Goal: Information Seeking & Learning: Learn about a topic

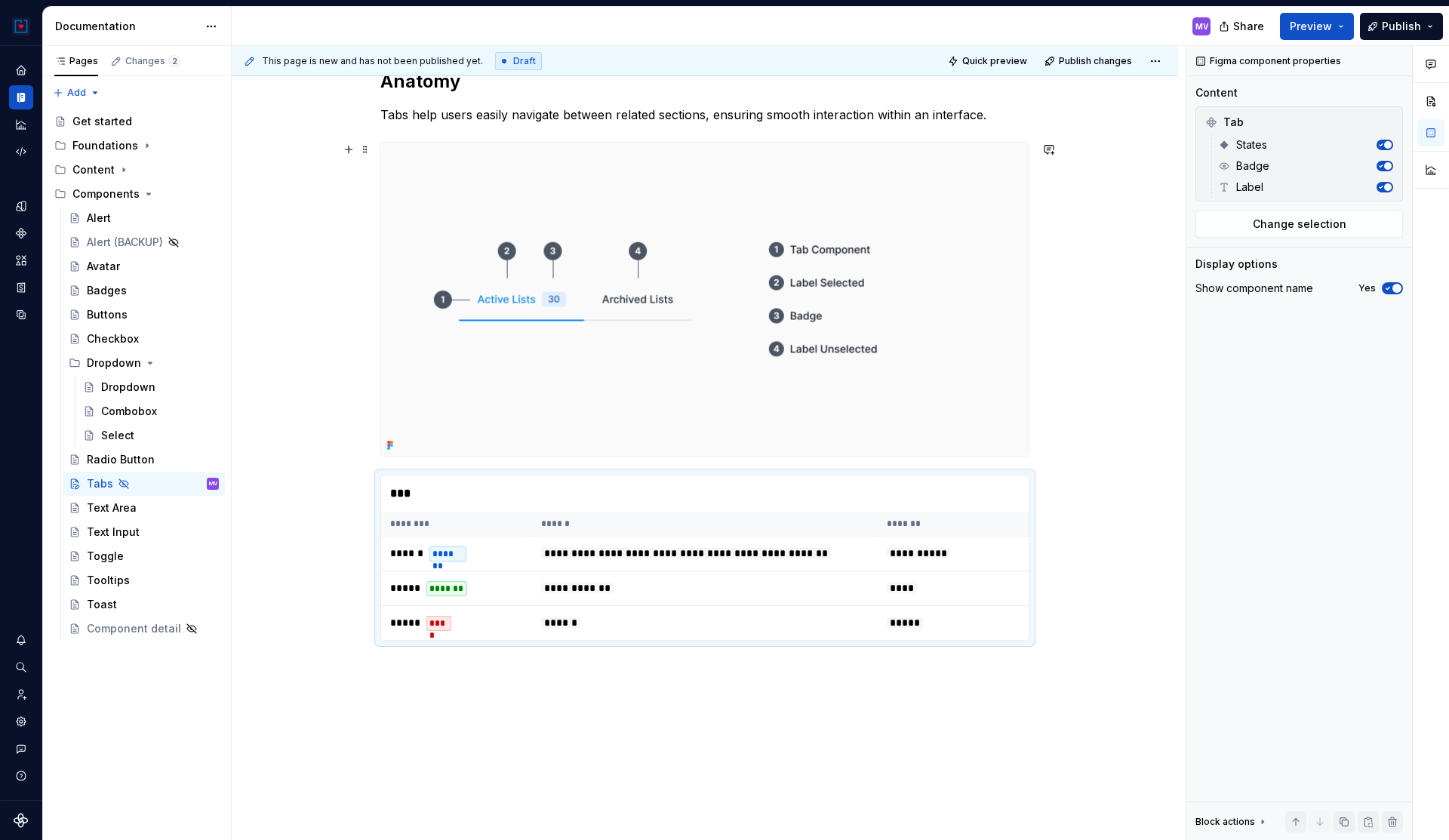
scroll to position [308, 0]
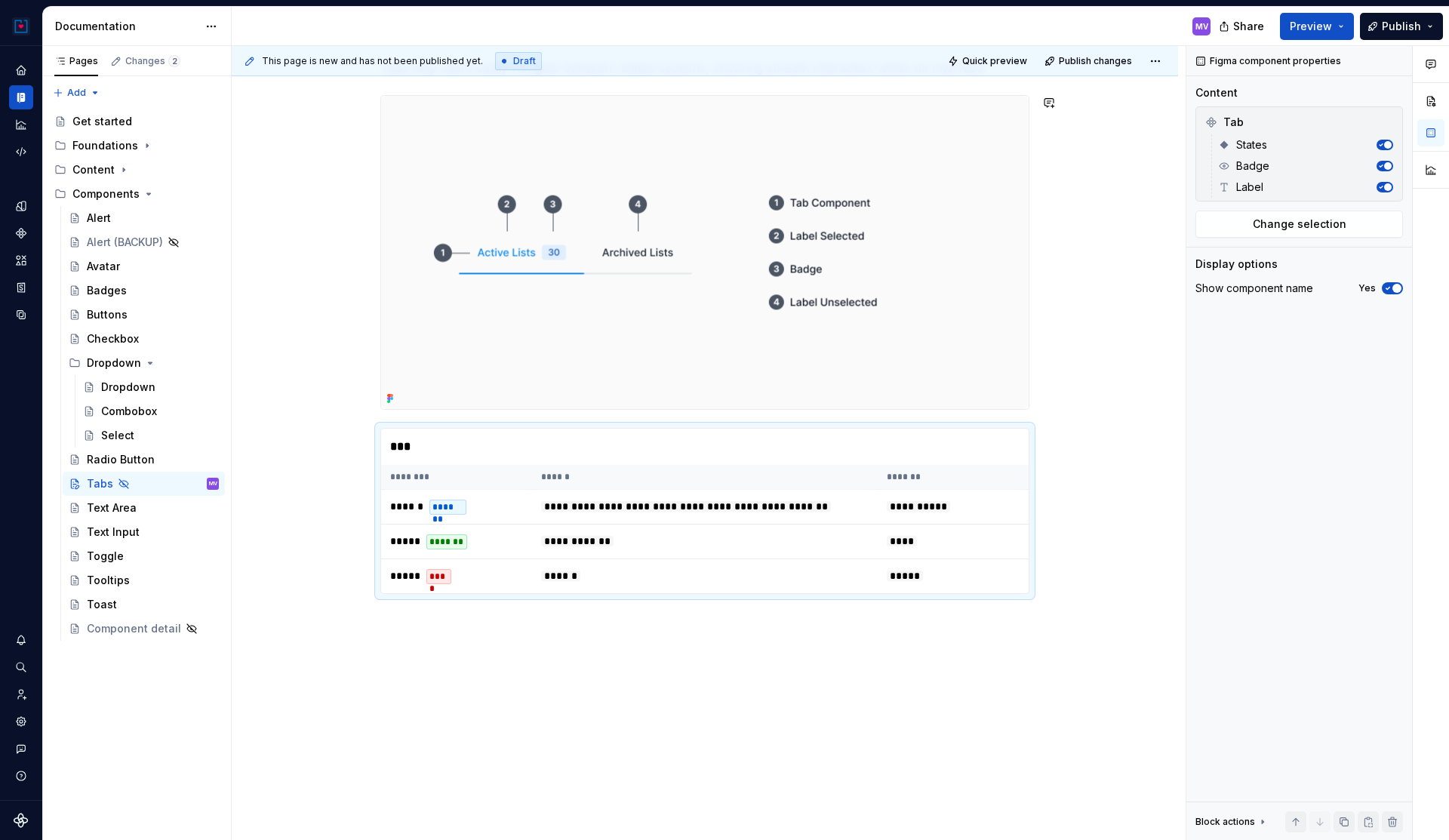
click at [410, 639] on div "**********" at bounding box center [705, 425] width 946 height 877
click at [675, 652] on div "**********" at bounding box center [705, 425] width 946 height 877
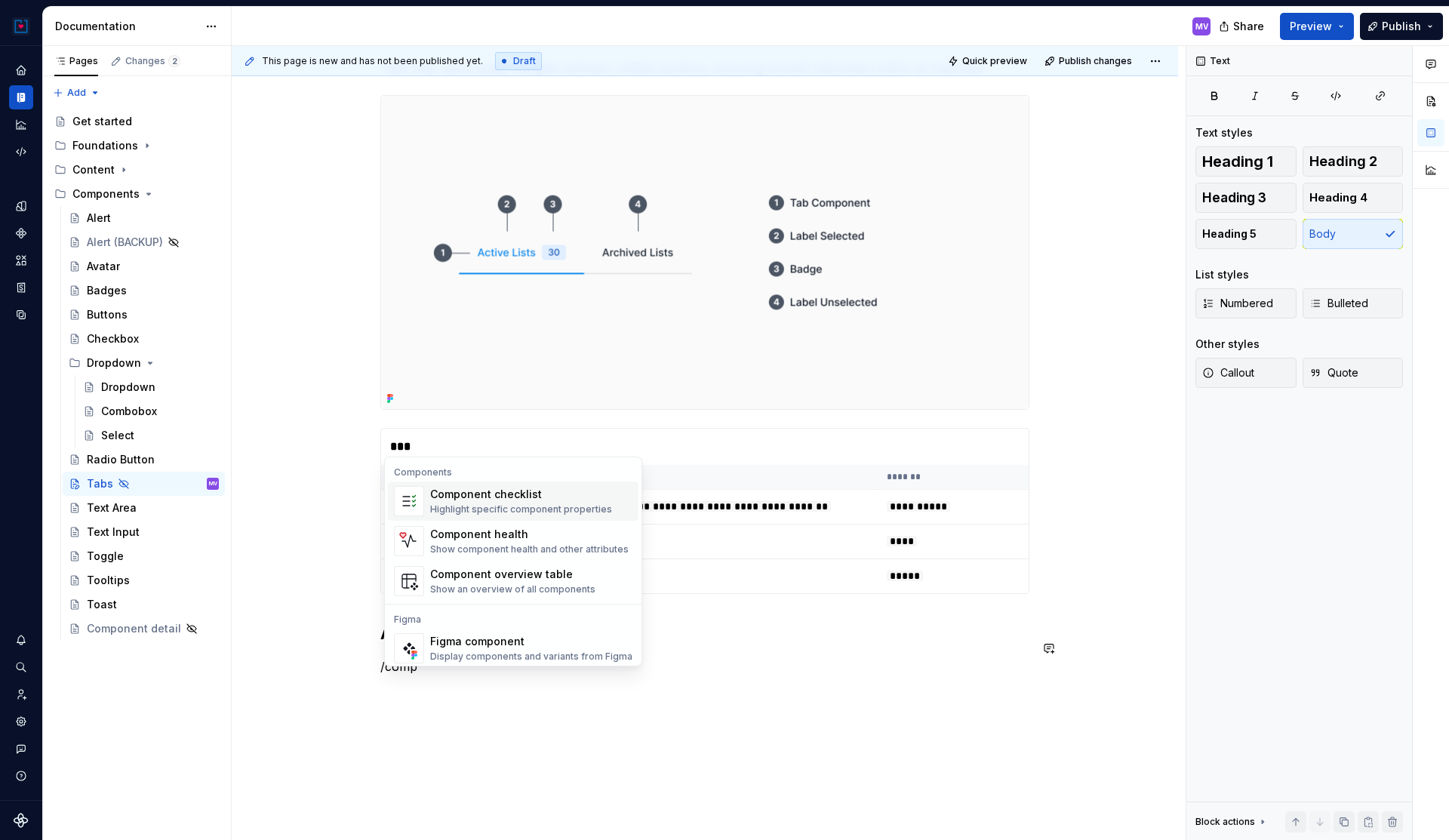
click at [502, 494] on div "Component checklist" at bounding box center [520, 494] width 182 height 15
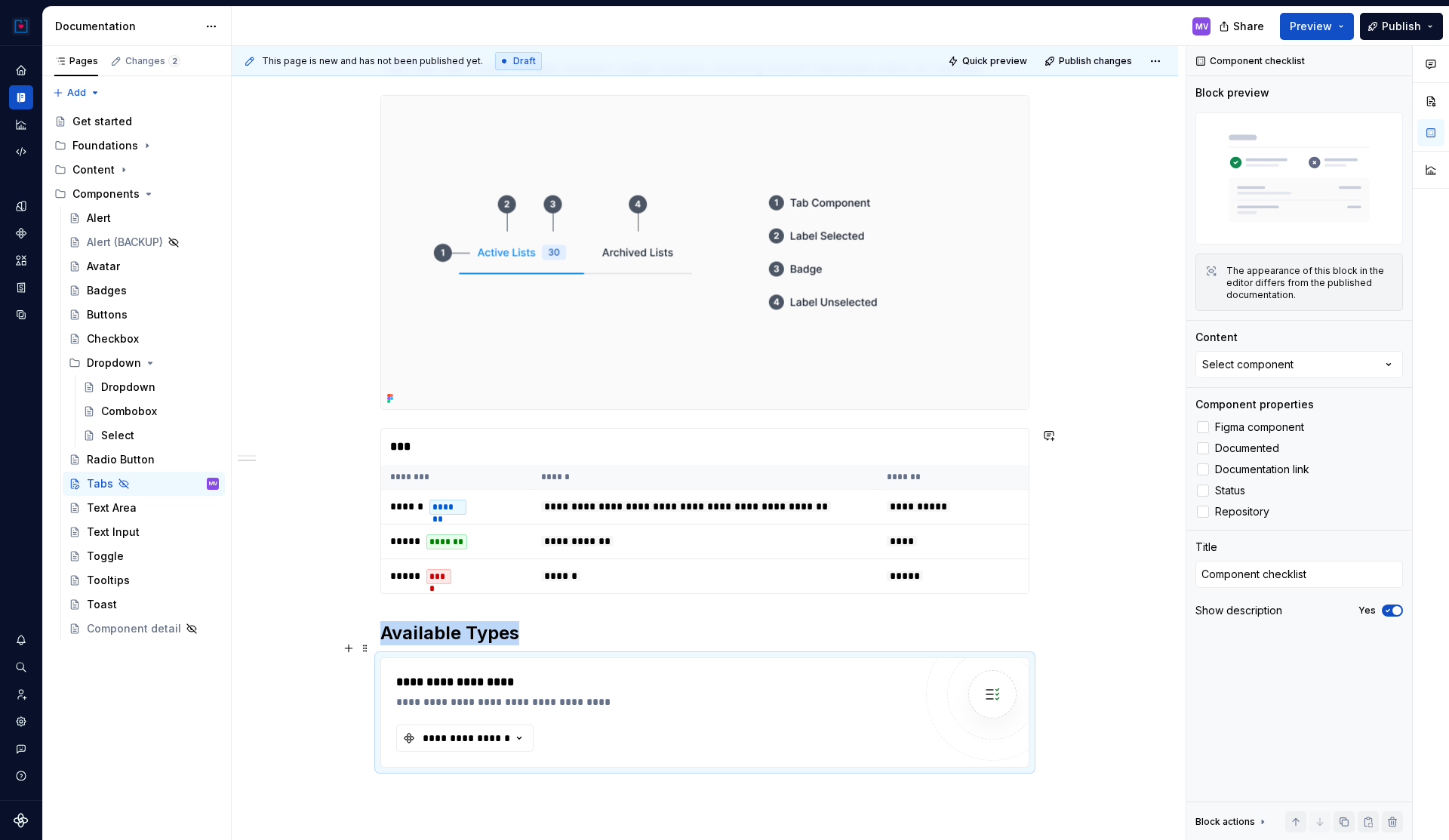
type textarea "*"
click at [517, 746] on icon "button" at bounding box center [518, 737] width 15 height 15
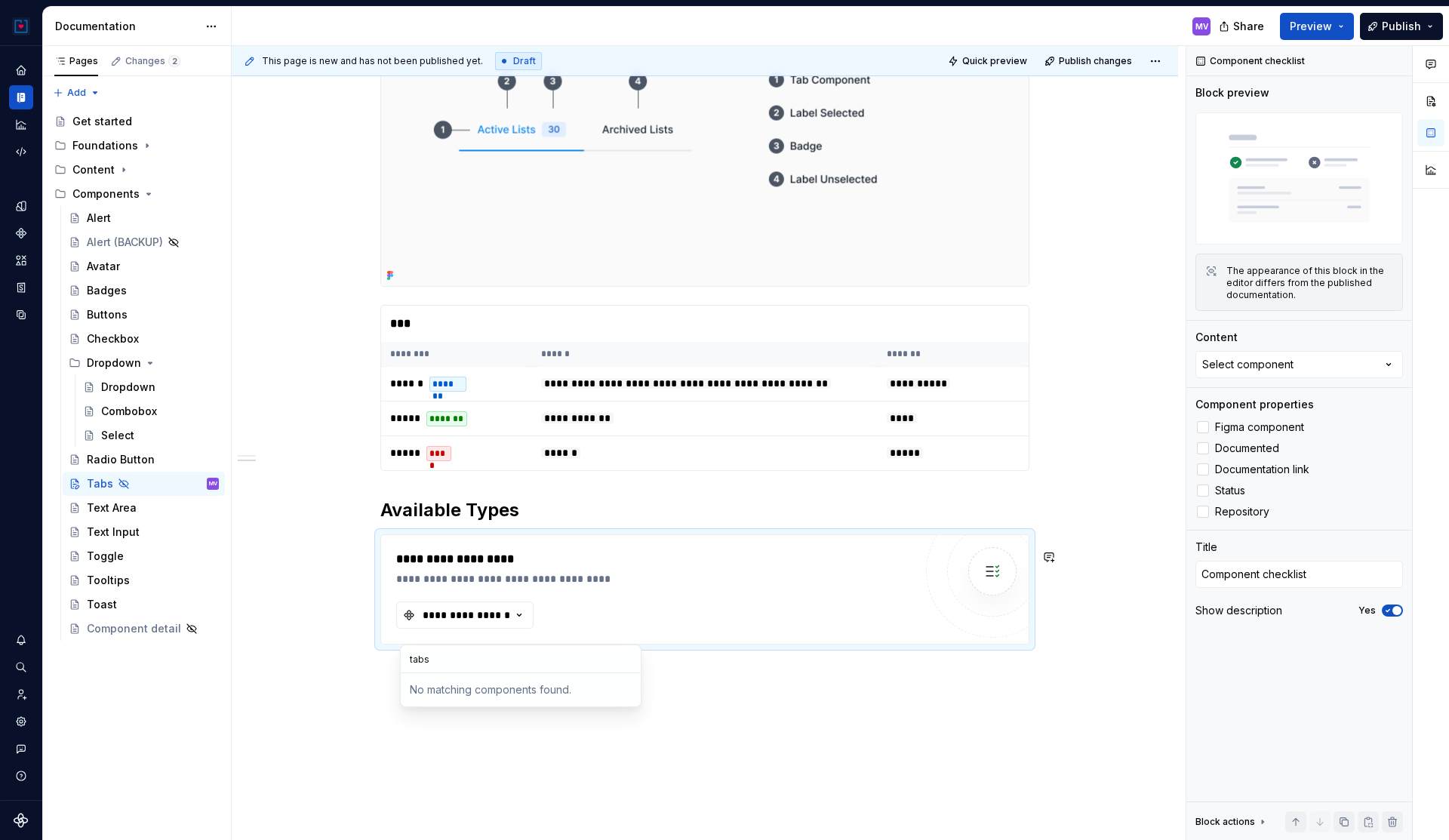
scroll to position [433, 0]
type input "tabs"
click at [505, 695] on div "No matching components found." at bounding box center [520, 690] width 234 height 27
click at [505, 655] on input "tabs" at bounding box center [520, 658] width 240 height 27
click at [561, 566] on div "**********" at bounding box center [655, 556] width 517 height 18
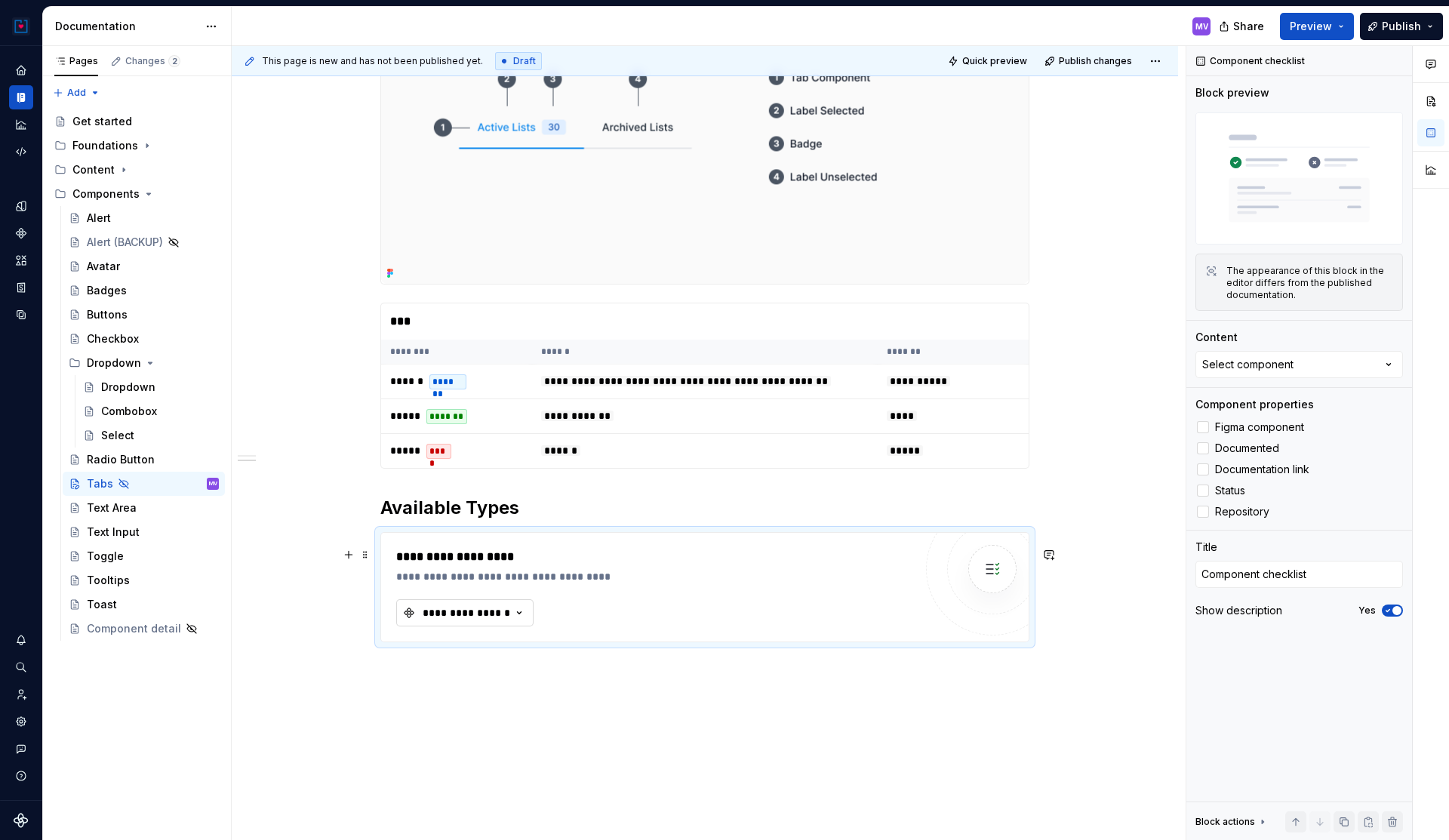
click at [502, 620] on div "**********" at bounding box center [466, 612] width 90 height 15
click at [475, 688] on div "Toast/Snackbar" at bounding box center [484, 687] width 83 height 15
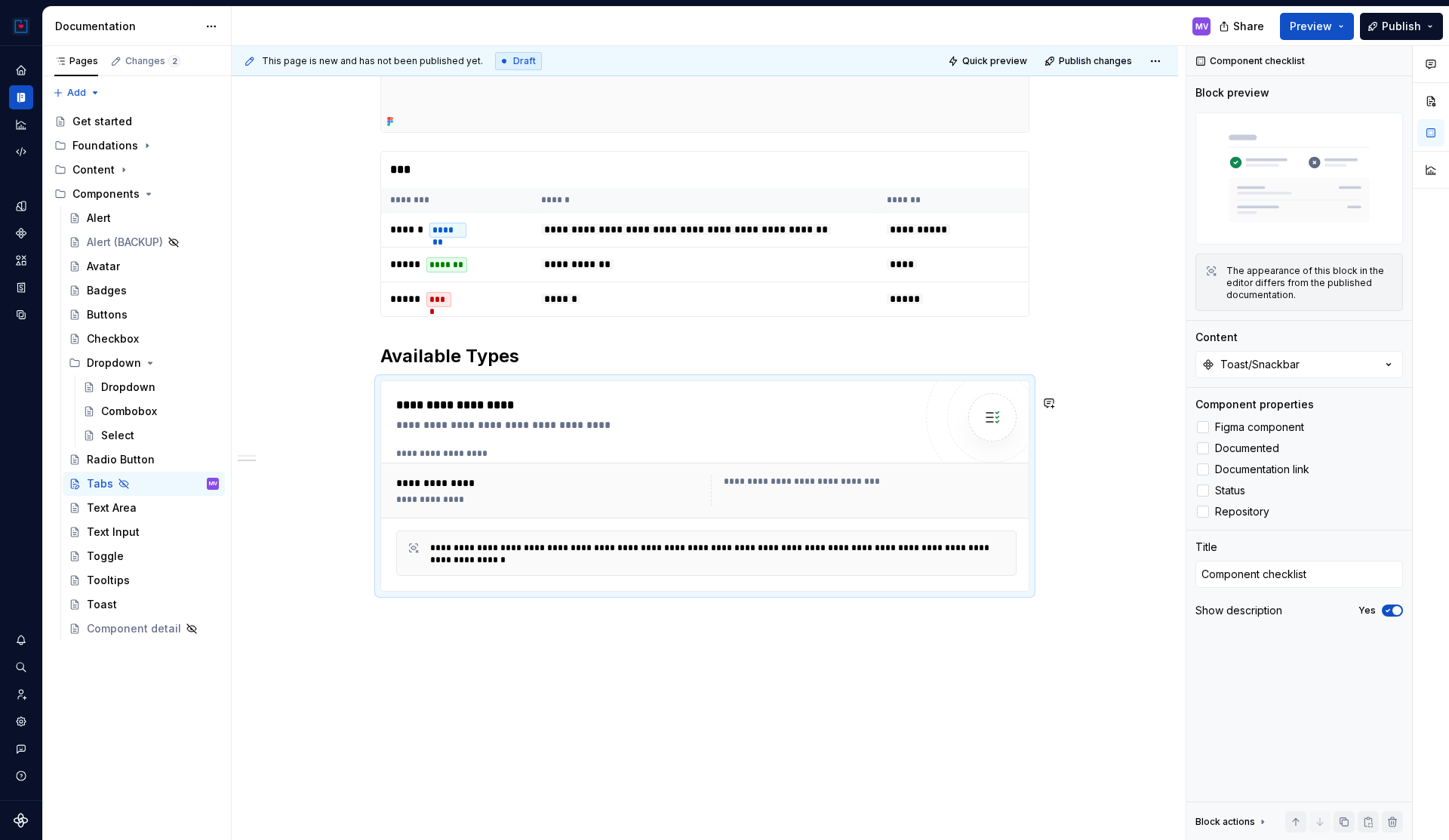
scroll to position [588, 0]
click at [532, 365] on h2 "Available Types" at bounding box center [704, 353] width 649 height 25
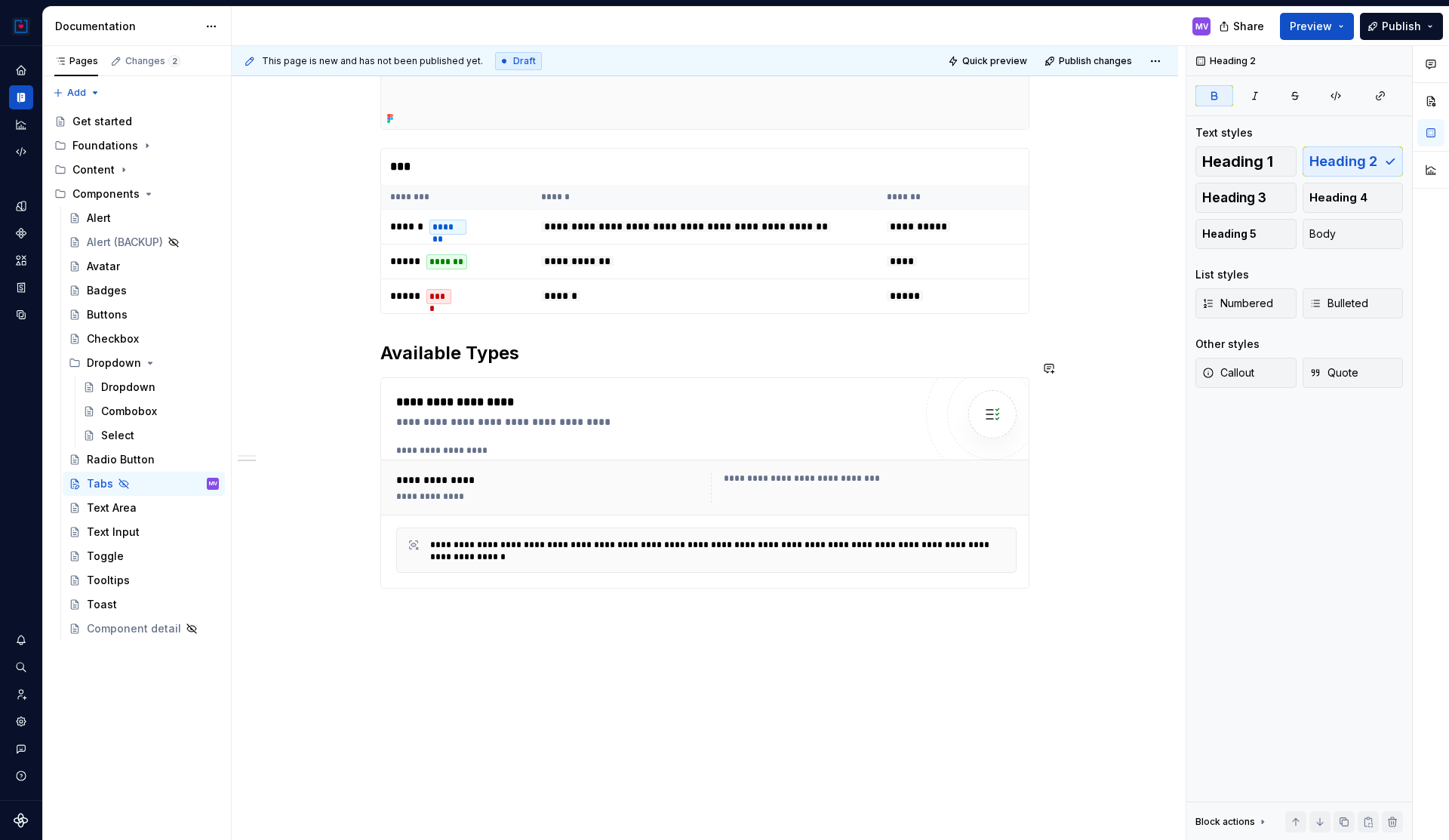
click at [650, 429] on div "**********" at bounding box center [655, 421] width 517 height 15
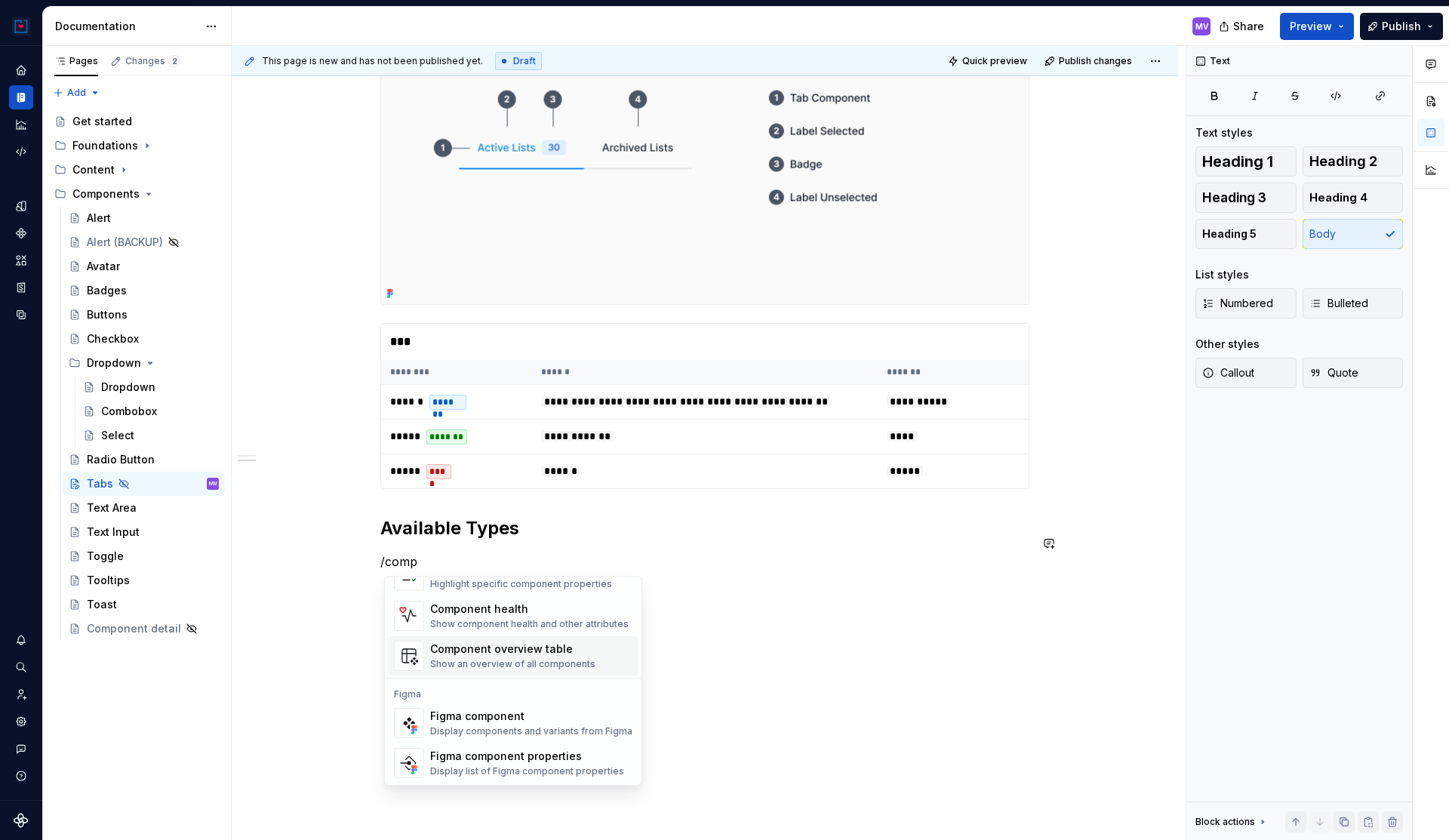
scroll to position [0, 0]
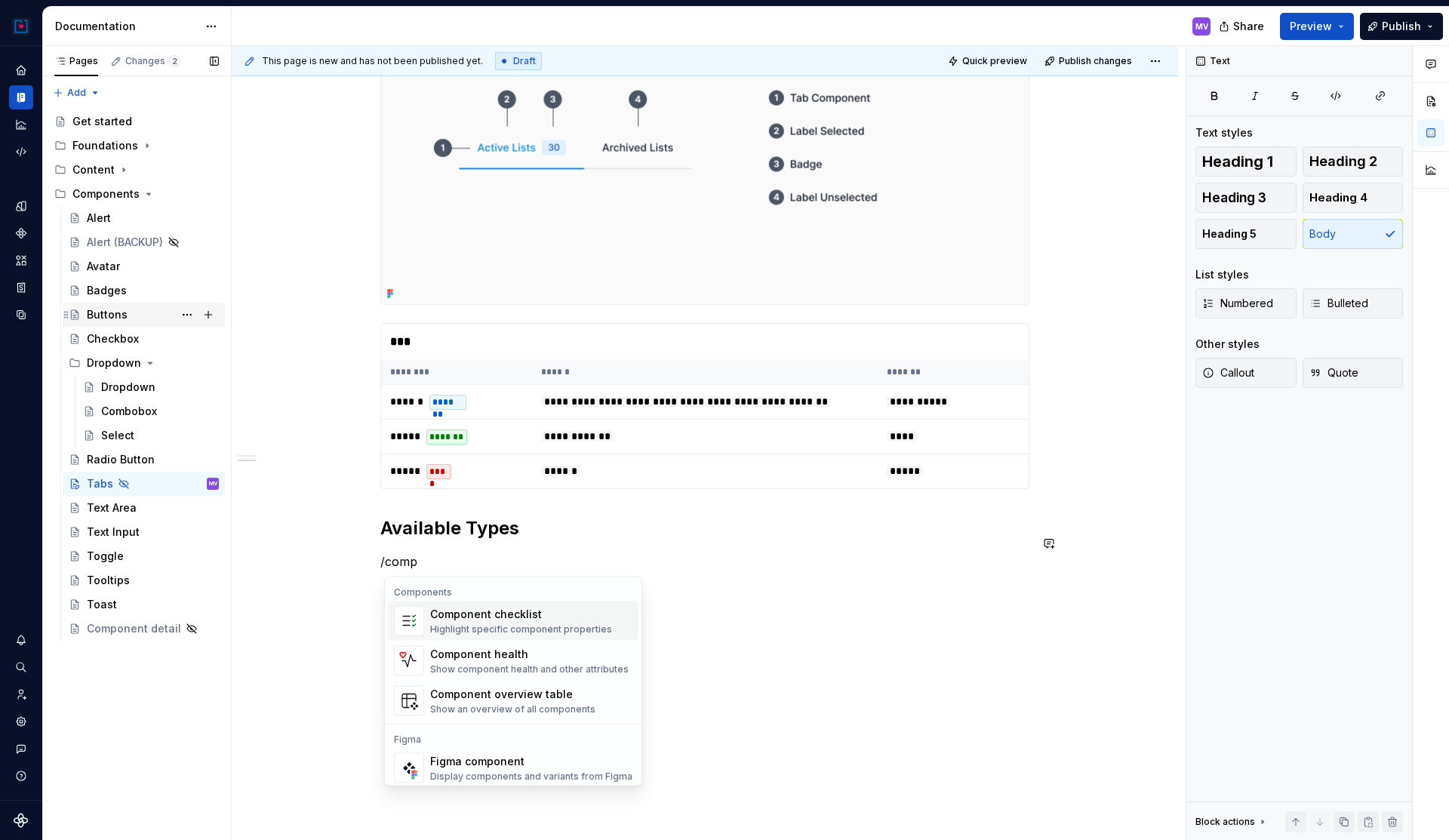
click at [109, 316] on div "Buttons" at bounding box center [107, 314] width 41 height 15
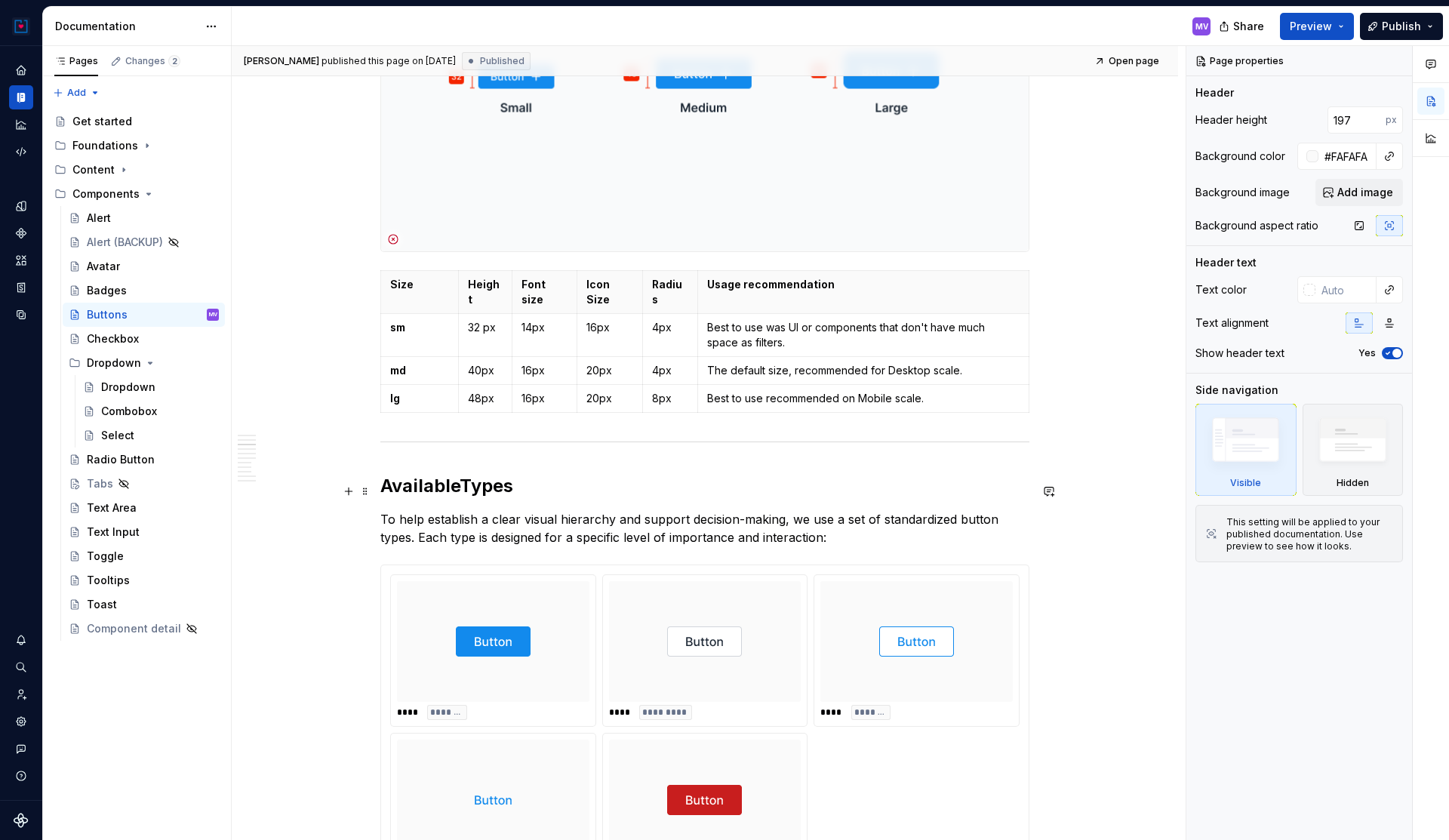
scroll to position [1327, 0]
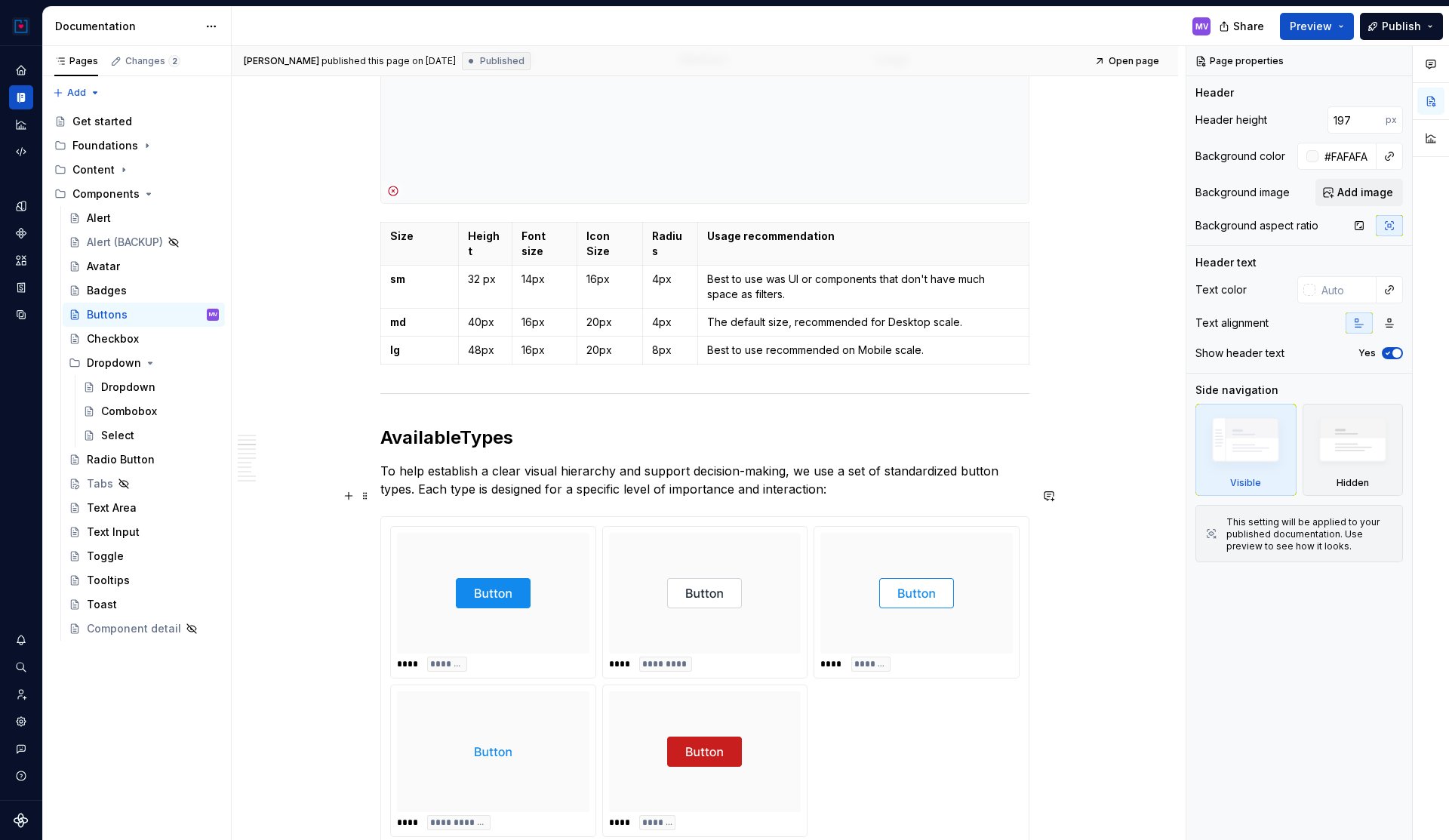
click at [464, 539] on img at bounding box center [493, 593] width 75 height 109
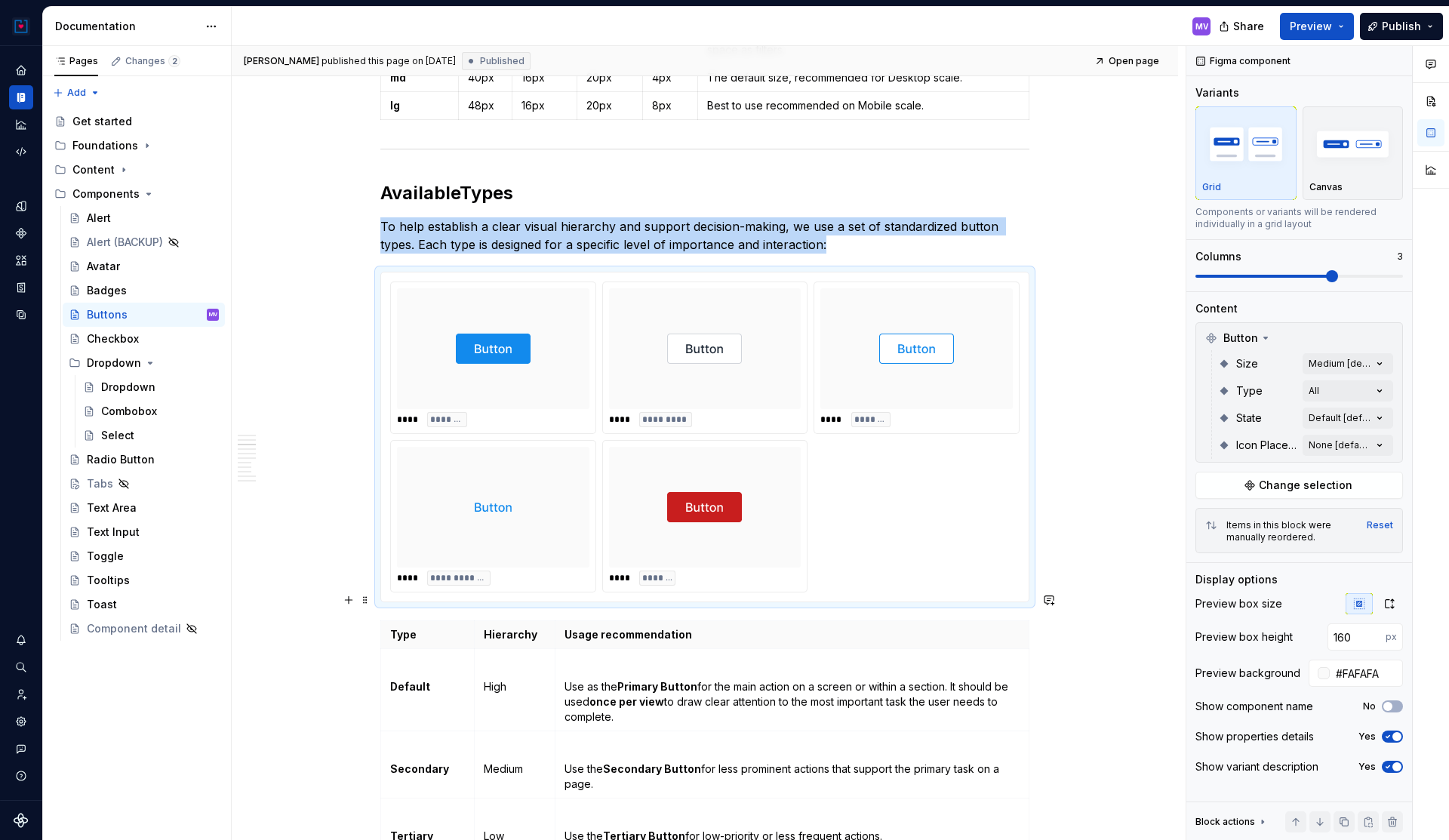
scroll to position [1559, 0]
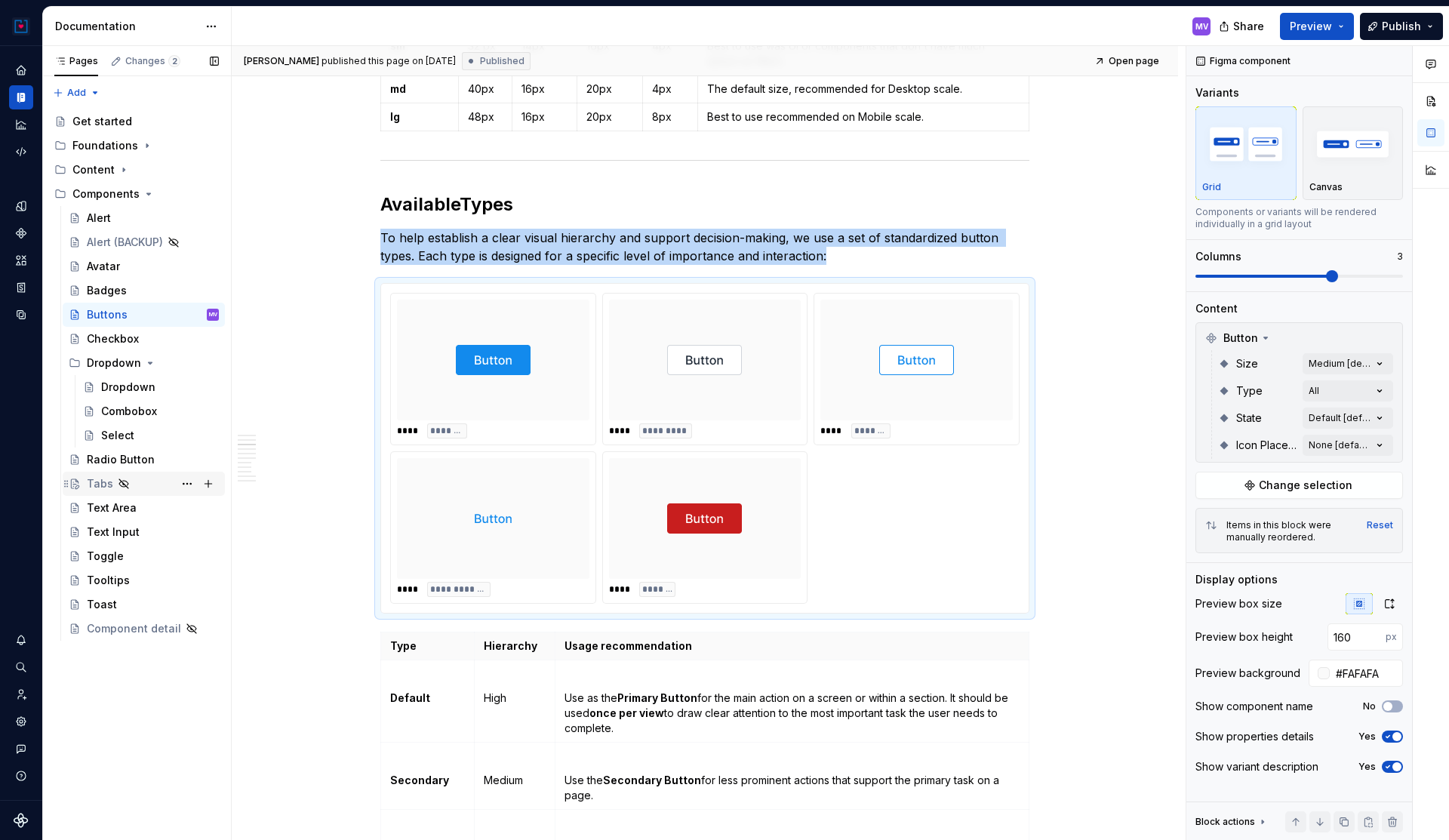
click at [96, 488] on div "Tabs" at bounding box center [99, 483] width 27 height 15
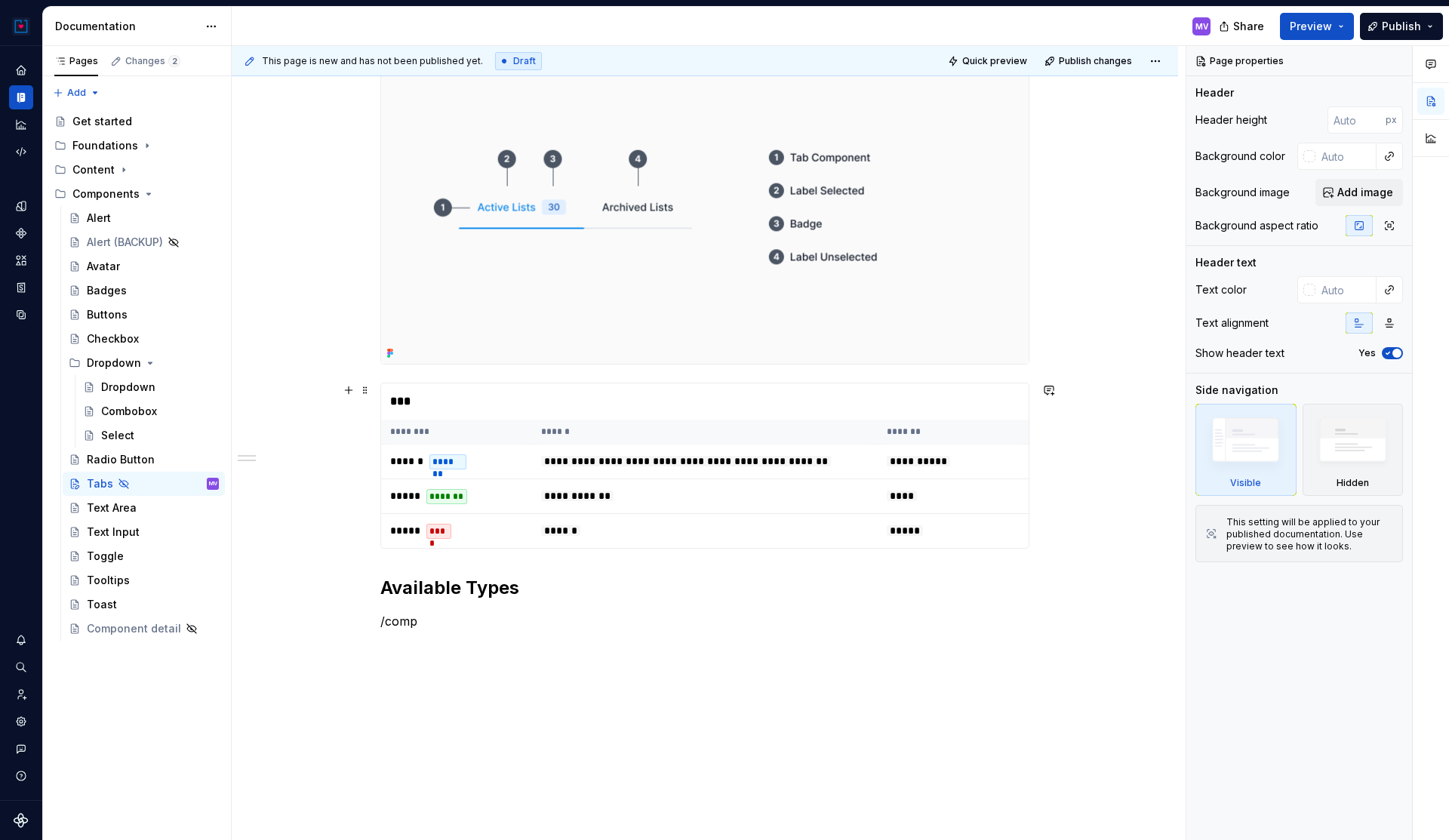
scroll to position [428, 0]
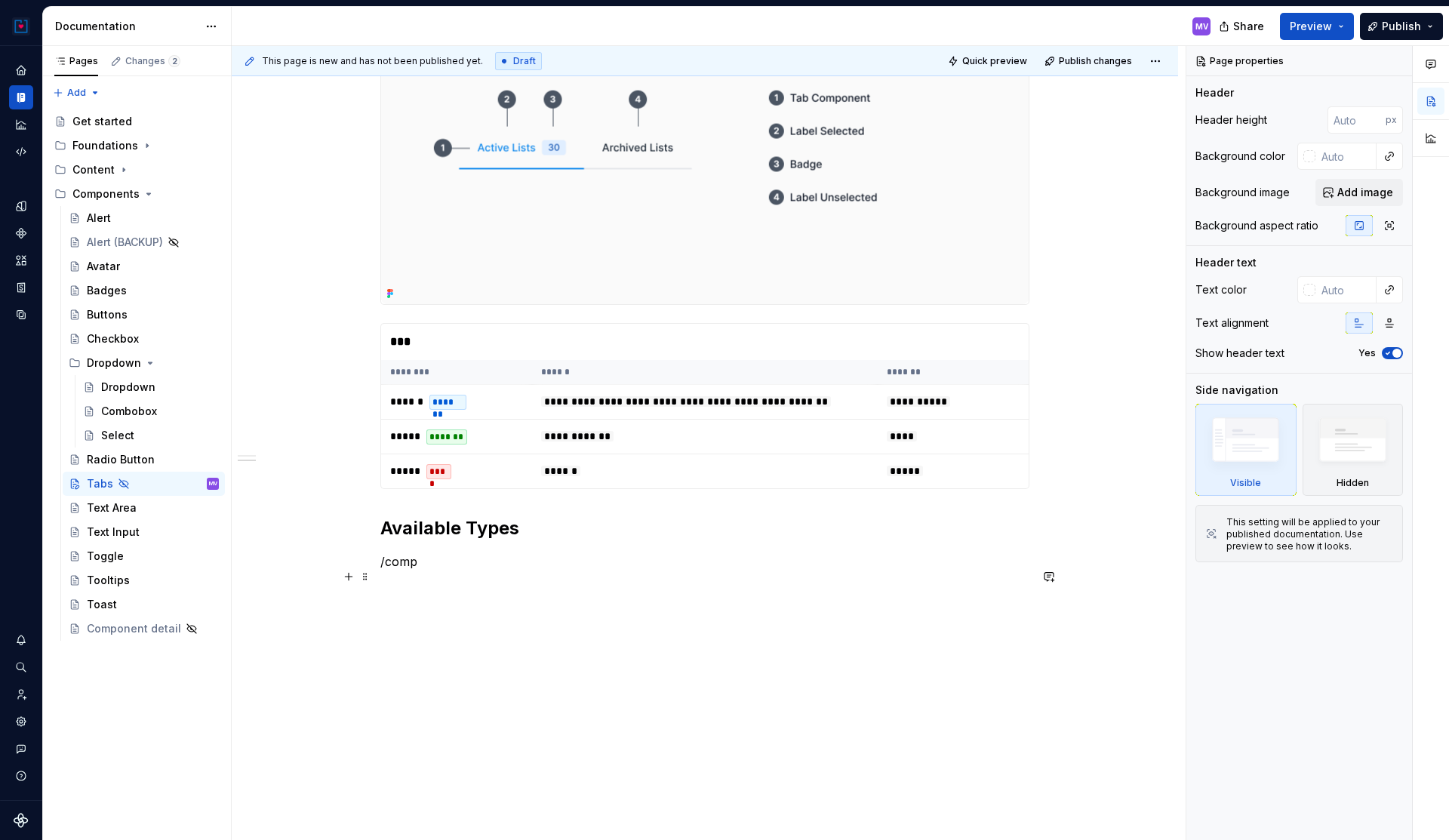
type textarea "*"
click at [406, 568] on p "/comp" at bounding box center [704, 561] width 649 height 18
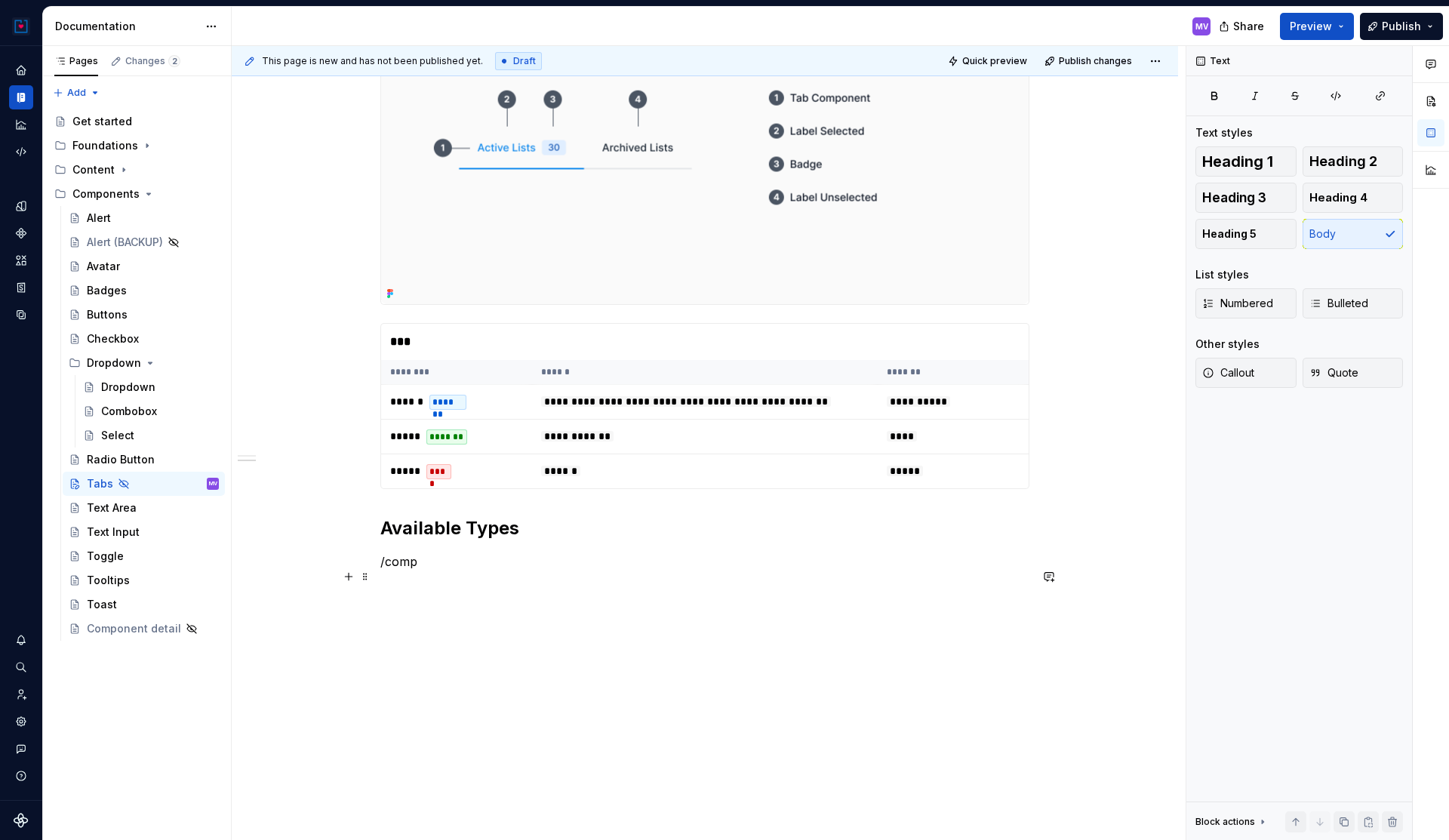
click at [406, 564] on p "/comp" at bounding box center [704, 561] width 649 height 18
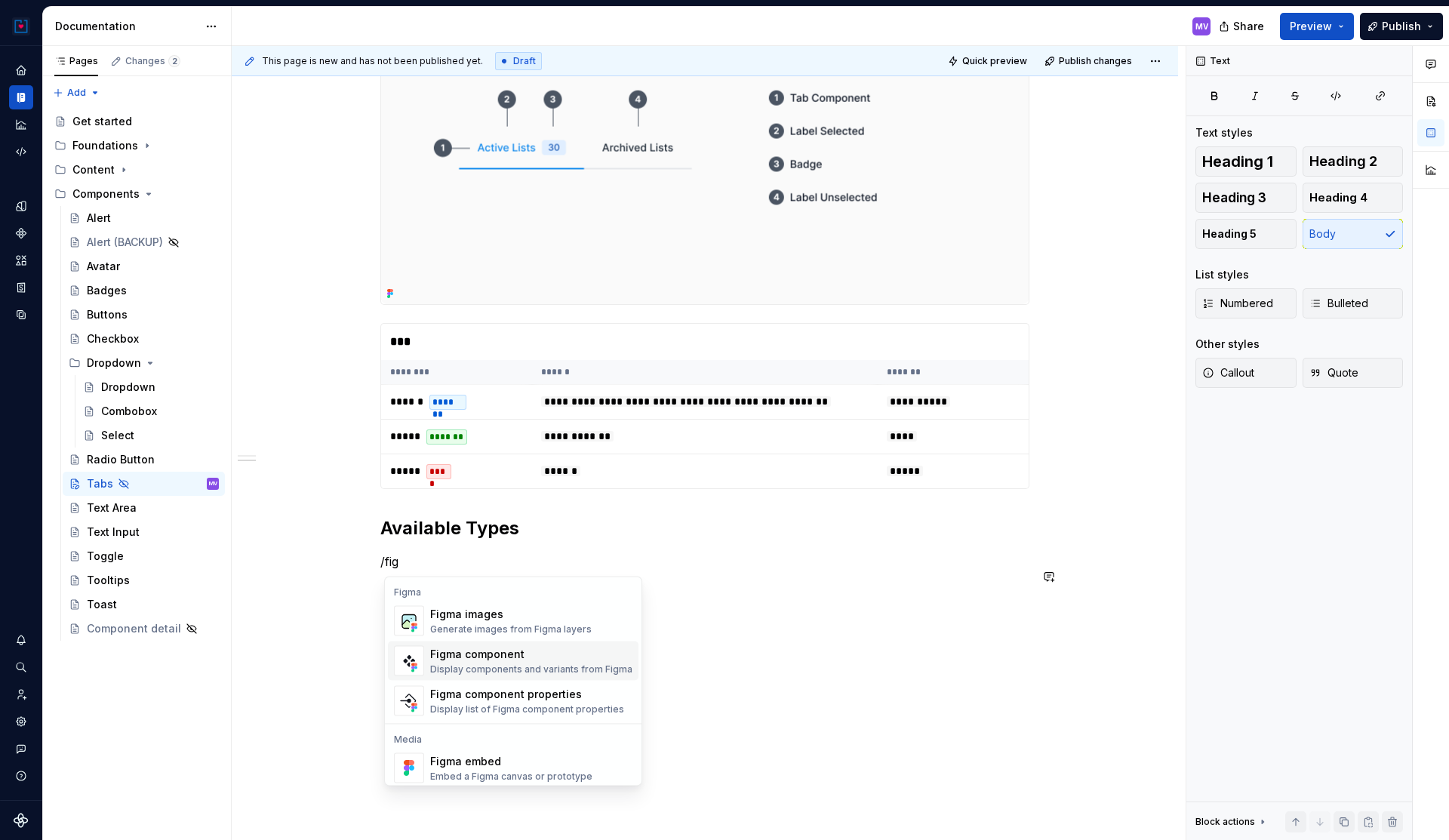
click at [456, 666] on div "Display components and variants from Figma" at bounding box center [531, 669] width 202 height 12
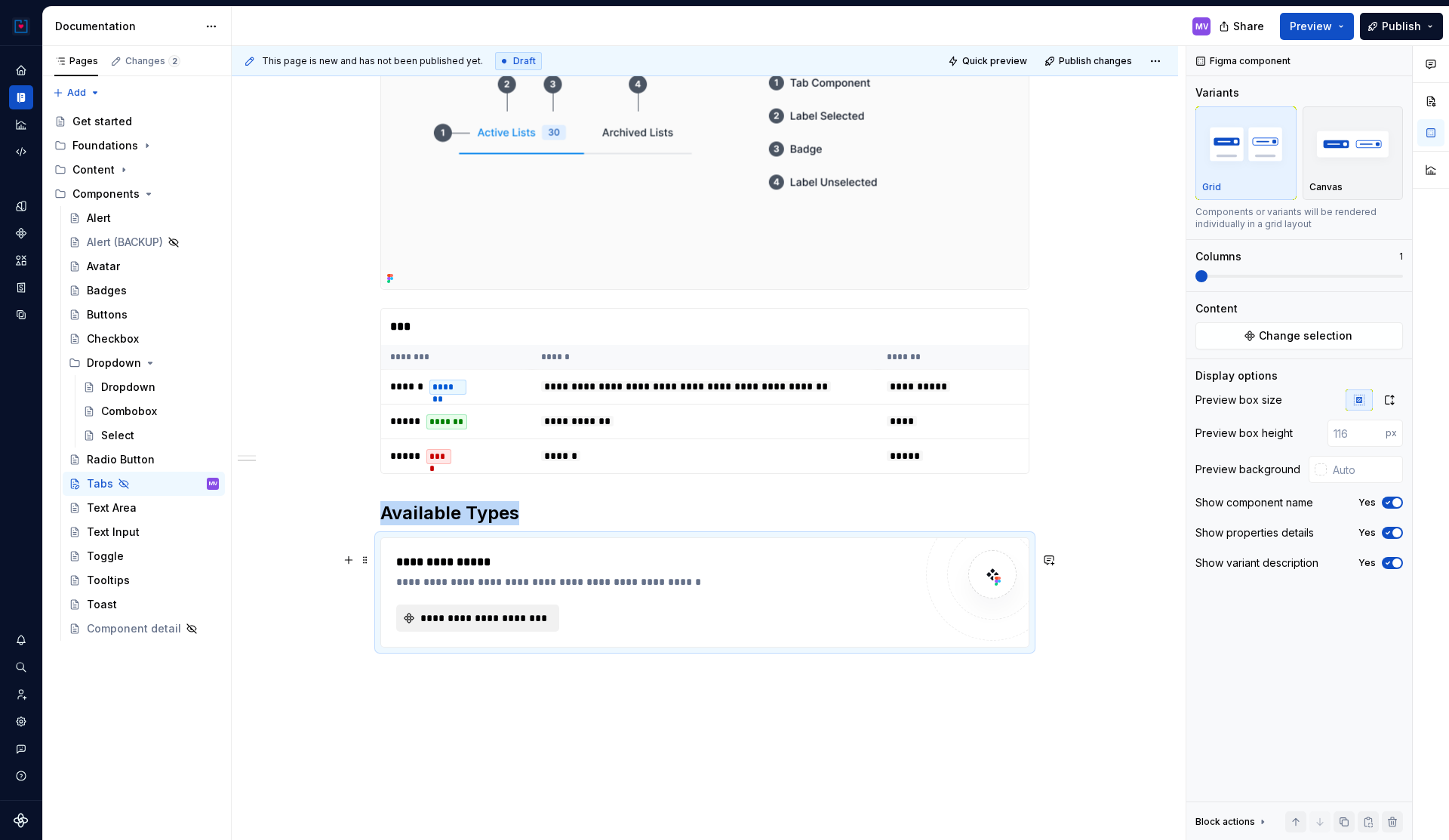
click at [494, 625] on span "**********" at bounding box center [484, 617] width 132 height 15
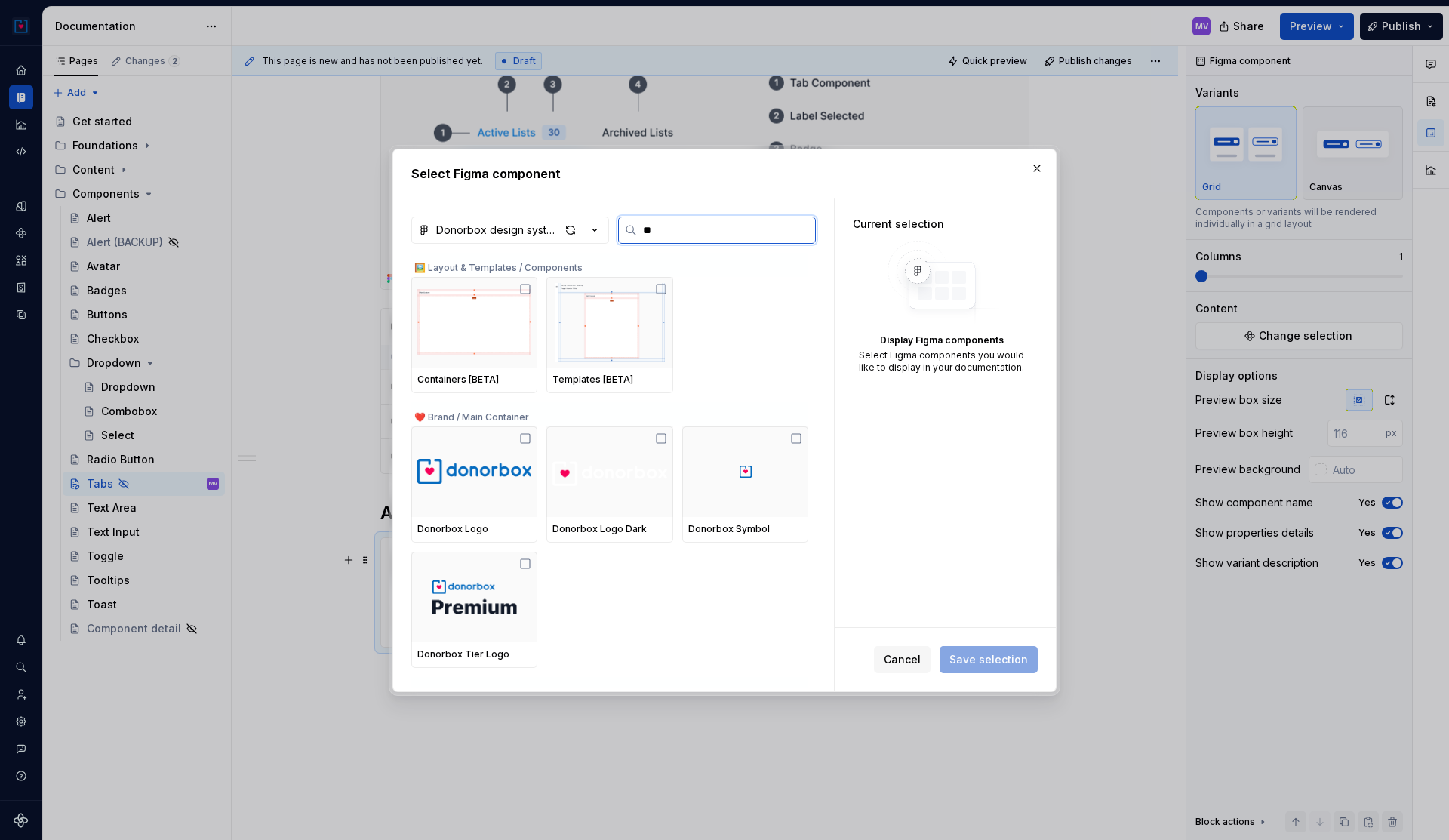
type input "***"
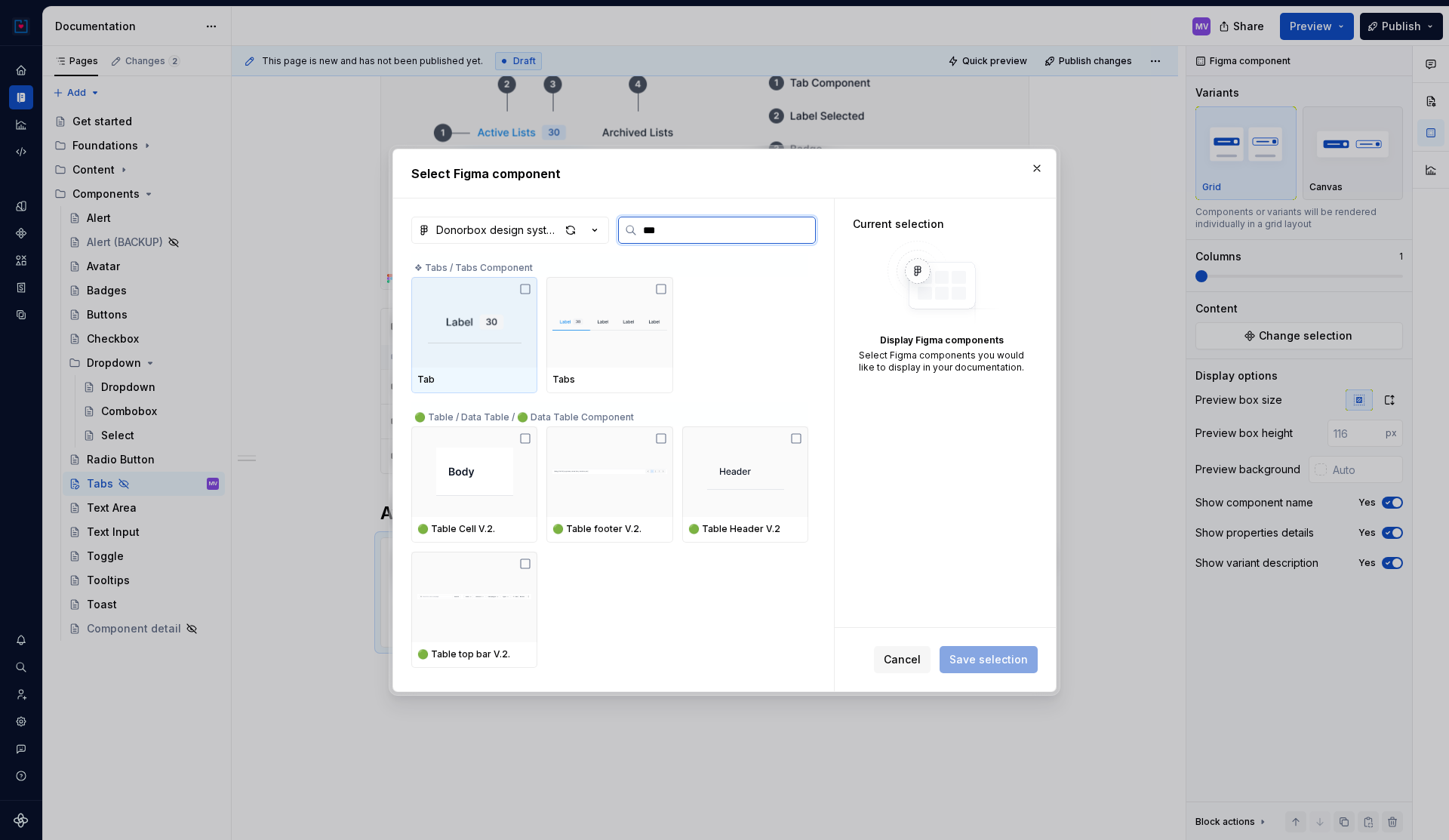
click at [478, 345] on div at bounding box center [474, 322] width 126 height 90
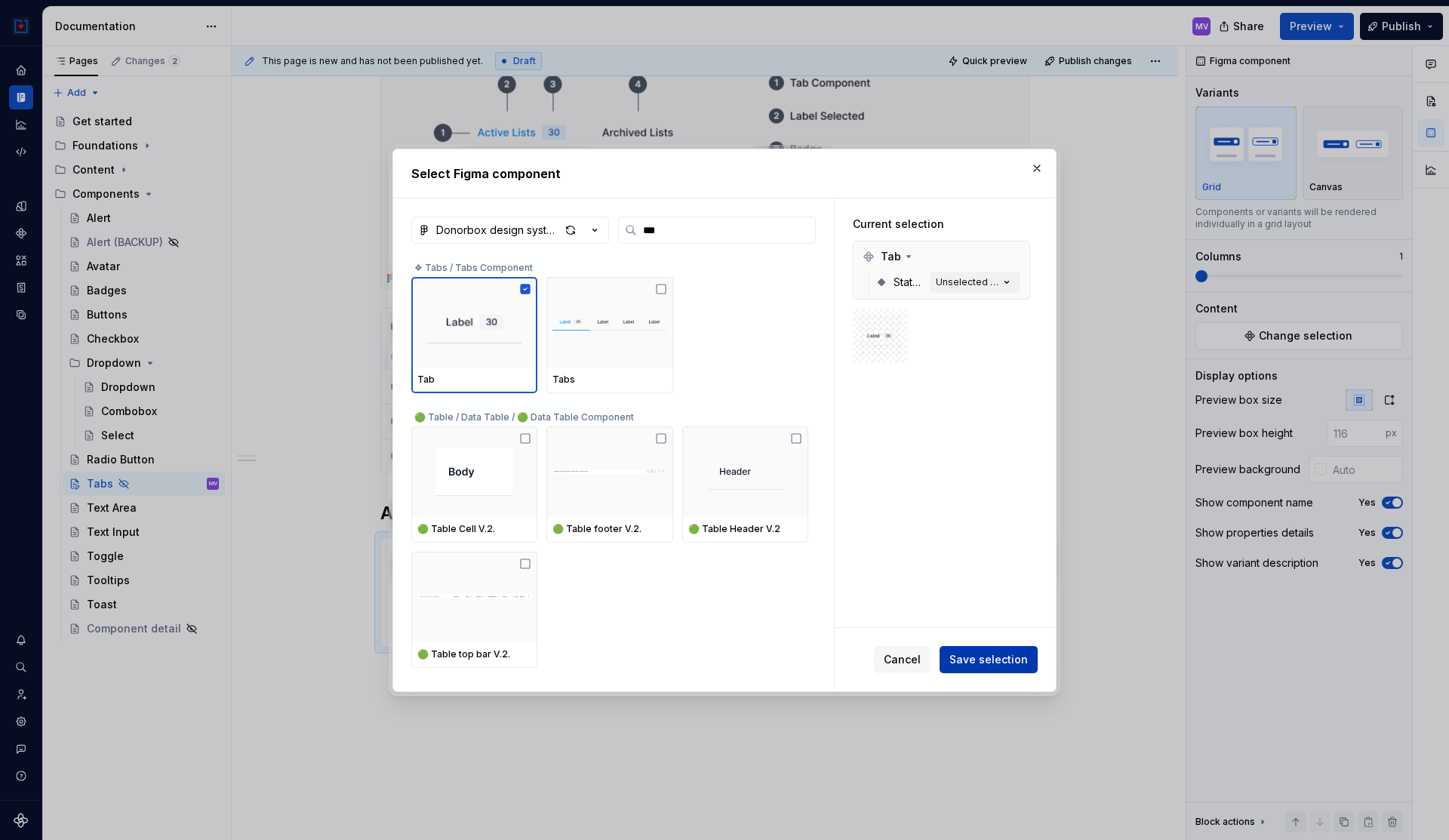
click at [993, 657] on span "Save selection" at bounding box center [989, 658] width 79 height 15
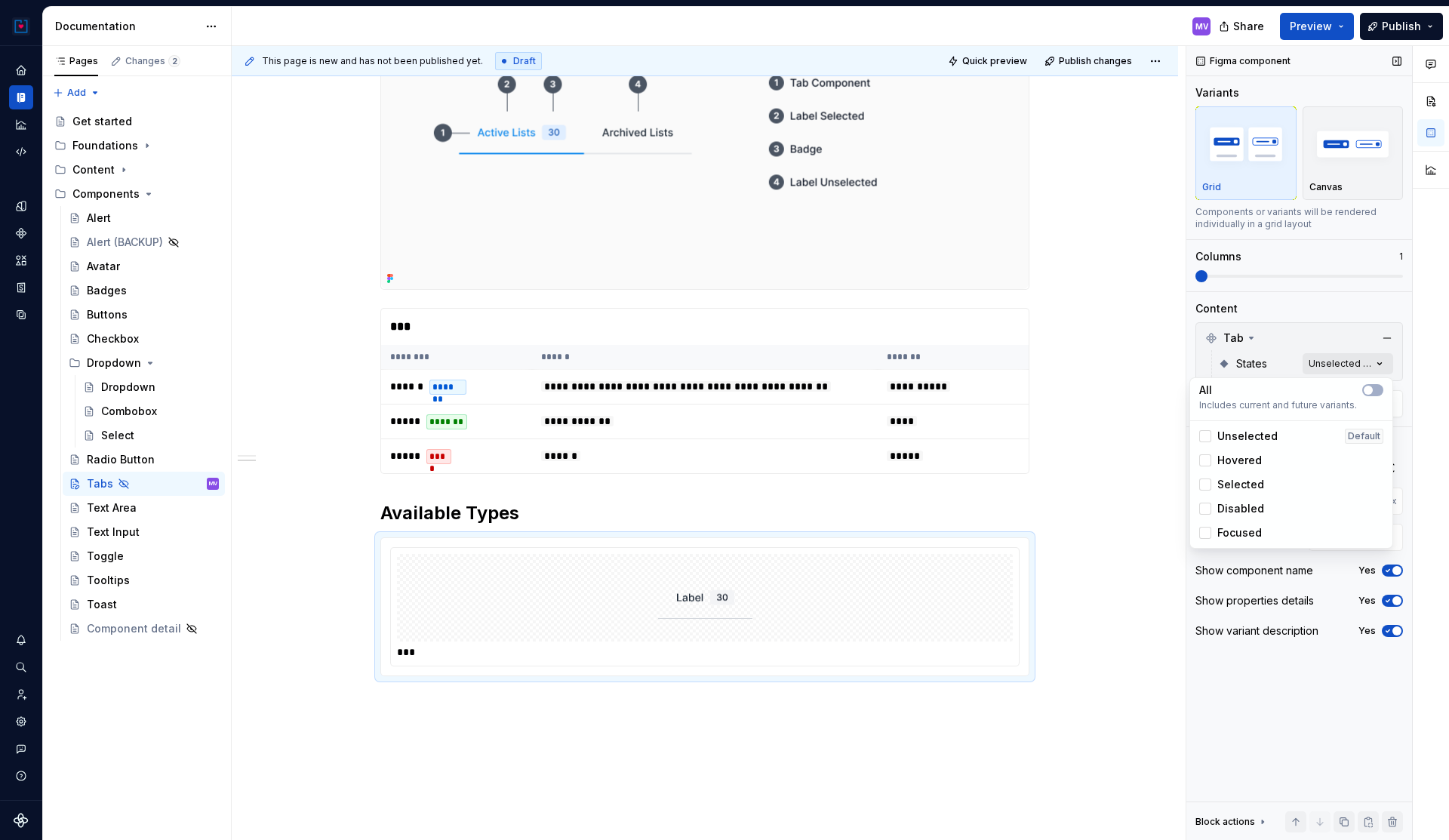
click at [1366, 362] on div "Comments Open comments No comments yet Select ‘Comment’ from the block context …" at bounding box center [1318, 444] width 263 height 795
click at [1373, 388] on icon "button" at bounding box center [1368, 390] width 12 height 9
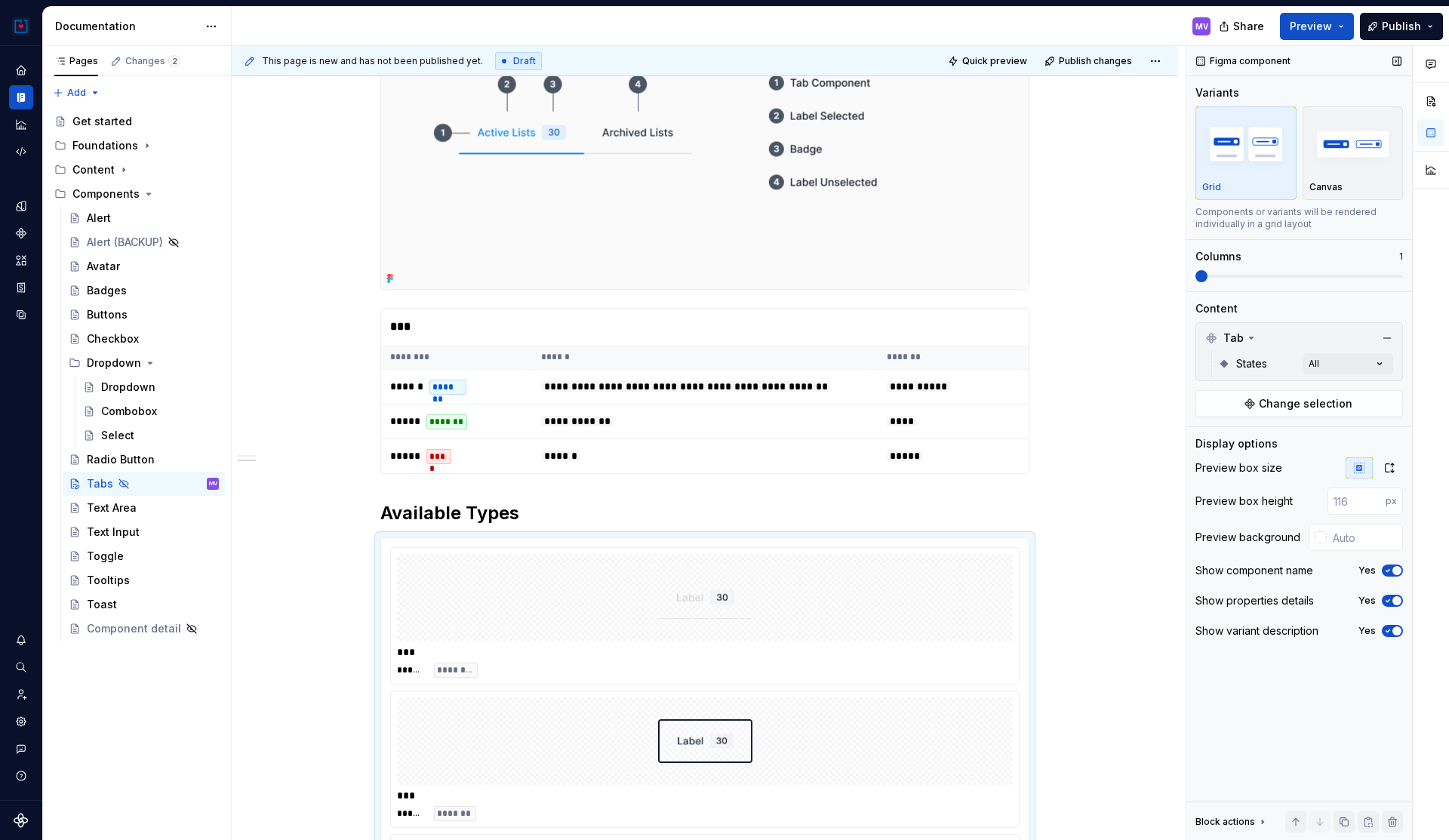
drag, startPoint x: 1203, startPoint y: 276, endPoint x: 1234, endPoint y: 274, distance: 31.1
click at [1234, 274] on div "Comments Open comments No comments yet Select ‘Comment’ from the block context …" at bounding box center [1318, 444] width 263 height 795
click at [1258, 275] on span at bounding box center [1299, 276] width 207 height 3
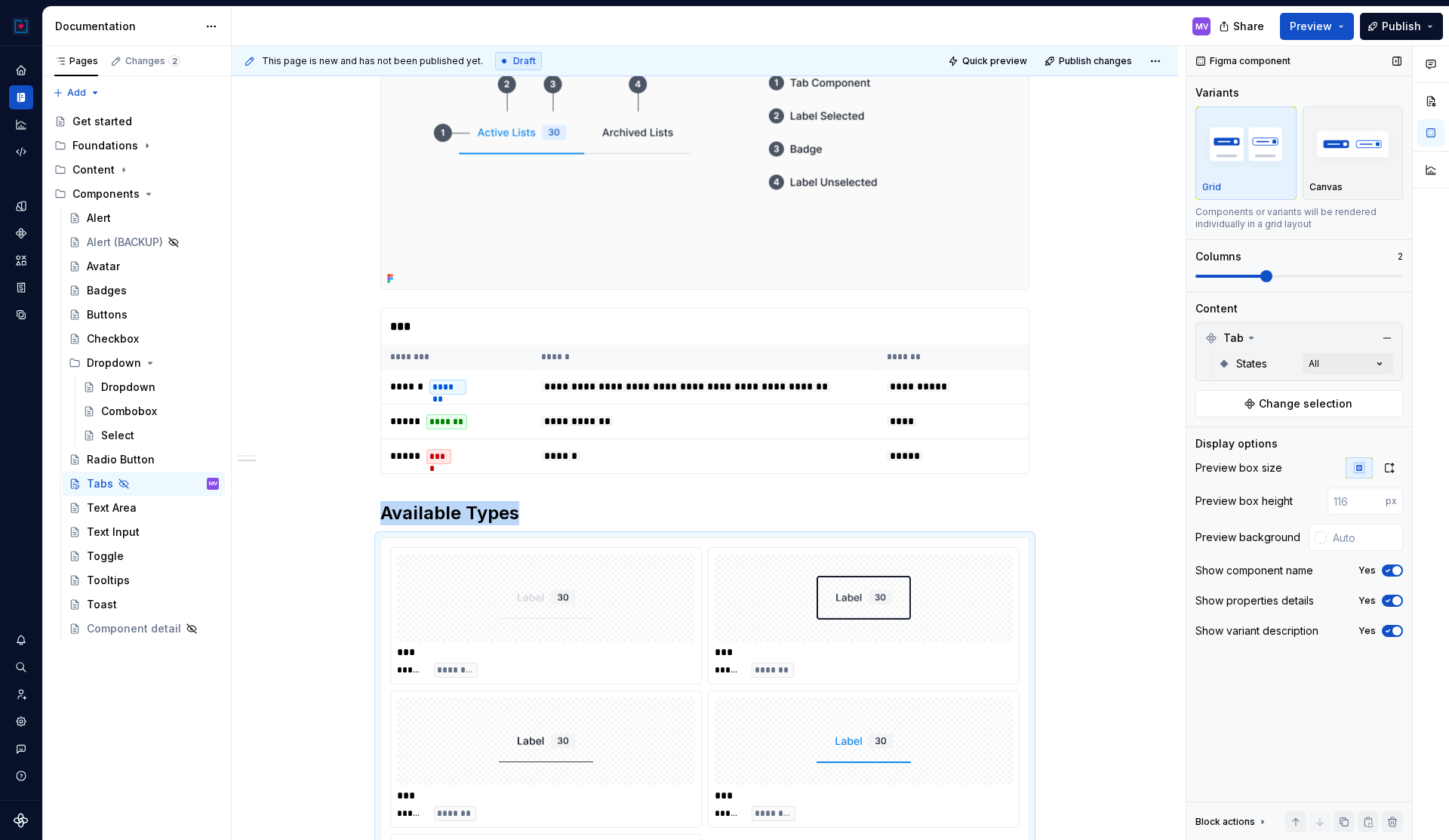
scroll to position [583, 0]
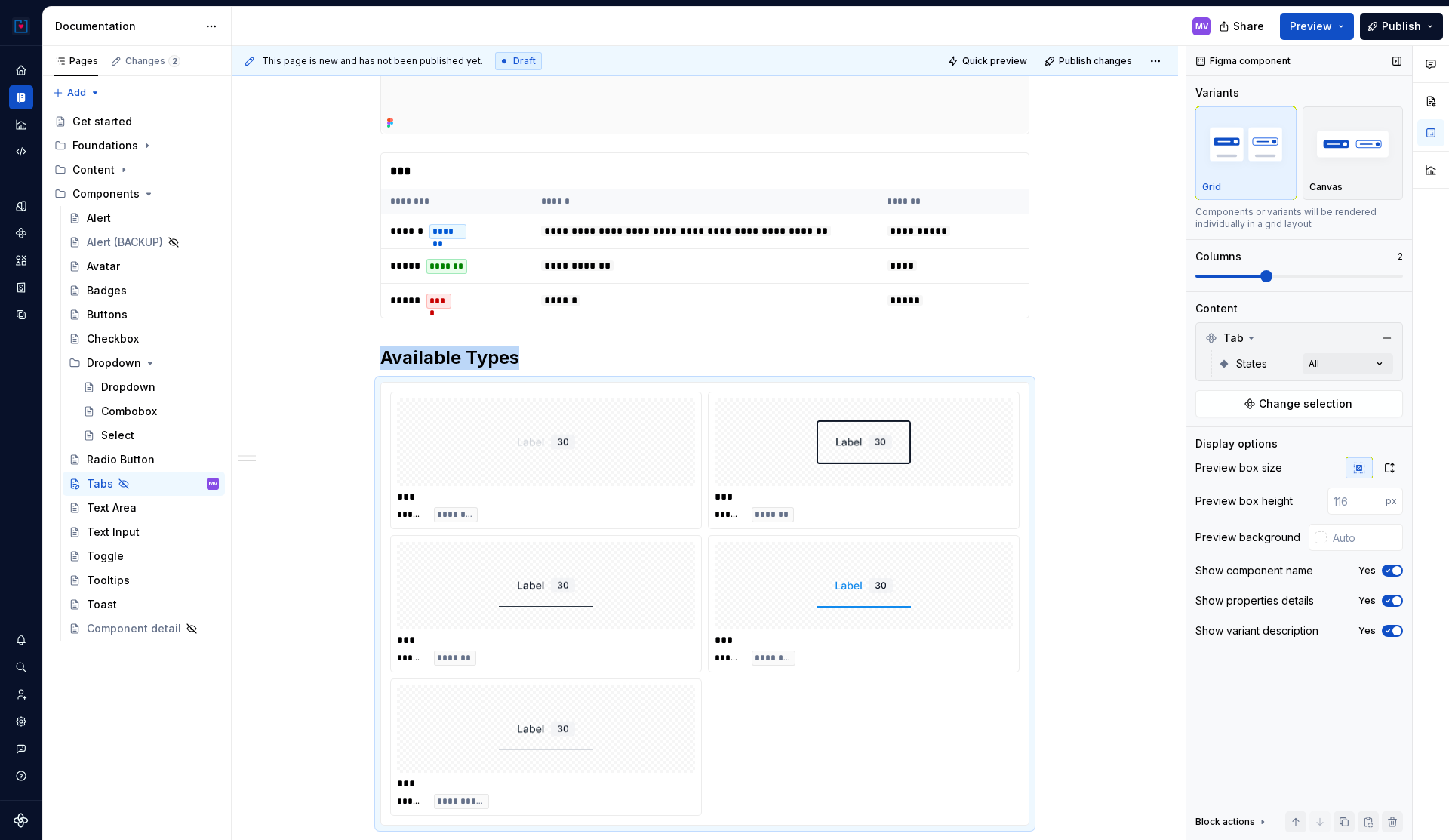
click at [1295, 273] on span at bounding box center [1299, 276] width 207 height 12
click at [1311, 273] on span at bounding box center [1299, 276] width 207 height 12
click at [1265, 275] on span at bounding box center [1230, 276] width 70 height 3
click at [1316, 275] on span at bounding box center [1299, 276] width 207 height 3
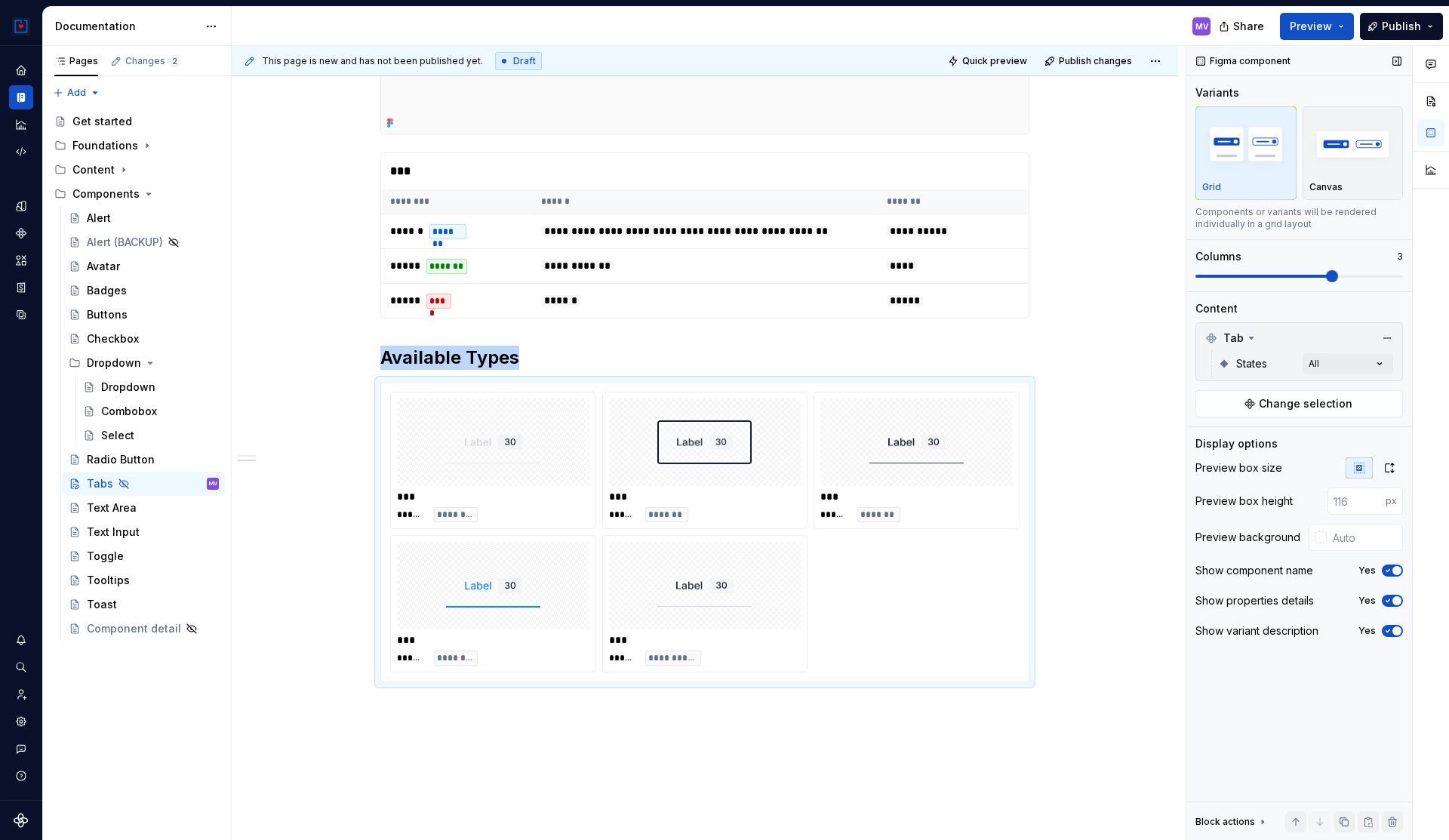
click at [1350, 275] on span at bounding box center [1299, 276] width 207 height 3
click at [1359, 273] on span at bounding box center [1299, 276] width 207 height 12
click at [1368, 275] on span at bounding box center [1299, 276] width 207 height 3
click at [1338, 276] on span at bounding box center [1332, 276] width 12 height 12
click at [1315, 27] on span "Preview" at bounding box center [1311, 26] width 42 height 15
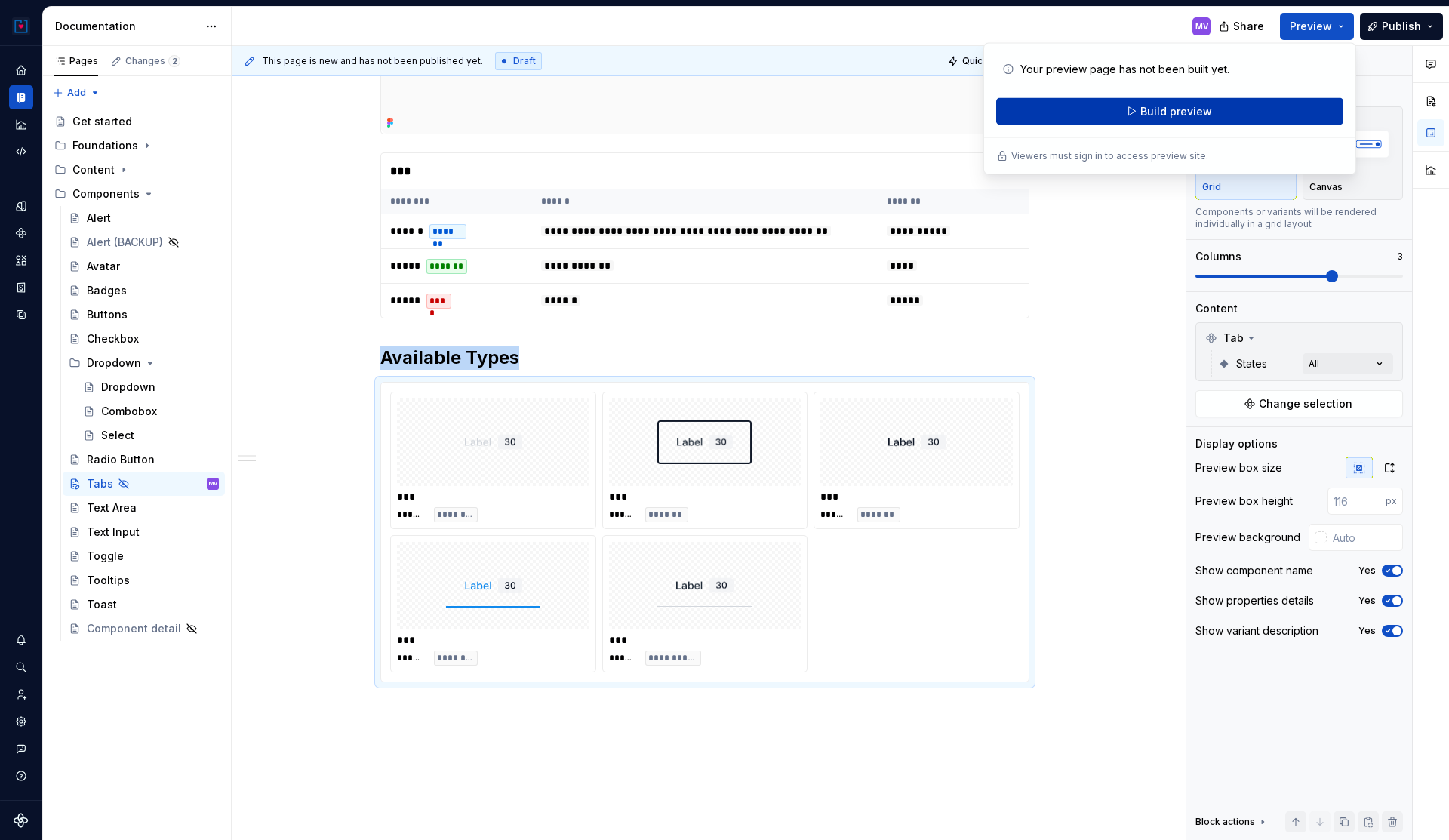
click at [1213, 108] on button "Build preview" at bounding box center [1170, 112] width 348 height 27
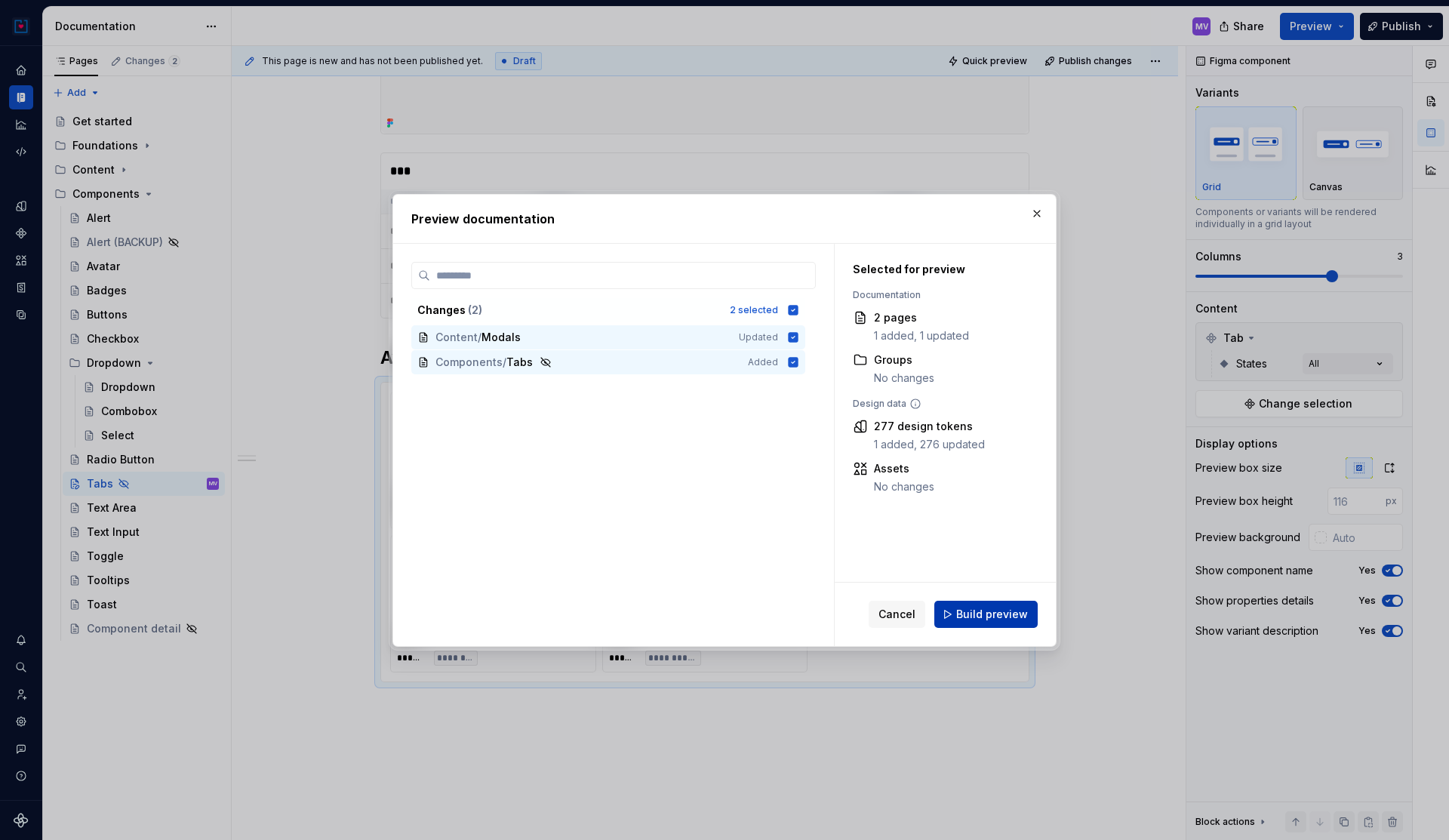
click at [971, 605] on button "Build preview" at bounding box center [986, 614] width 103 height 27
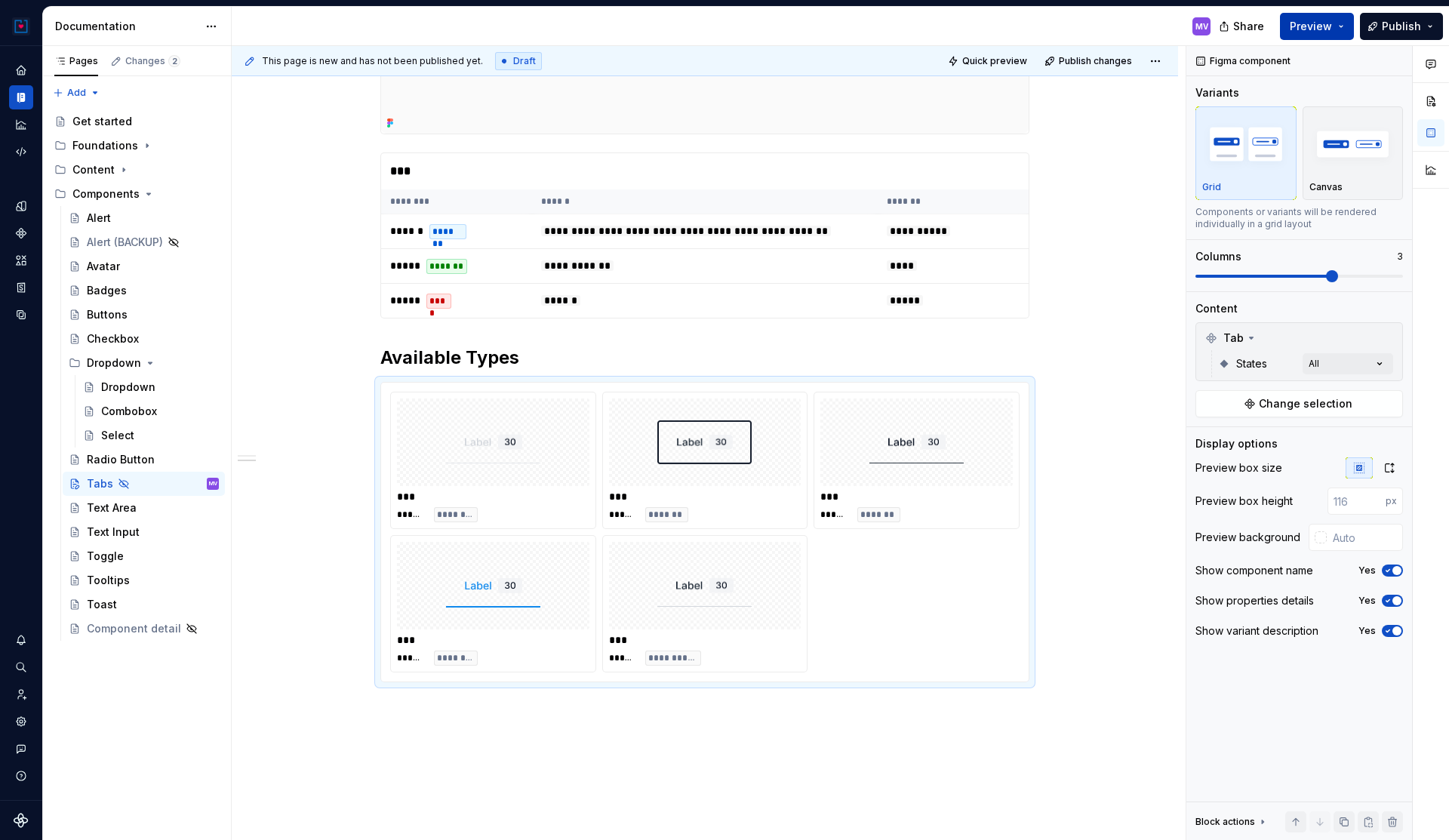
click at [1342, 25] on button "Preview" at bounding box center [1316, 26] width 74 height 27
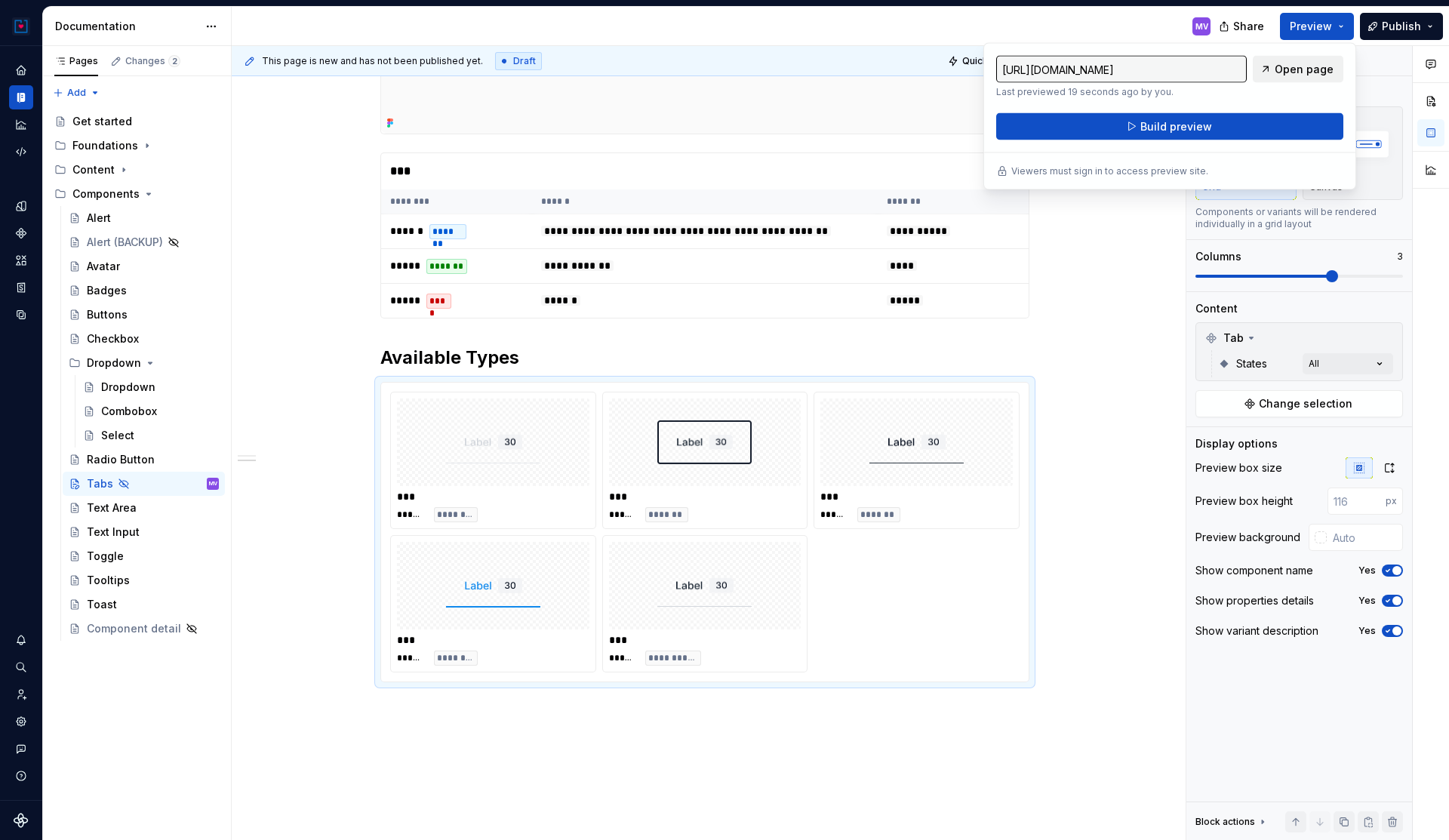
click at [1279, 78] on link "Open page" at bounding box center [1298, 70] width 90 height 27
type textarea "*"
click at [1367, 101] on div "Variants Grid Canvas Components or variants will be rendered individually in a …" at bounding box center [1299, 158] width 207 height 145
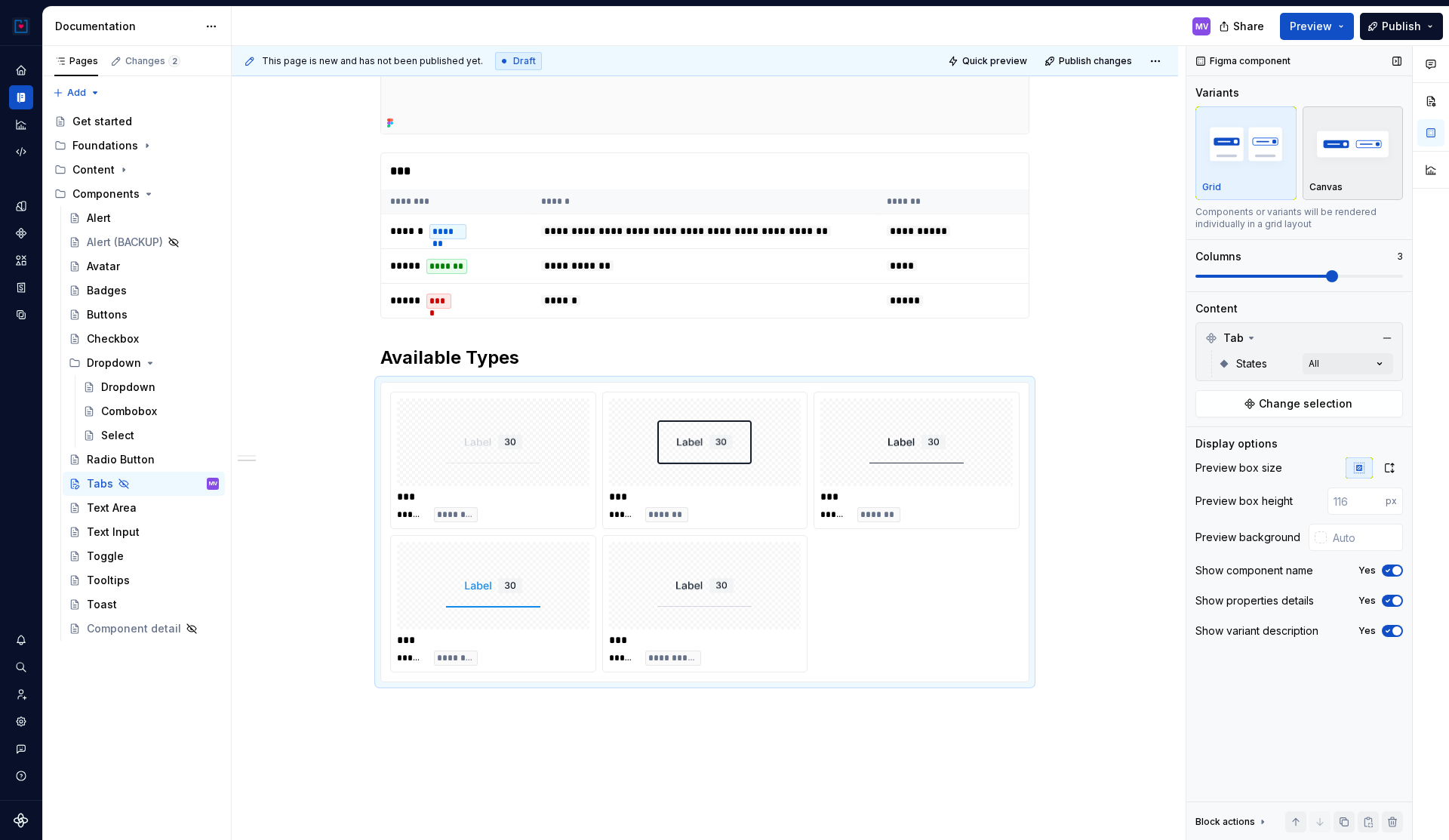
click at [1360, 145] on img "button" at bounding box center [1353, 143] width 87 height 55
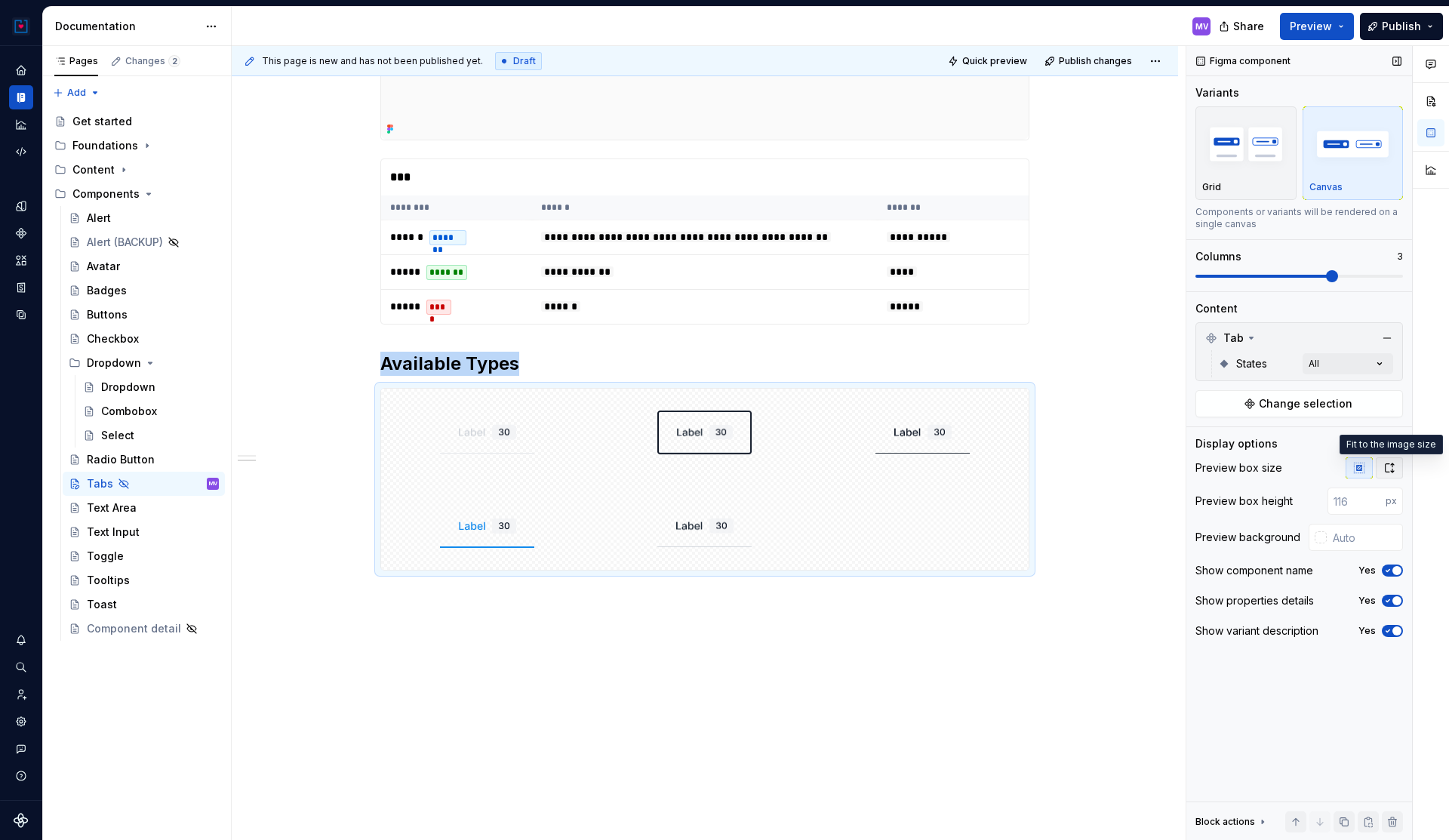
click at [1391, 467] on icon "button" at bounding box center [1389, 468] width 12 height 12
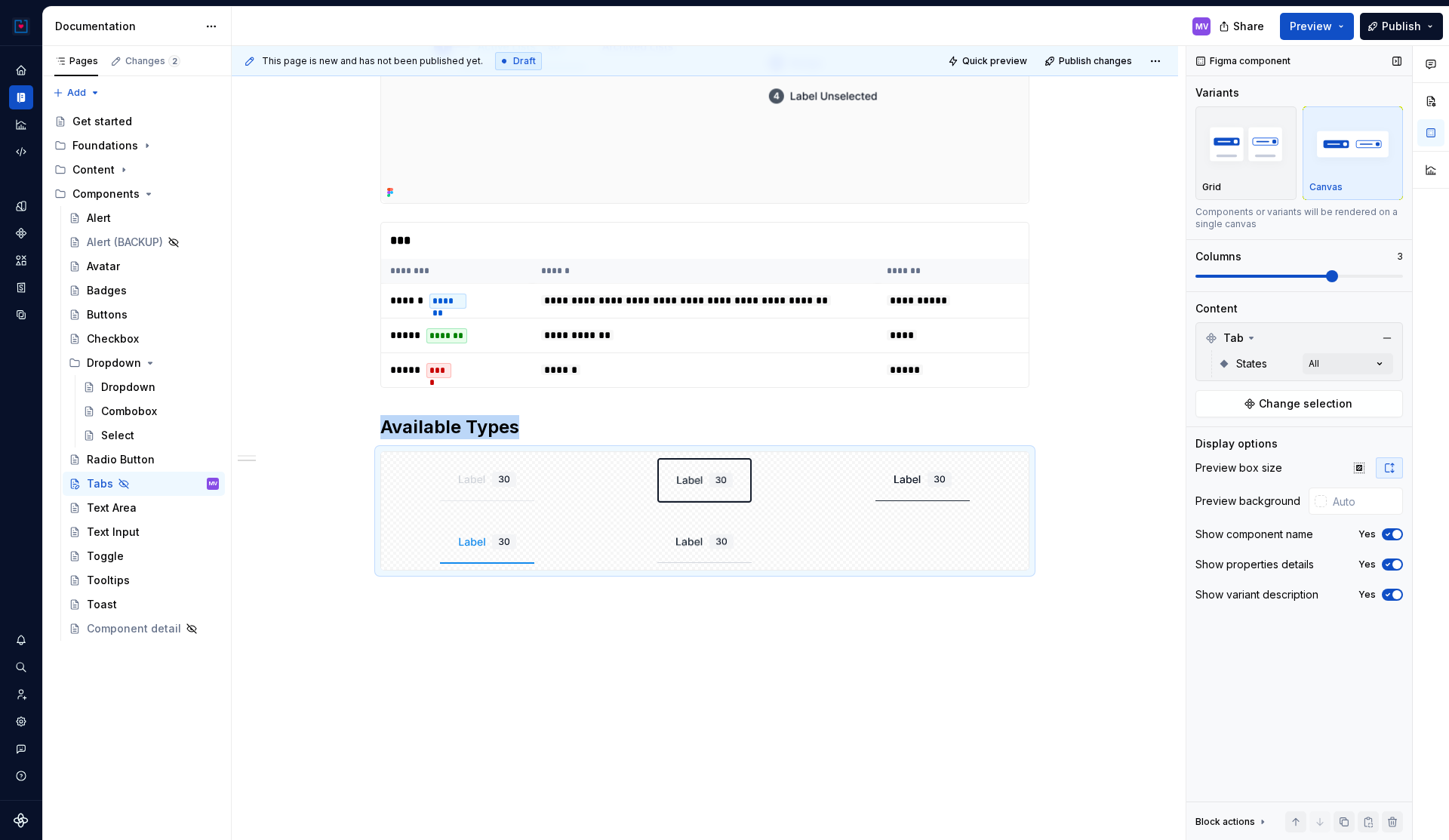
scroll to position [528, 0]
click at [1364, 470] on icon "button" at bounding box center [1360, 468] width 12 height 12
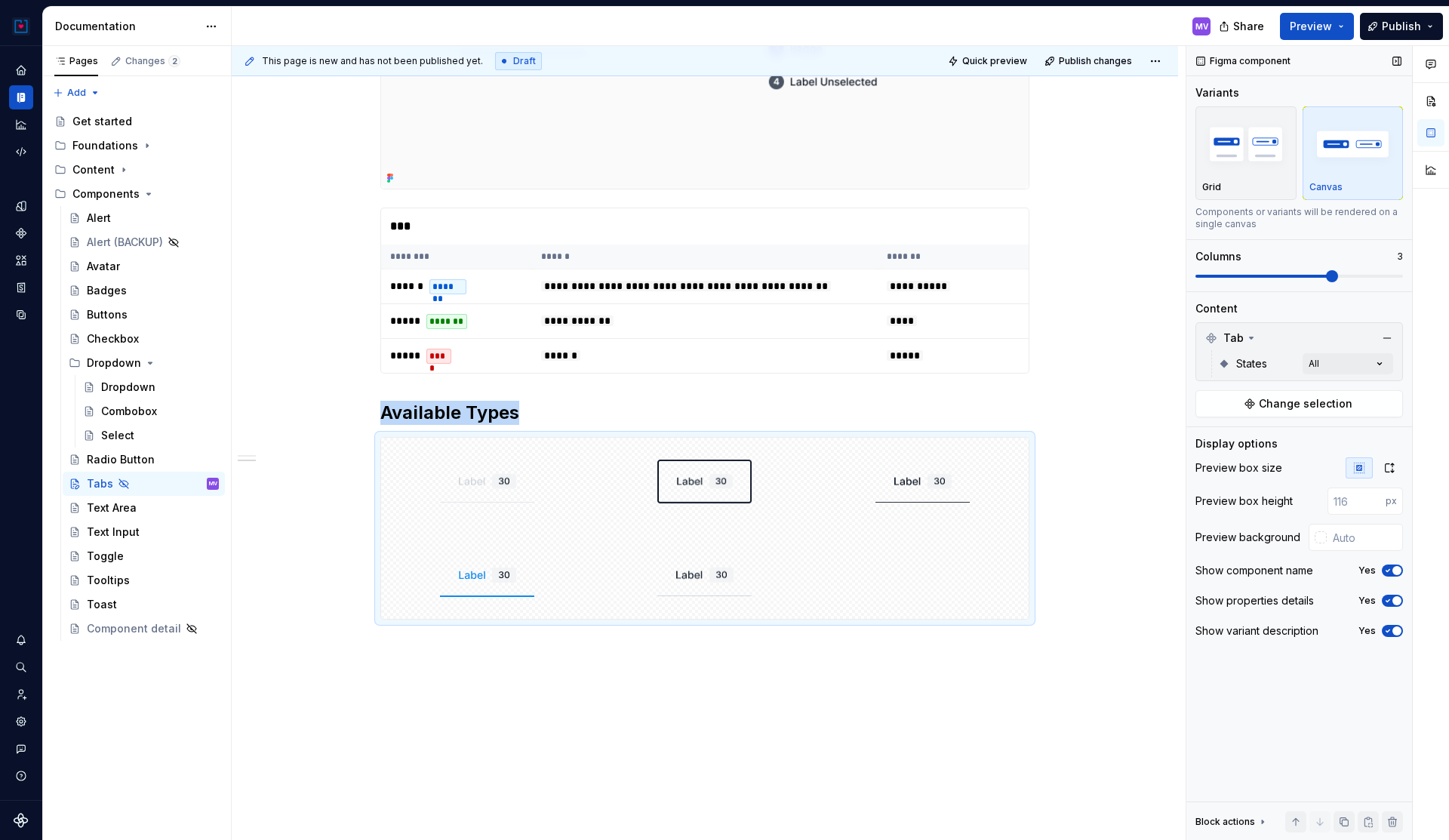
scroll to position [583, 0]
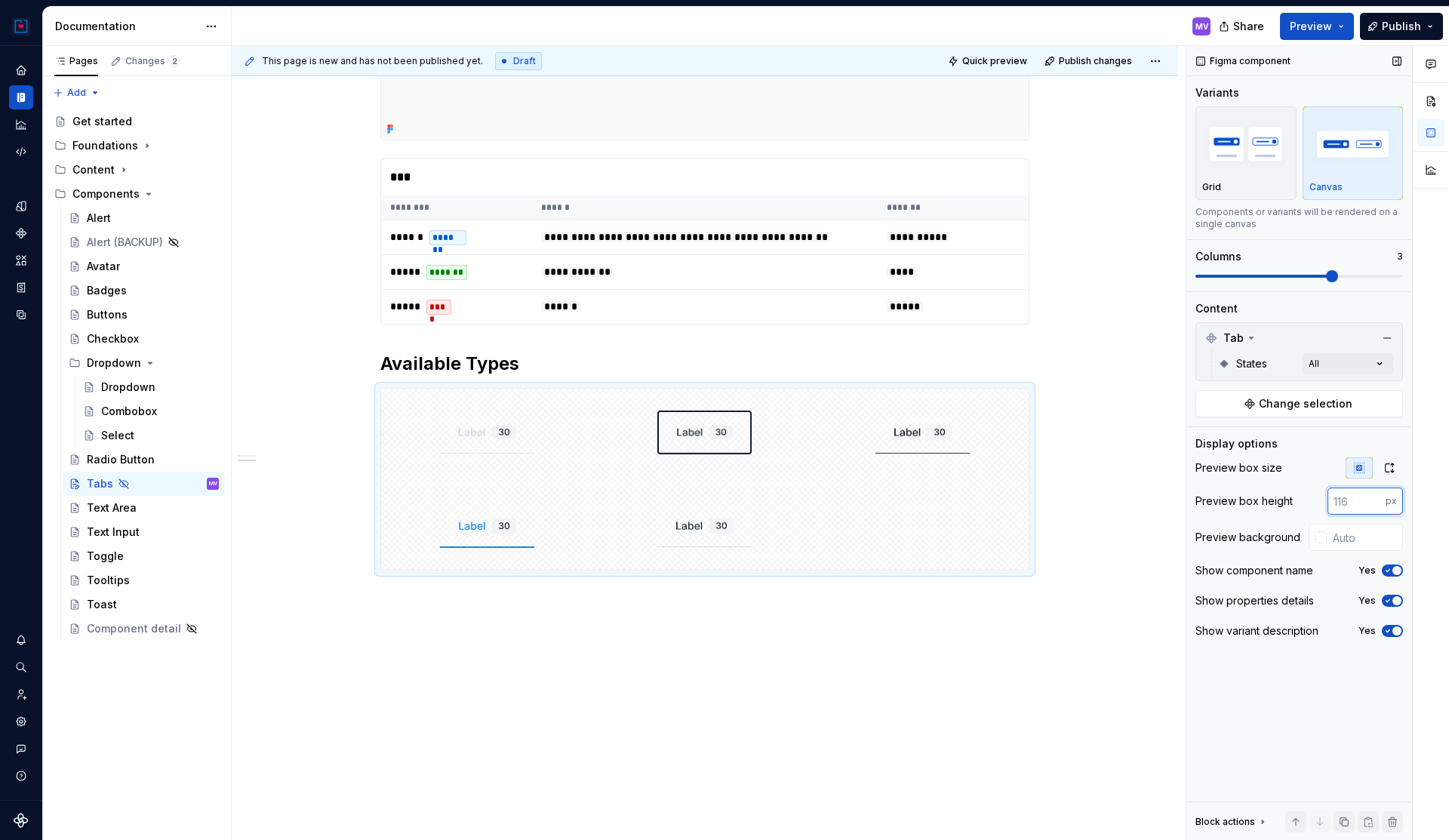
click at [1364, 499] on input "number" at bounding box center [1356, 501] width 58 height 27
type input "220"
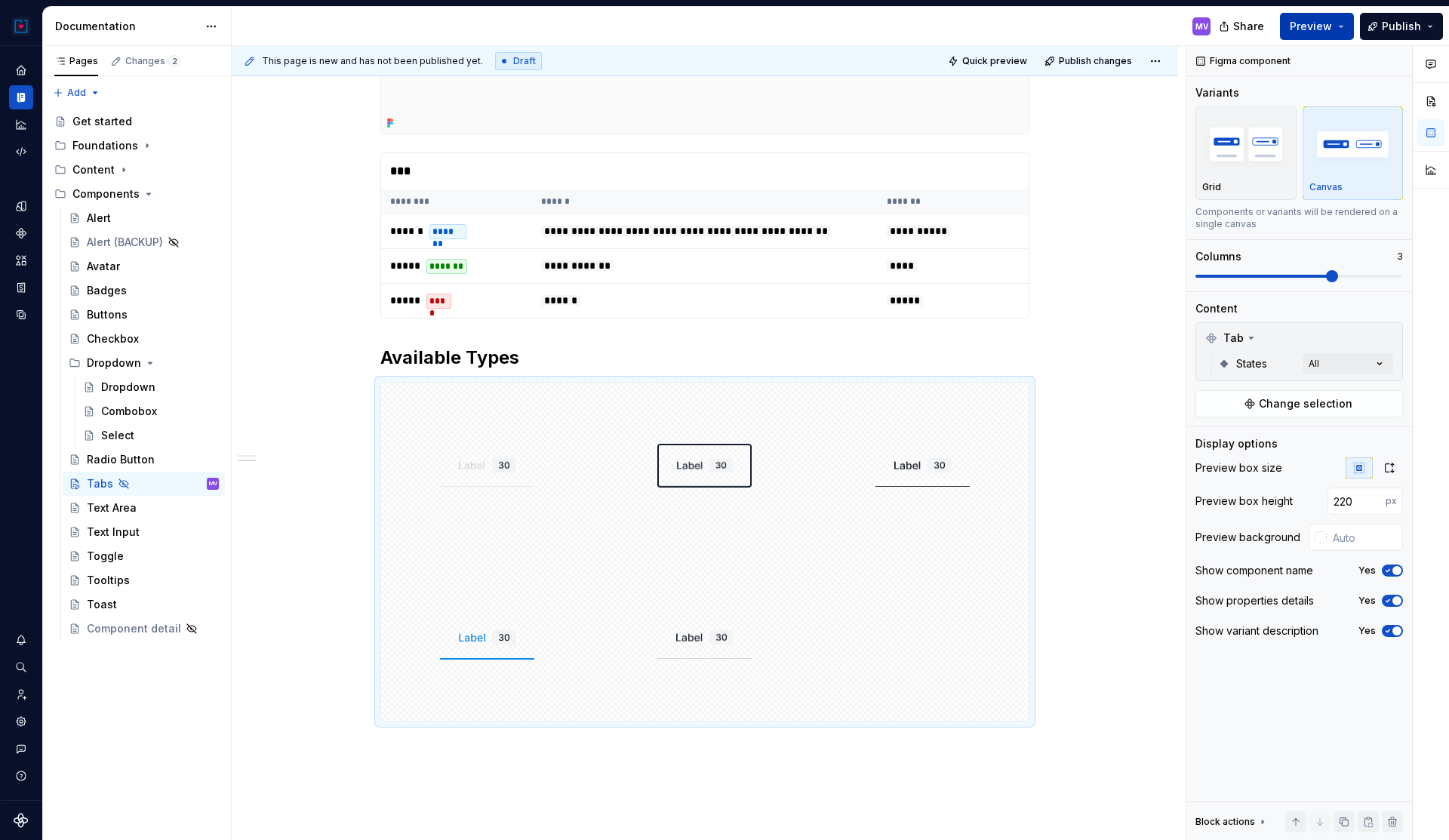
click at [1336, 17] on button "Preview" at bounding box center [1316, 26] width 74 height 27
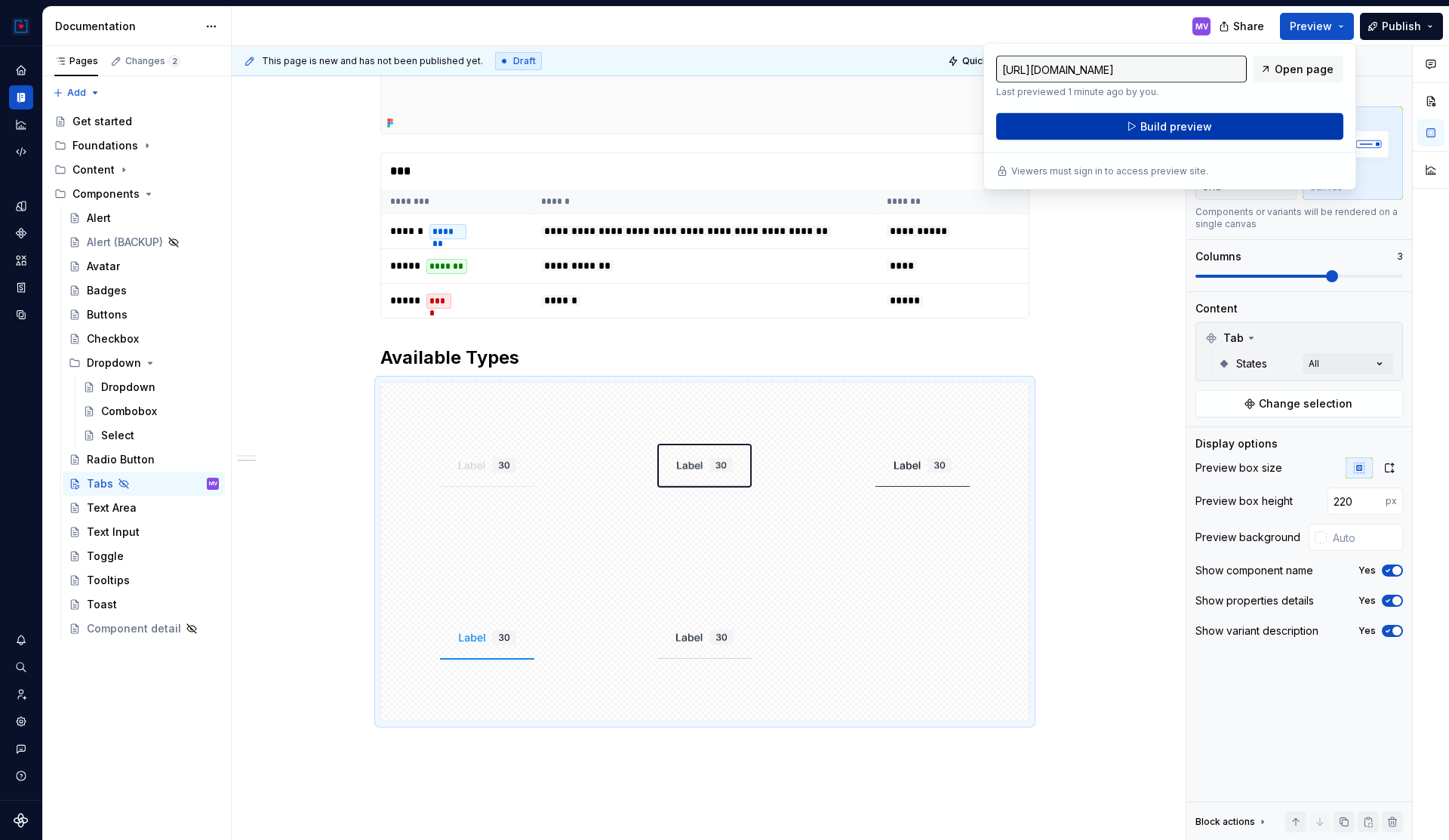
click at [1246, 125] on button "Build preview" at bounding box center [1170, 127] width 348 height 27
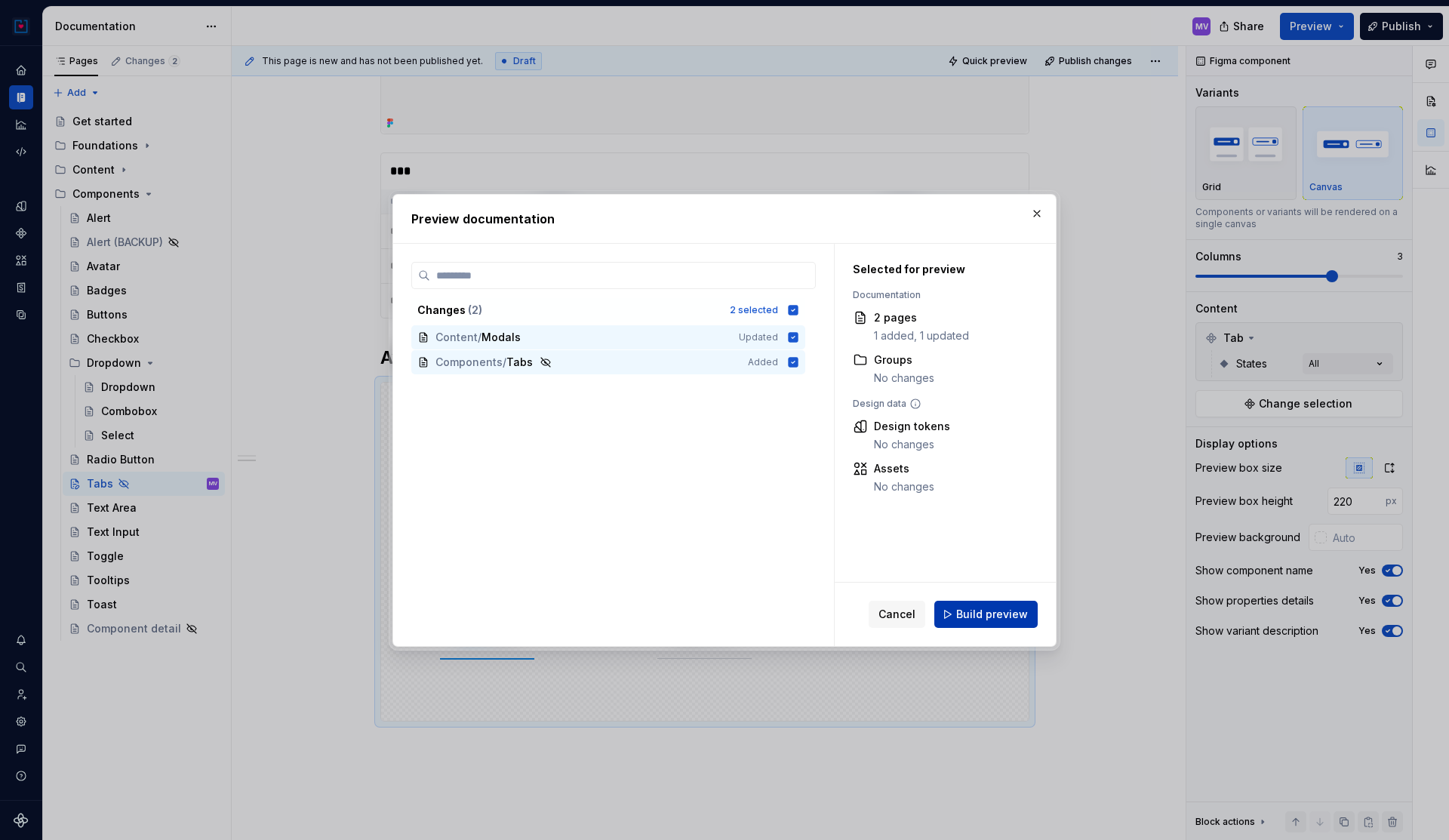
click at [991, 612] on span "Build preview" at bounding box center [992, 613] width 72 height 15
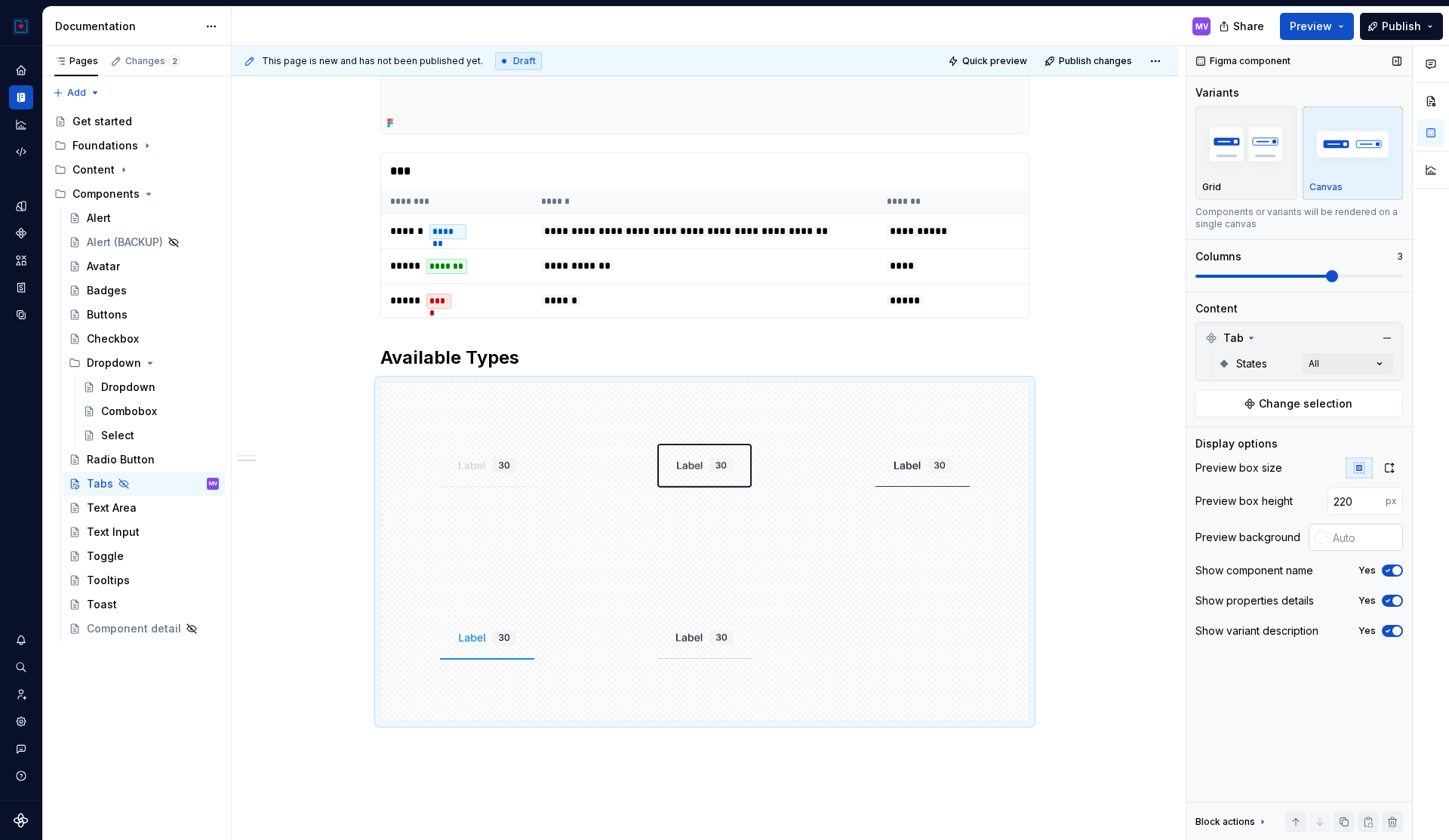
click at [1345, 534] on input "text" at bounding box center [1366, 538] width 77 height 27
click at [1324, 538] on div at bounding box center [1320, 537] width 12 height 12
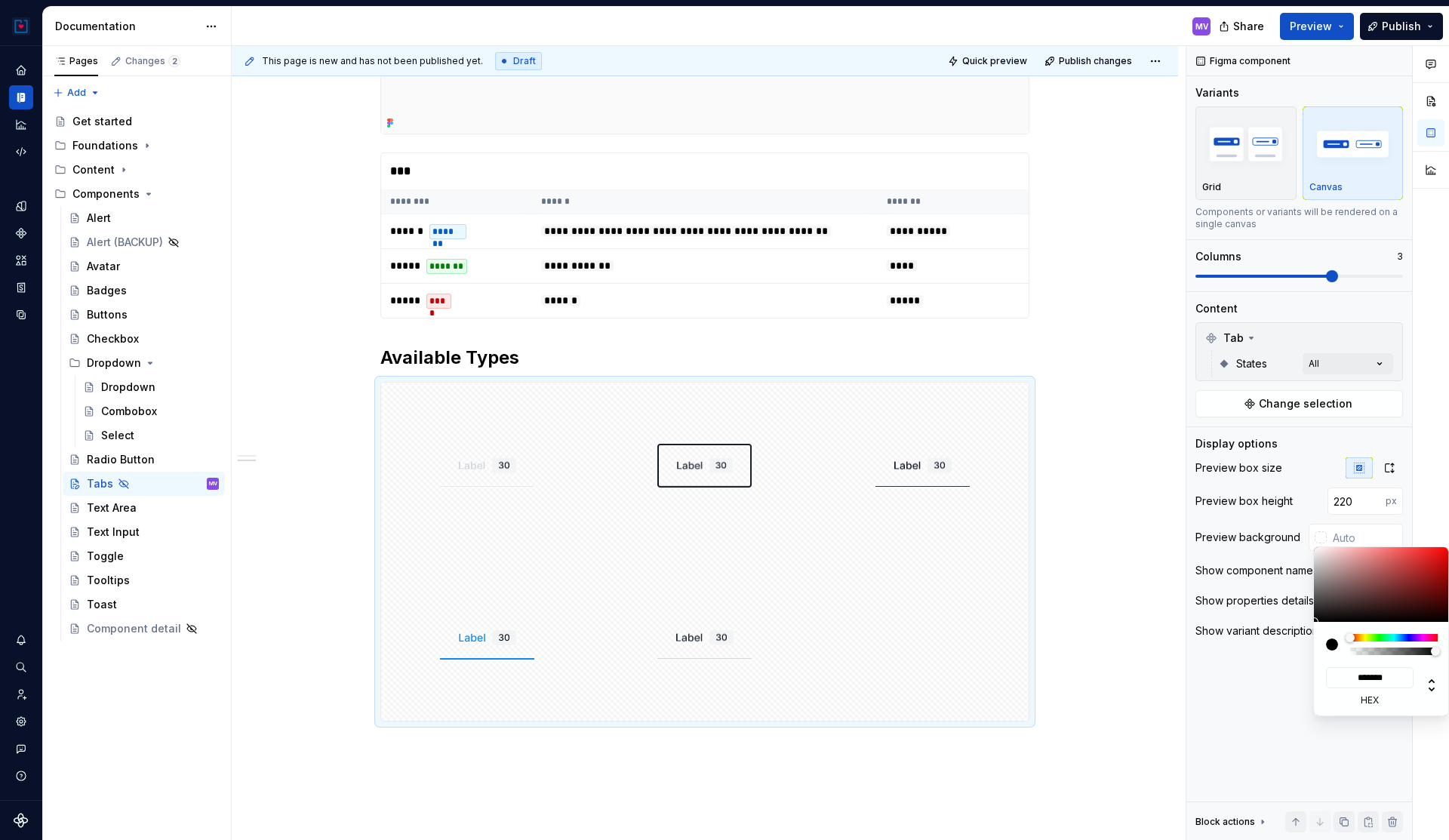
click at [1340, 533] on div "Comments Open comments No comments yet Select ‘Comment’ from the block context …" at bounding box center [1318, 444] width 263 height 795
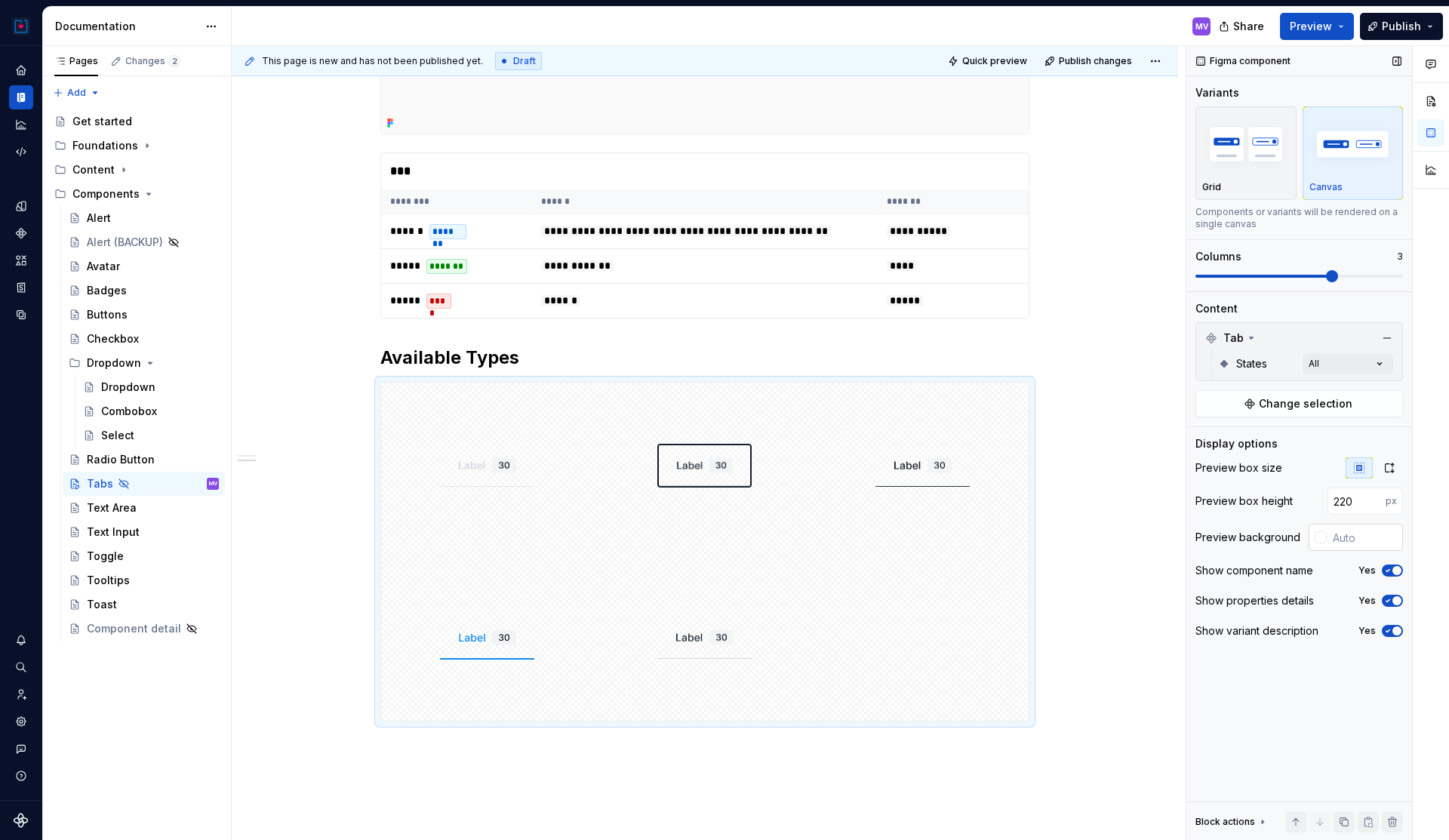
click at [1340, 533] on input "text" at bounding box center [1366, 538] width 77 height 27
click at [105, 313] on div "Buttons" at bounding box center [107, 314] width 41 height 15
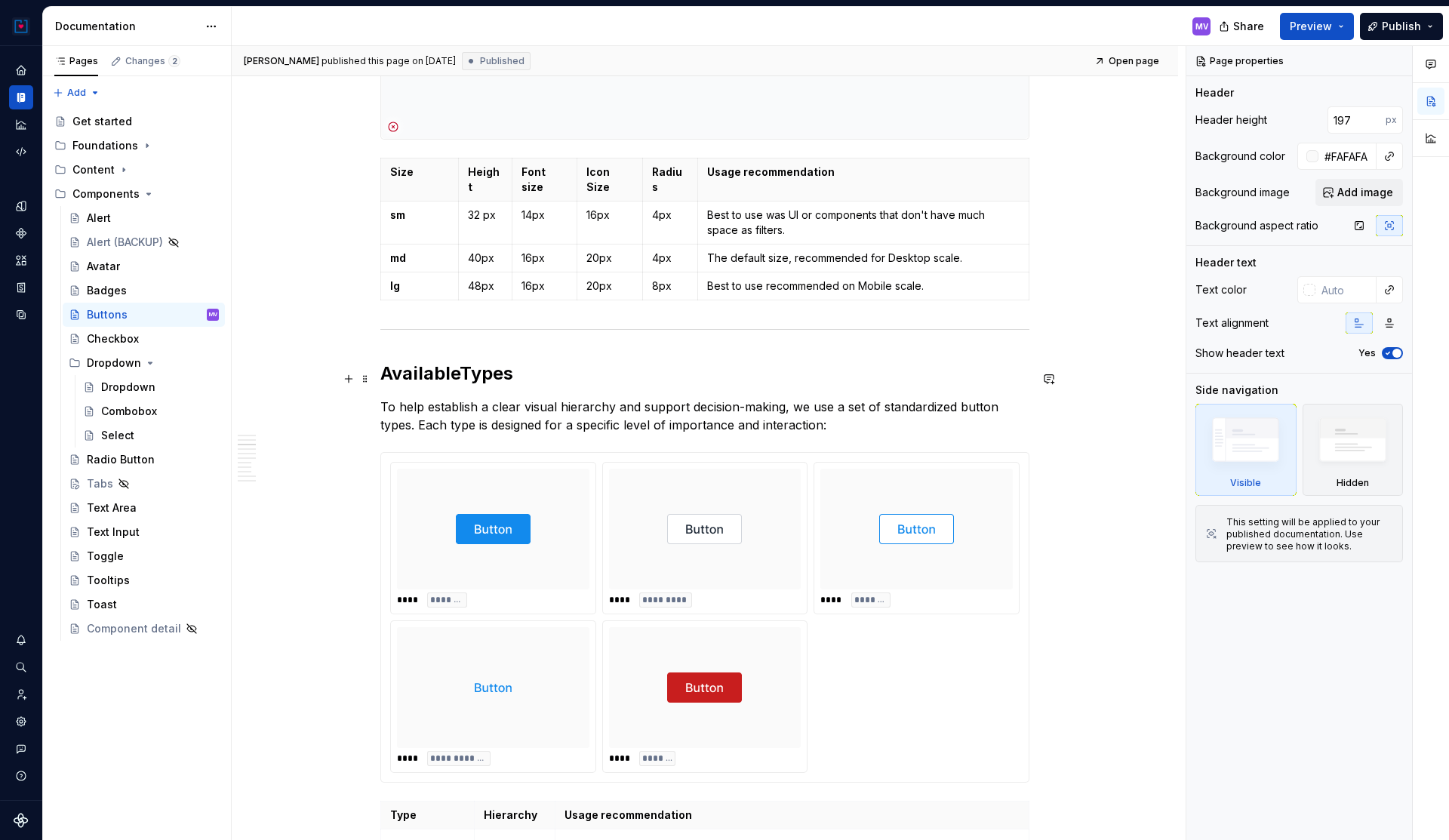
scroll to position [1438, 0]
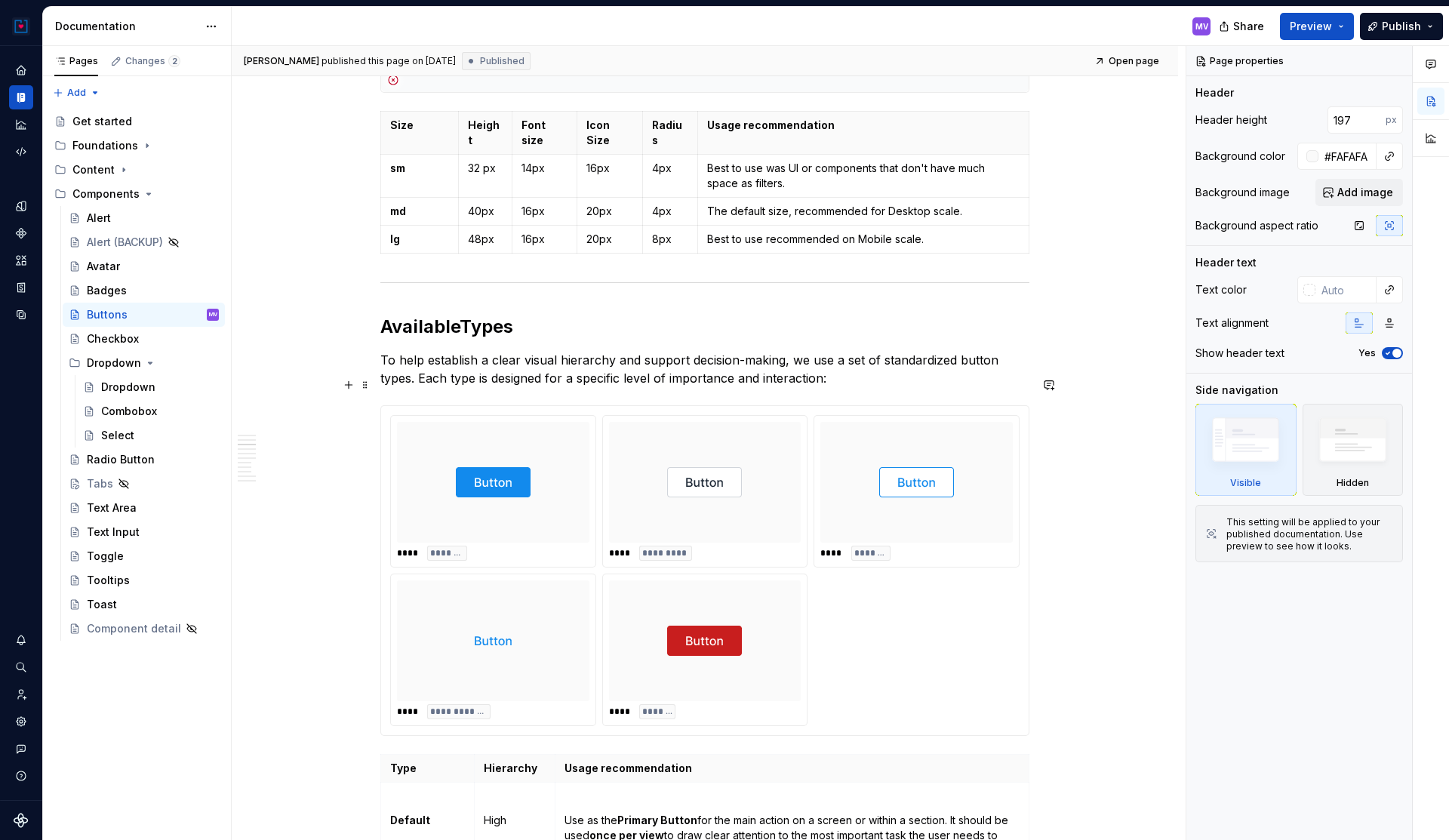
click at [542, 422] on div at bounding box center [493, 482] width 192 height 121
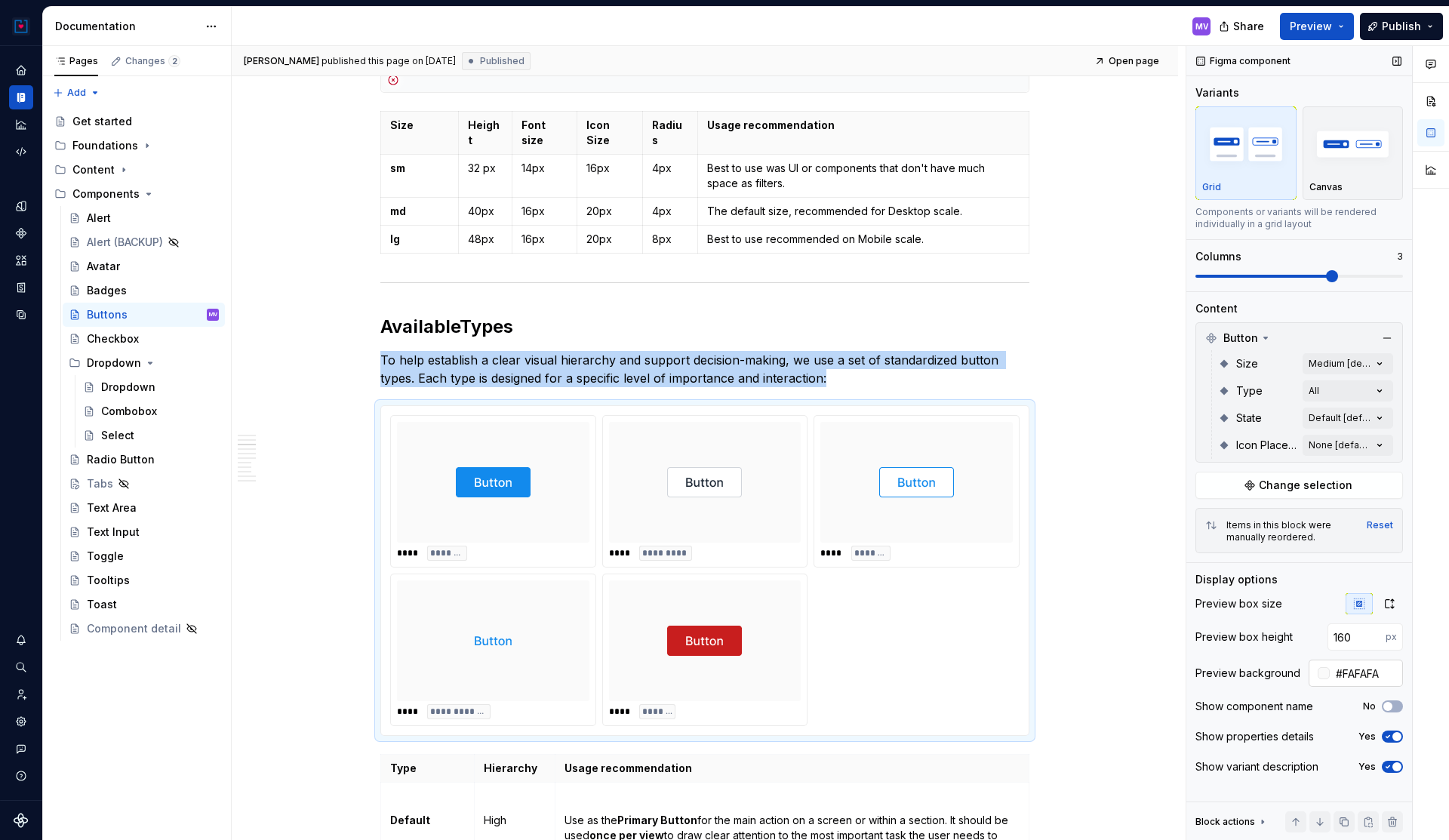
click at [1360, 674] on input "#FAFAFA" at bounding box center [1367, 673] width 74 height 27
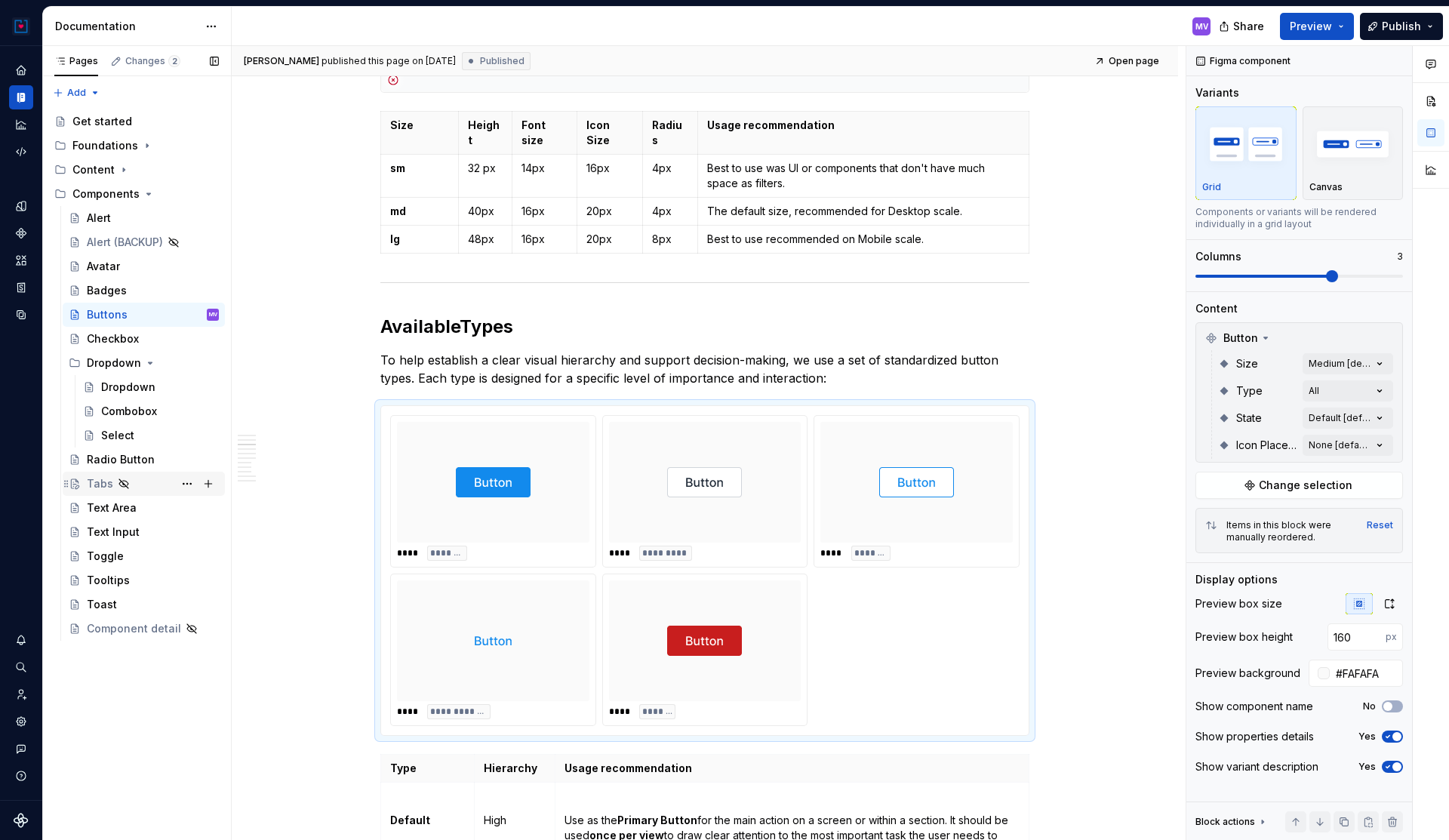
click at [98, 480] on div "Tabs" at bounding box center [99, 483] width 27 height 15
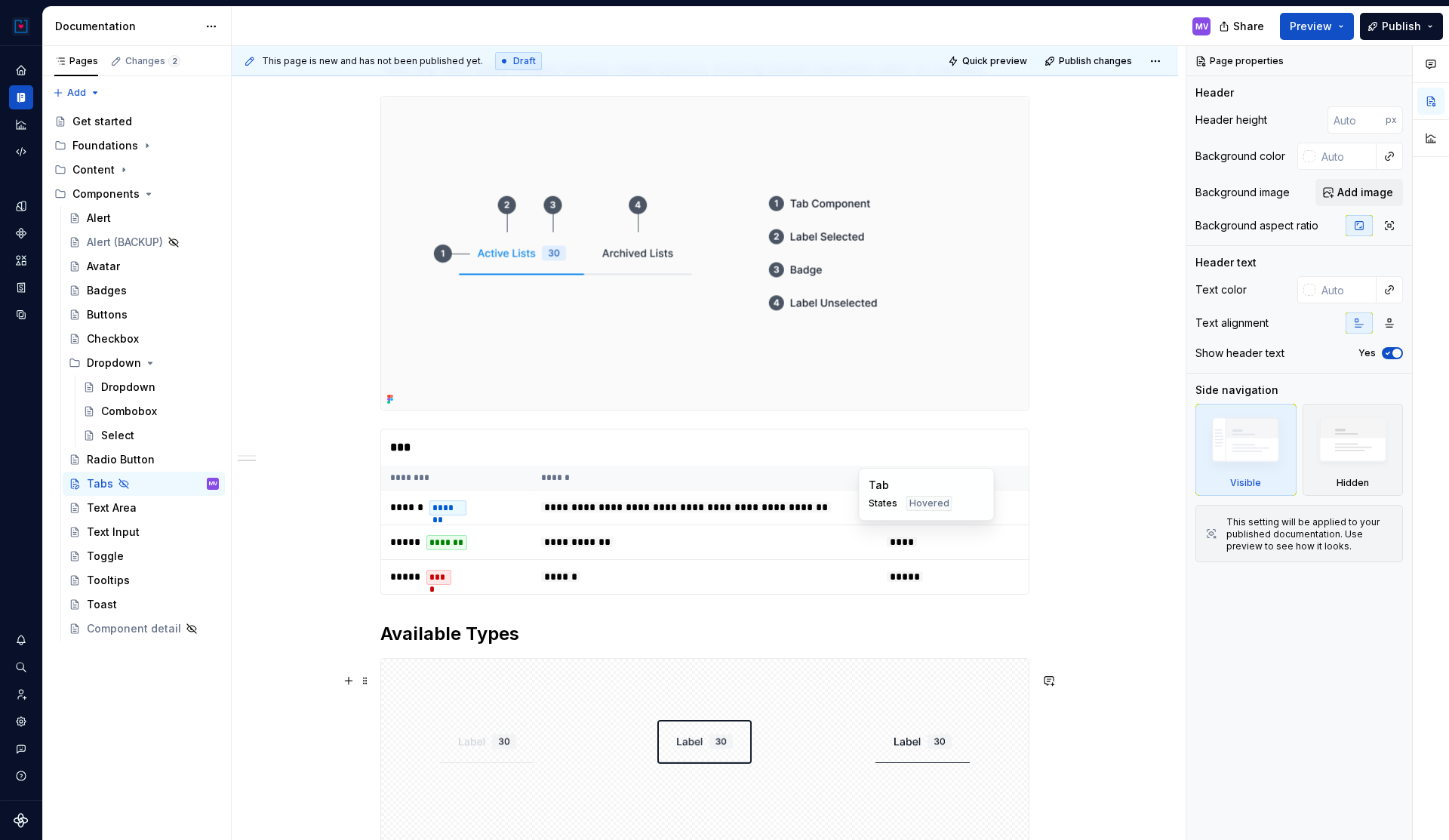
type textarea "*"
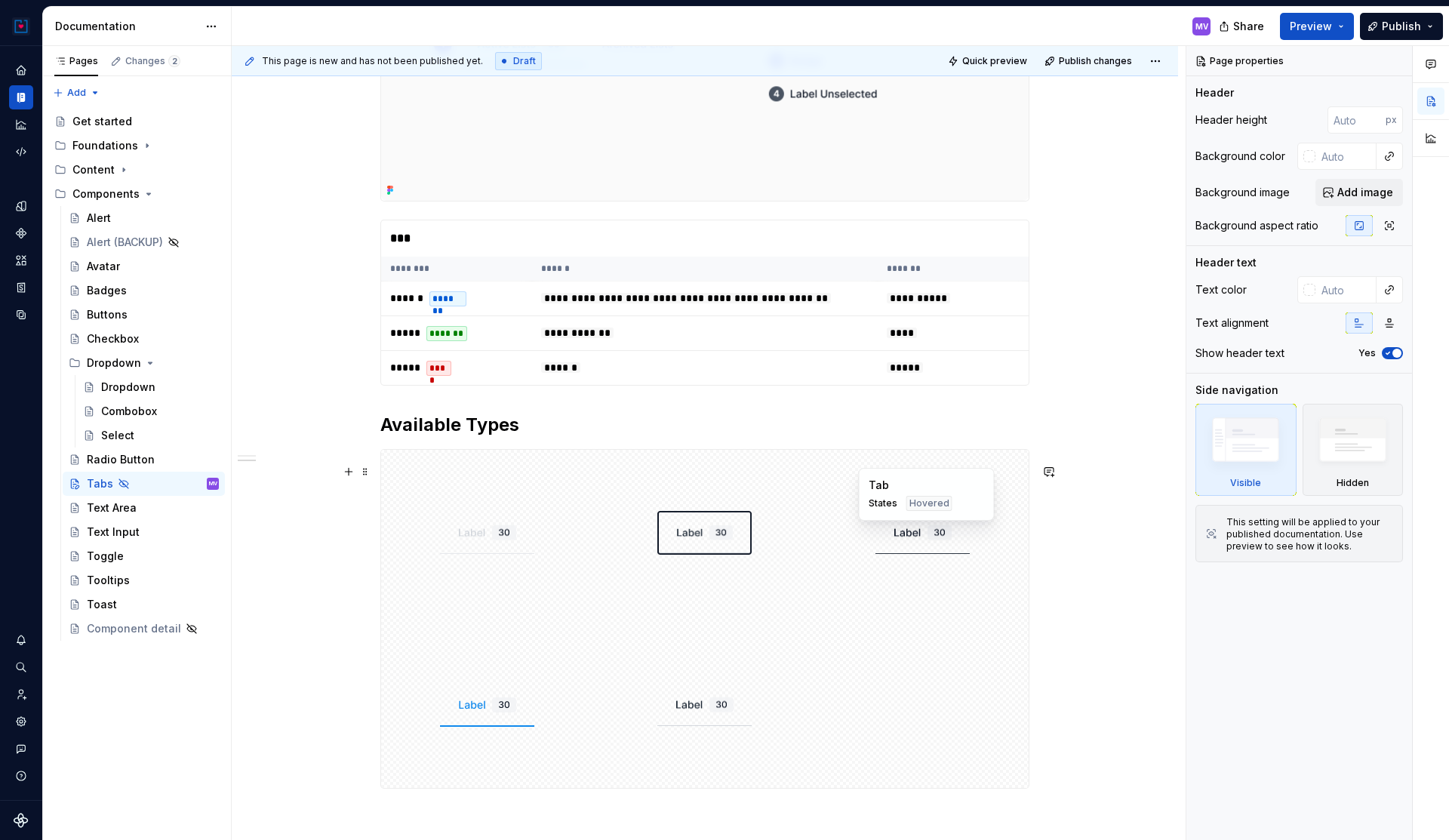
scroll to position [633, 0]
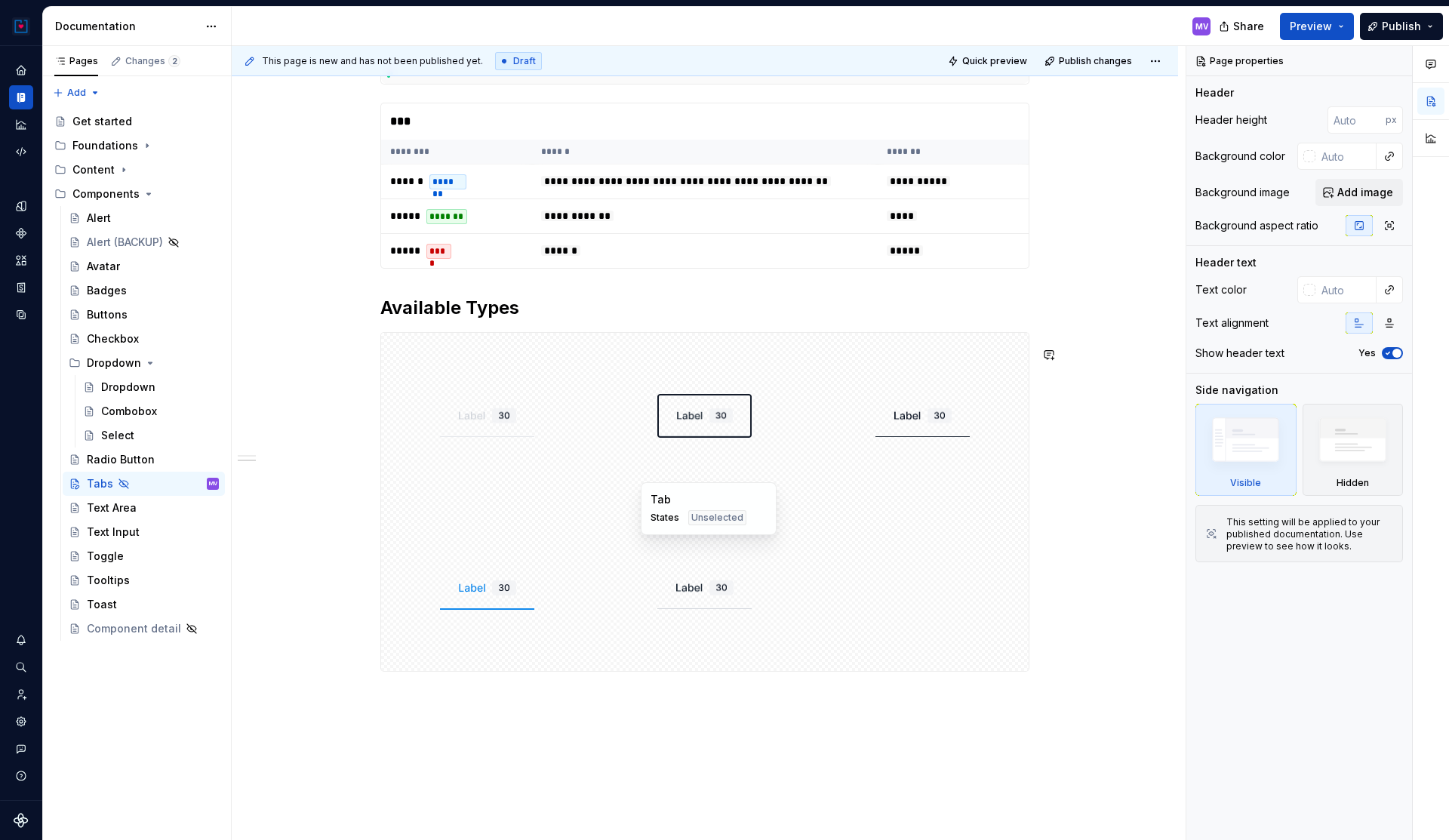
click at [802, 528] on div at bounding box center [705, 587] width 212 height 166
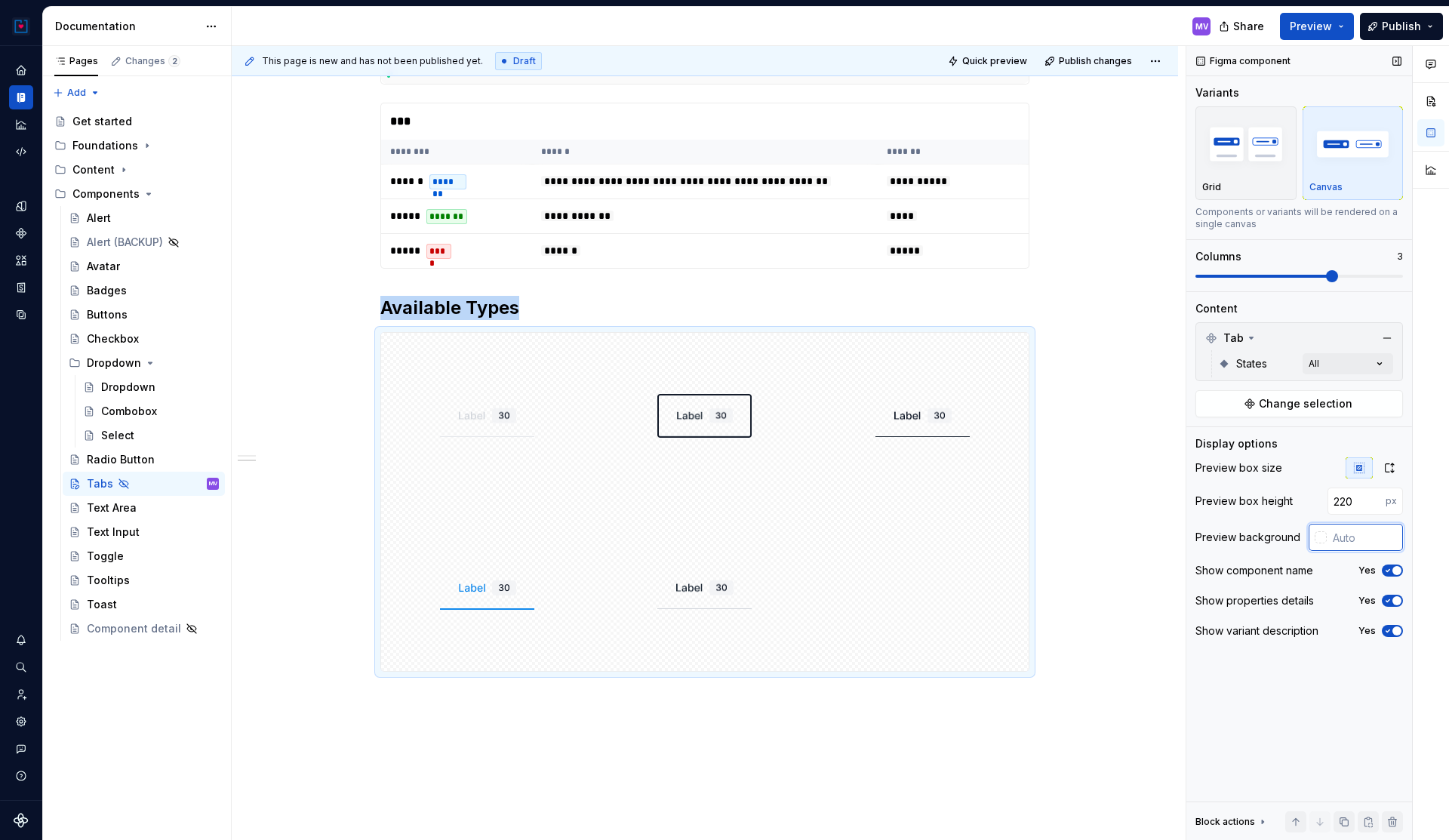
click at [1366, 544] on input "text" at bounding box center [1366, 538] width 77 height 27
paste input "#FAFAFA"
type input "#FAFAFA"
click at [1328, 26] on span "Preview" at bounding box center [1311, 26] width 42 height 15
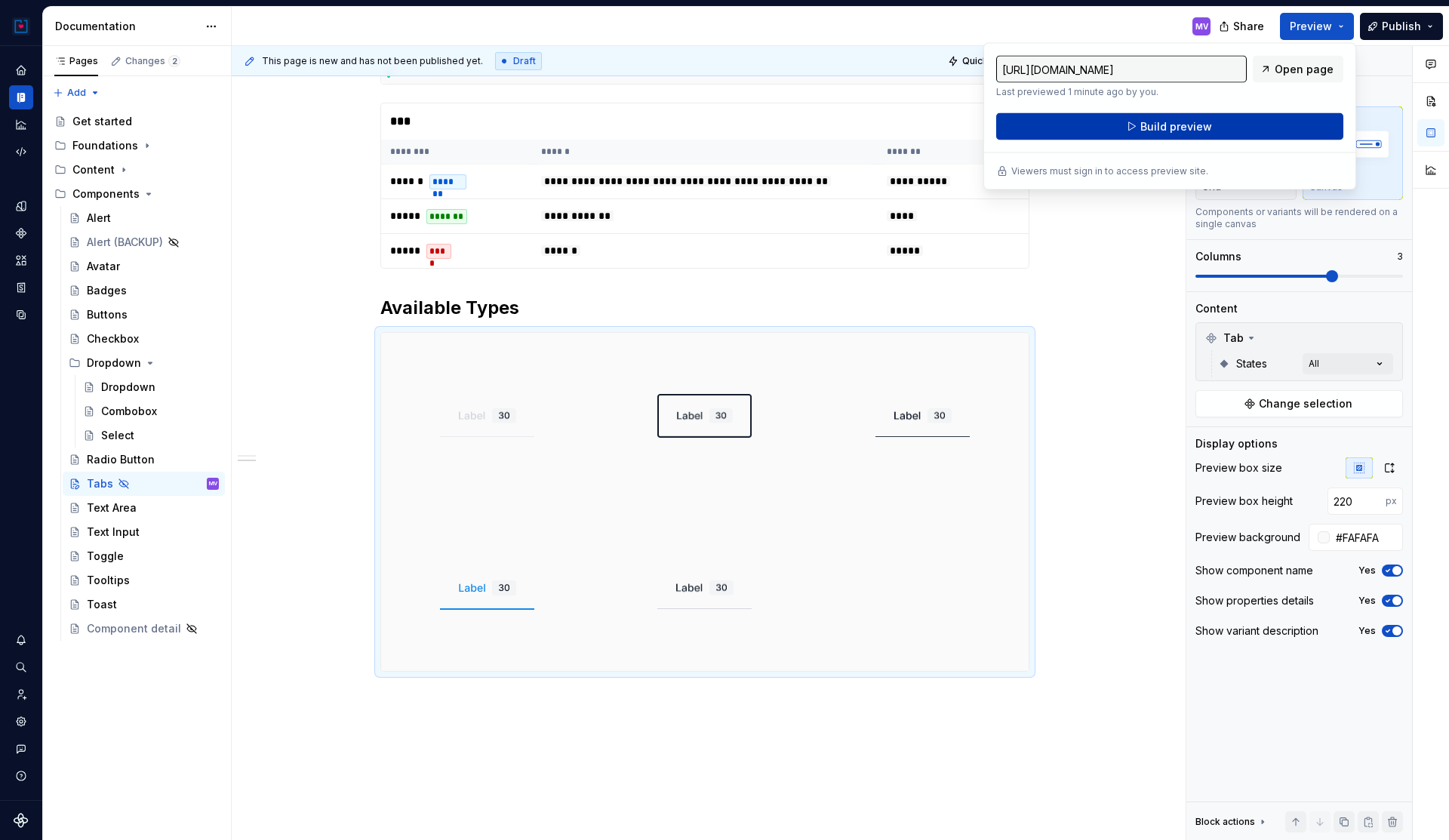
click at [1246, 128] on button "Build preview" at bounding box center [1170, 127] width 348 height 27
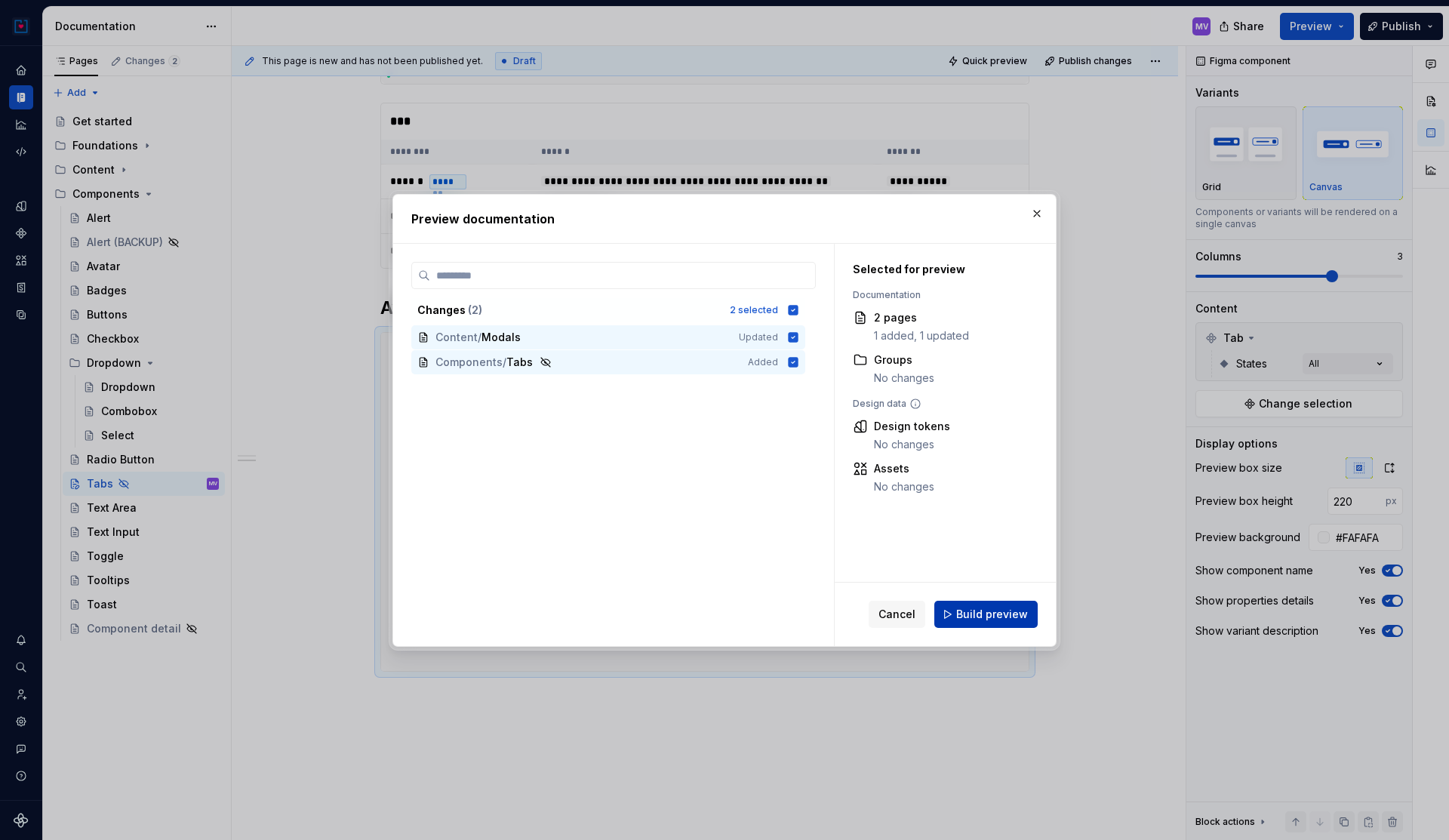
click at [1004, 606] on span "Build preview" at bounding box center [992, 613] width 72 height 15
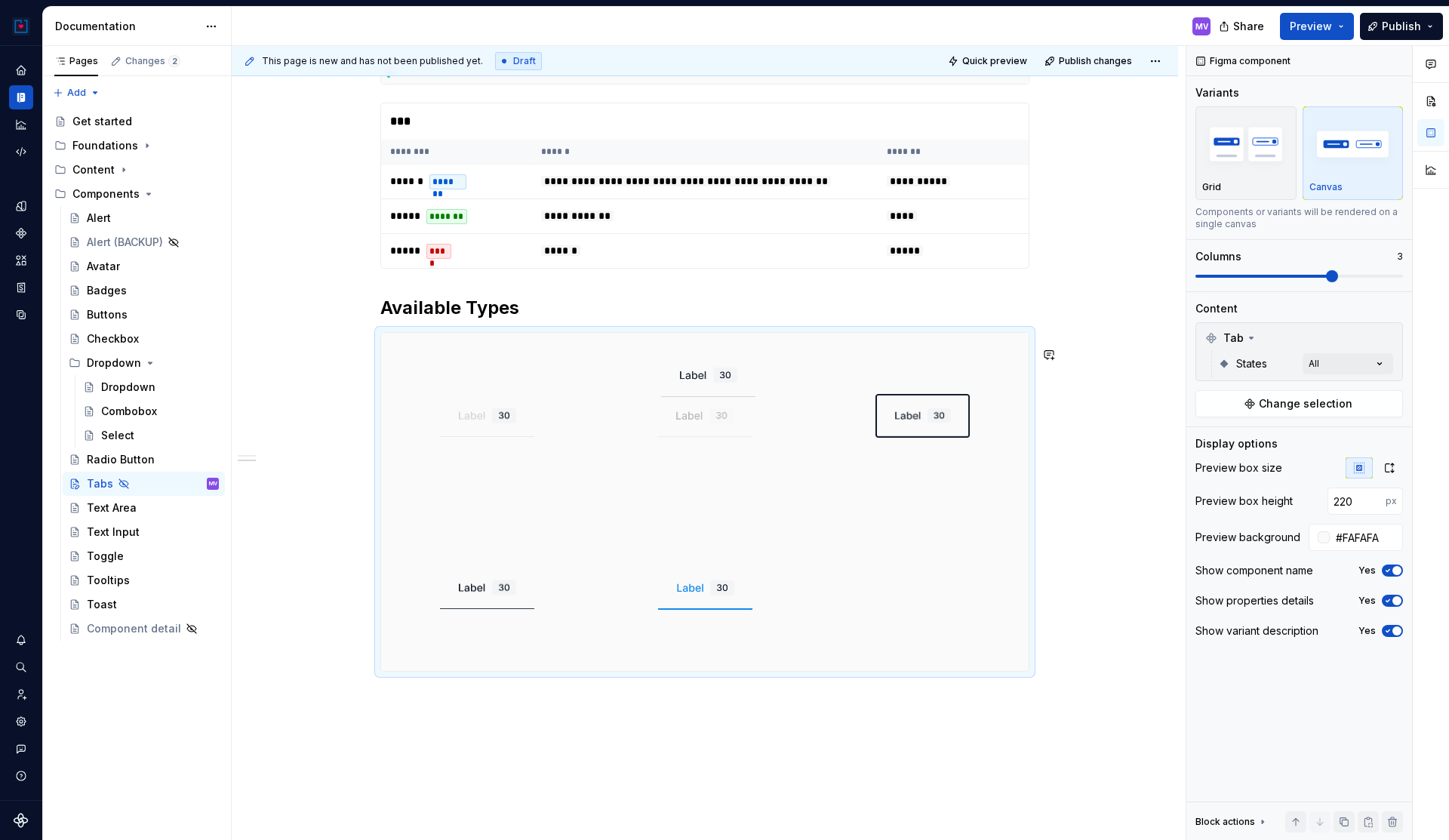
drag, startPoint x: 693, startPoint y: 608, endPoint x: 590, endPoint y: 481, distance: 163.5
click at [590, 481] on body "Donorbox Design System MV Design system data Documentation MV Share Preview Pub…" at bounding box center [724, 420] width 1449 height 840
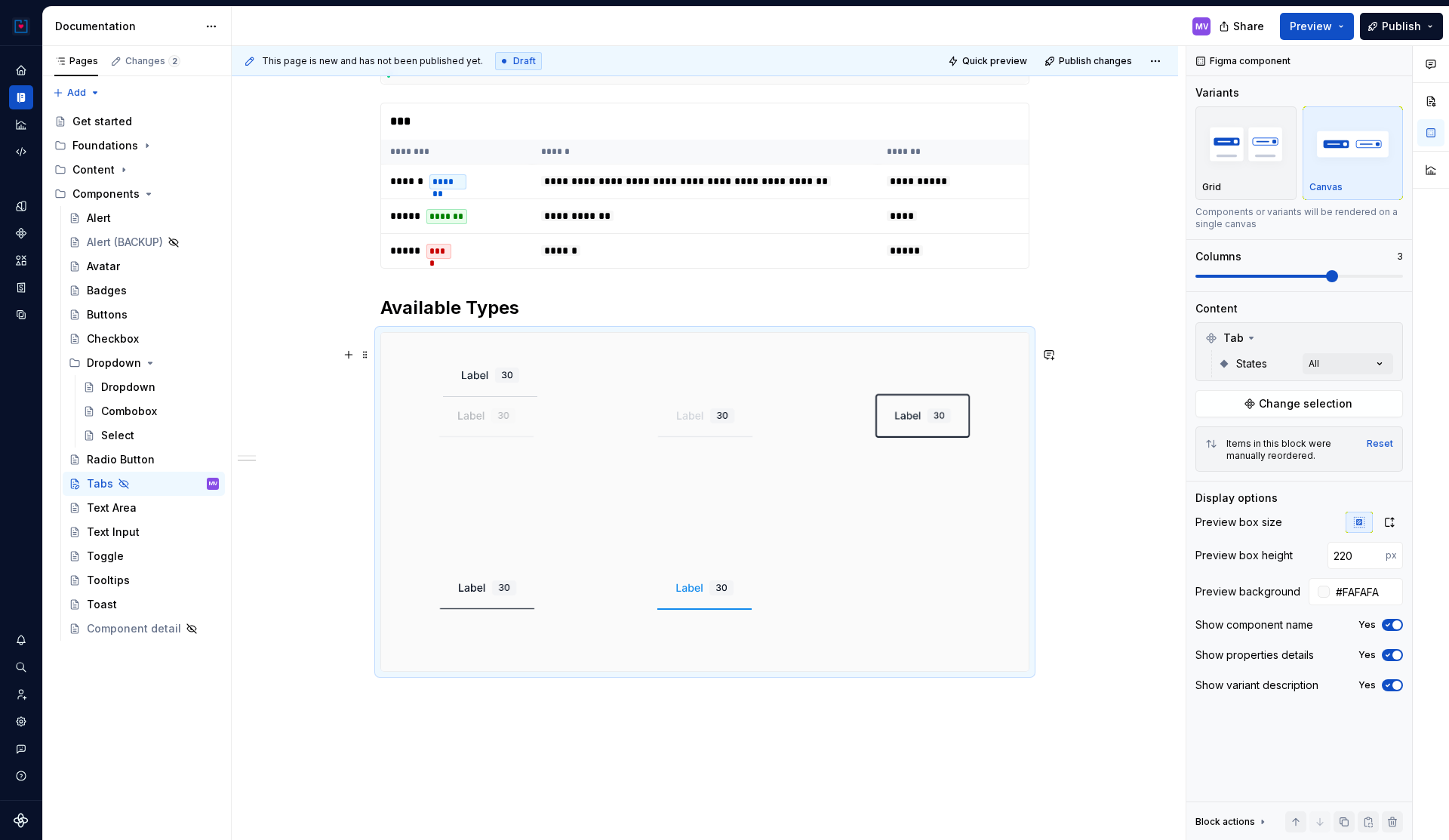
drag, startPoint x: 699, startPoint y: 434, endPoint x: 517, endPoint y: 433, distance: 182.0
click at [517, 433] on body "Donorbox Design System MV Design system data Documentation MV Share Preview Pub…" at bounding box center [724, 420] width 1449 height 840
drag, startPoint x: 465, startPoint y: 598, endPoint x: 616, endPoint y: 478, distance: 192.9
click at [616, 478] on body "Donorbox Design System MV Design system data Documentation MV Share Preview Pub…" at bounding box center [724, 420] width 1449 height 840
drag, startPoint x: 885, startPoint y: 438, endPoint x: 795, endPoint y: 658, distance: 237.7
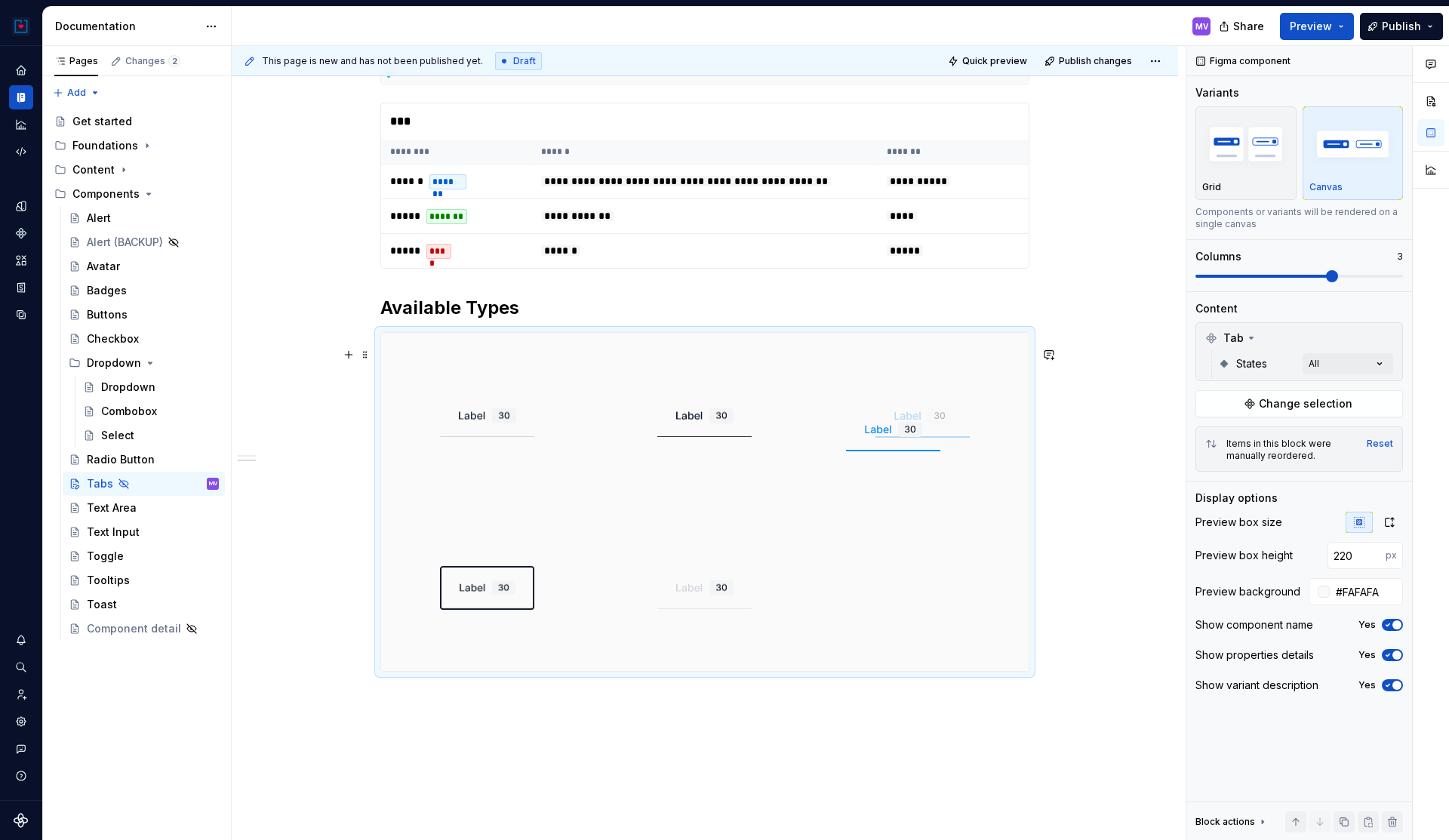
drag, startPoint x: 508, startPoint y: 612, endPoint x: 906, endPoint y: 495, distance: 414.8
click at [906, 495] on body "Donorbox Design System MV Design system data Documentation MV Share Preview Pub…" at bounding box center [724, 420] width 1449 height 840
click at [519, 318] on strong "Available Types" at bounding box center [449, 307] width 138 height 22
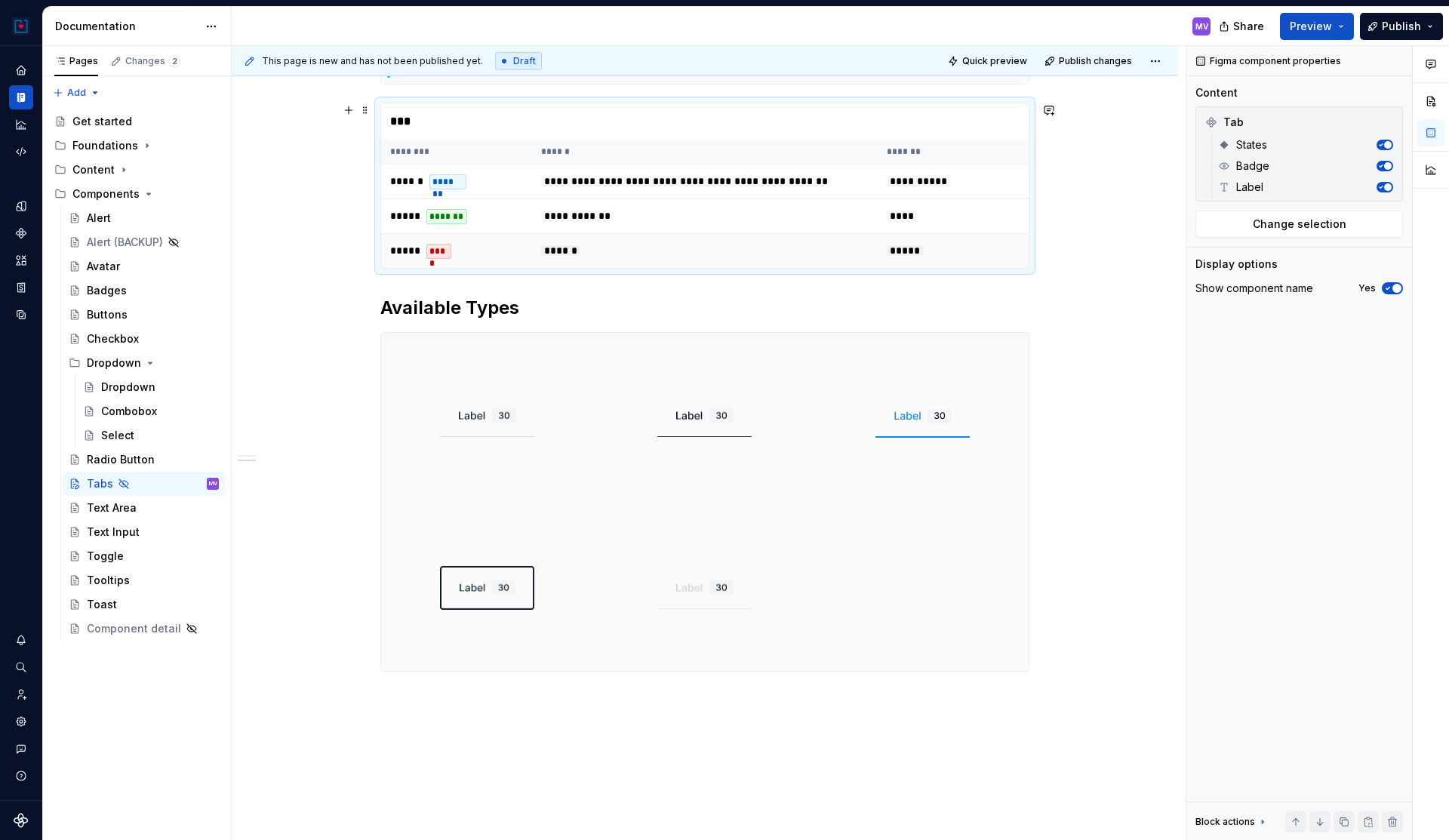
type textarea "*"
drag, startPoint x: 625, startPoint y: 268, endPoint x: 634, endPoint y: 267, distance: 9.1
click at [634, 267] on td "******" at bounding box center [705, 250] width 346 height 34
click at [694, 269] on td "******" at bounding box center [705, 250] width 346 height 34
click at [566, 320] on h2 "Available Types" at bounding box center [704, 307] width 649 height 25
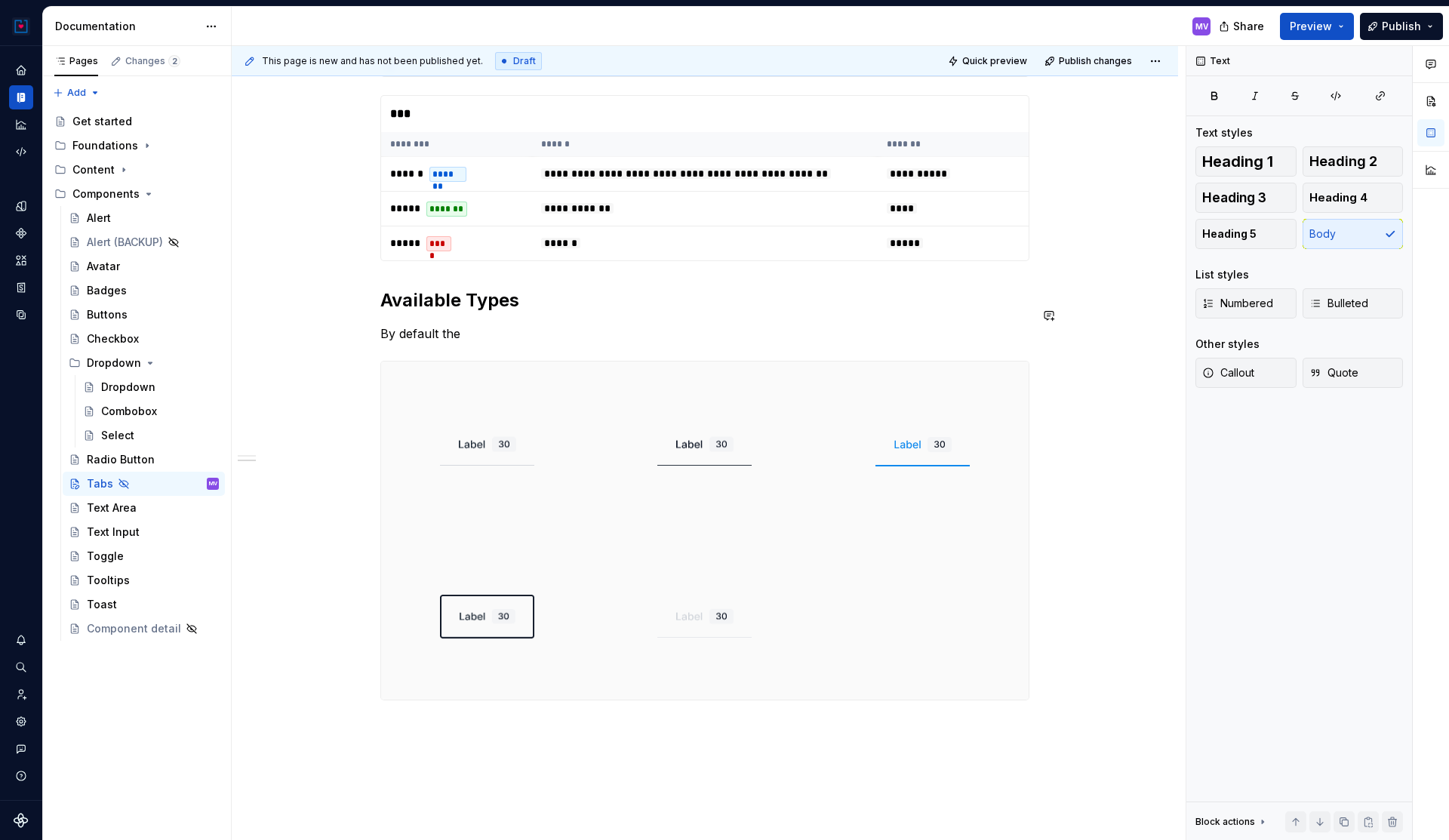
click at [576, 334] on div "**********" at bounding box center [704, 194] width 649 height 1010
click at [528, 336] on div "**********" at bounding box center [704, 195] width 649 height 1010
click at [508, 343] on p "By default the" at bounding box center [704, 334] width 649 height 18
click at [575, 358] on div "**********" at bounding box center [704, 195] width 649 height 1010
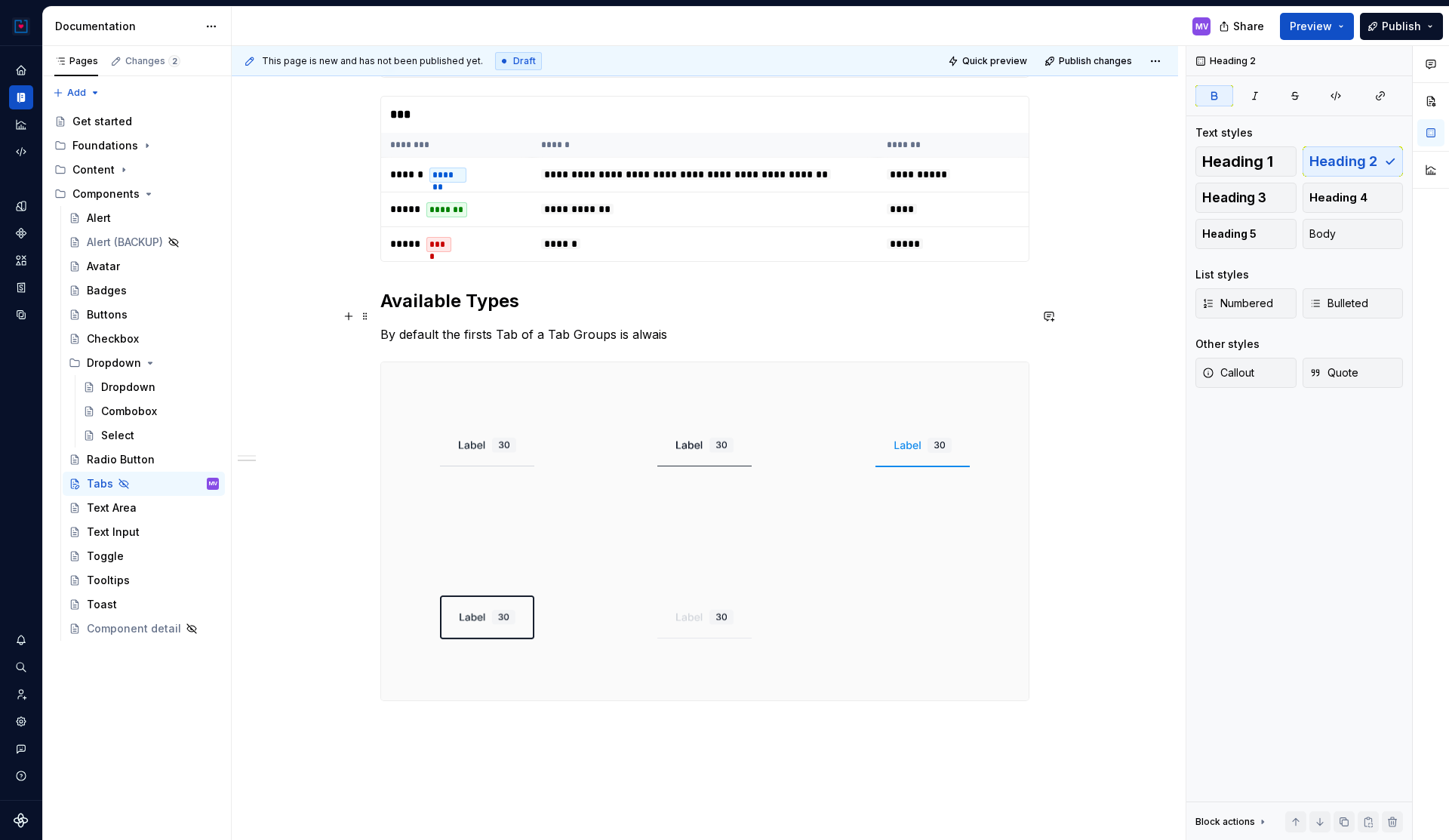
click at [505, 312] on strong "Available Types" at bounding box center [449, 300] width 138 height 22
click at [647, 343] on p "By default the firsts Tab of a Tab Groups is alwais" at bounding box center [704, 334] width 649 height 18
click at [599, 343] on p "By default the firsts Tab of a Tab Groups is alwais selected" at bounding box center [704, 334] width 649 height 18
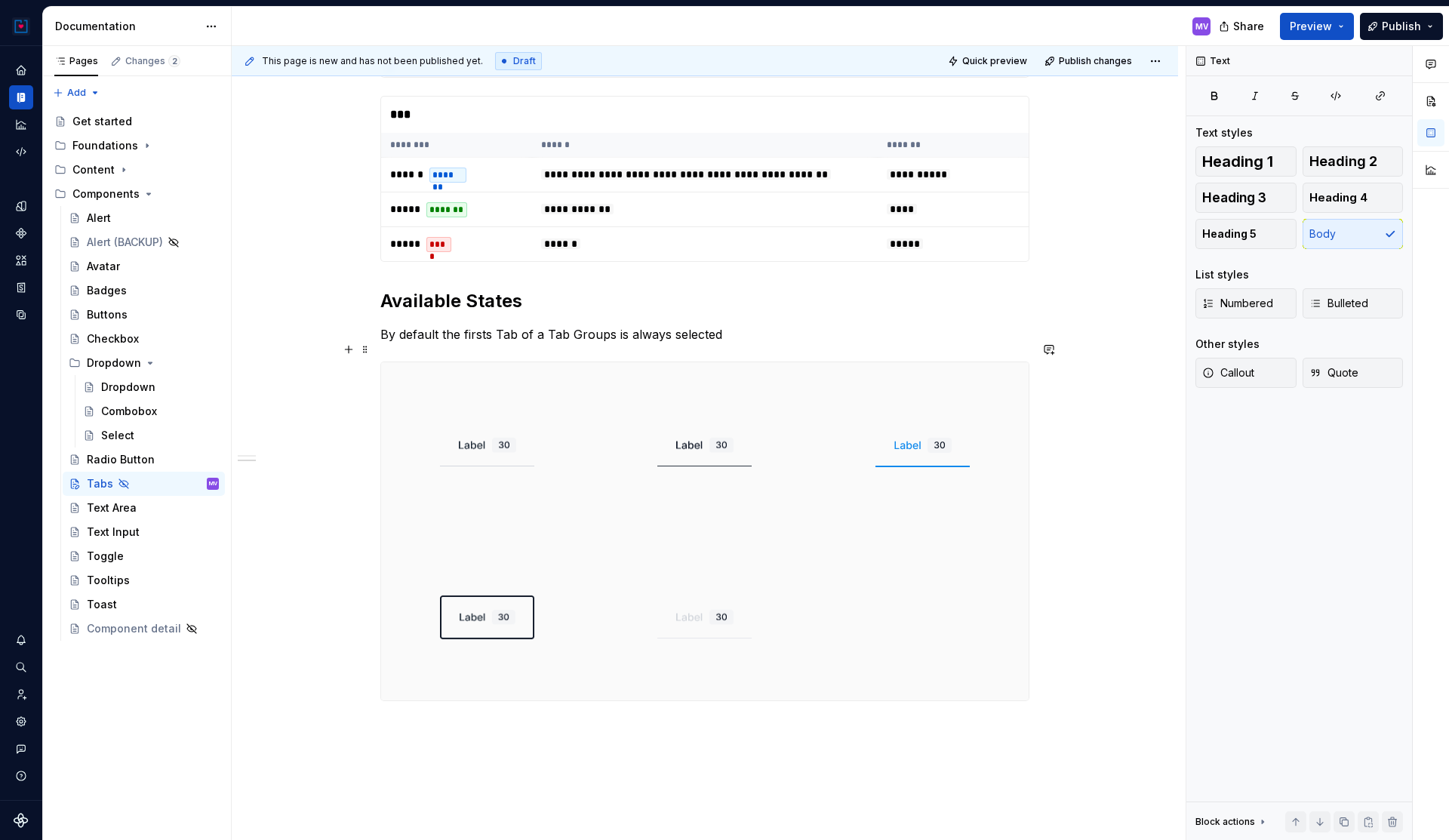
click at [738, 343] on p "By default the firsts Tab of a Tab Groups is always selected" at bounding box center [704, 334] width 649 height 18
click at [736, 343] on p "By default the firsts Tab of a Tab Groups is always selected tab that indicates…" at bounding box center [704, 342] width 649 height 36
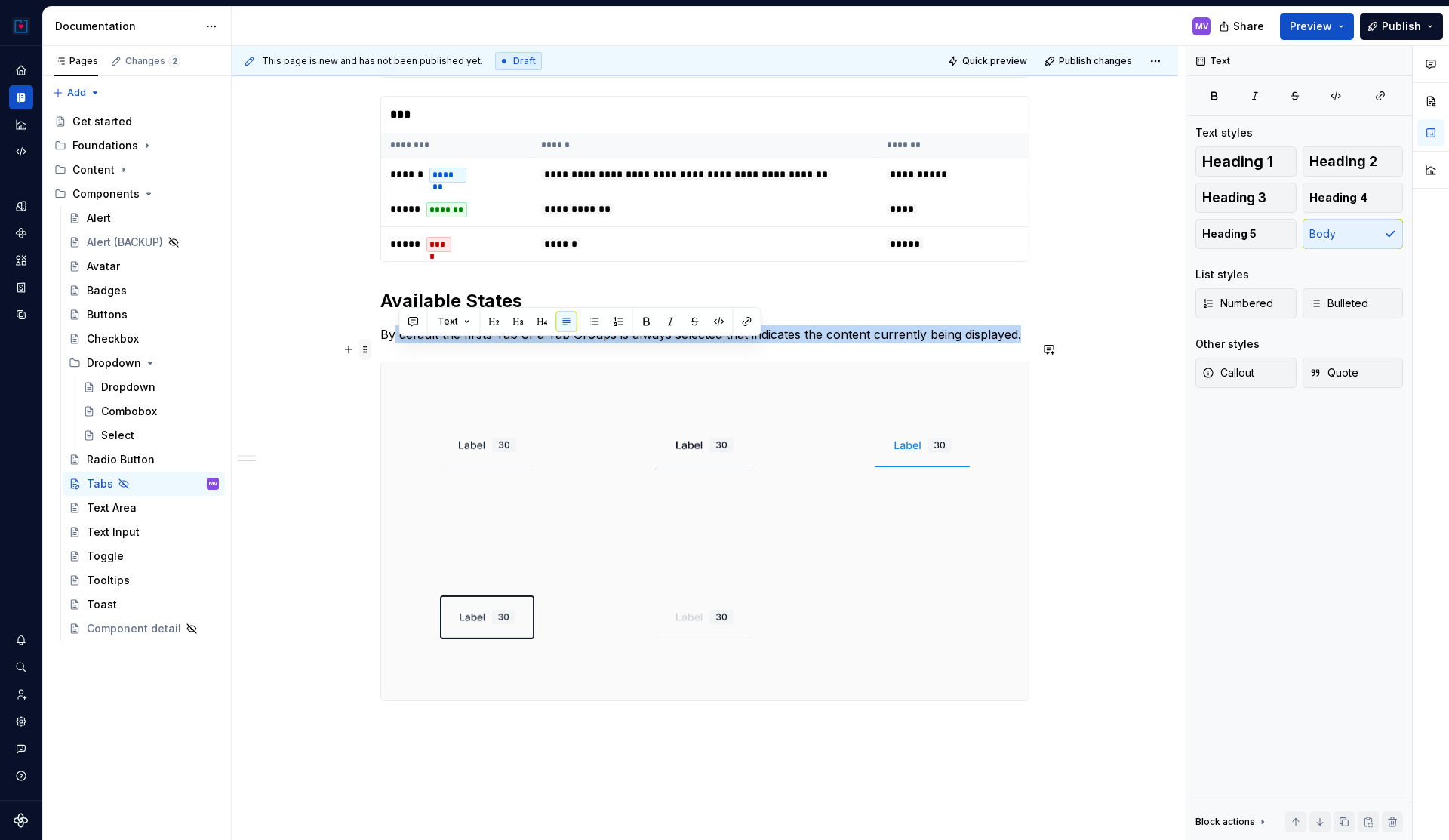
drag, startPoint x: 1022, startPoint y: 351, endPoint x: 364, endPoint y: 347, distance: 658.0
click at [380, 347] on div "**********" at bounding box center [704, 205] width 649 height 1028
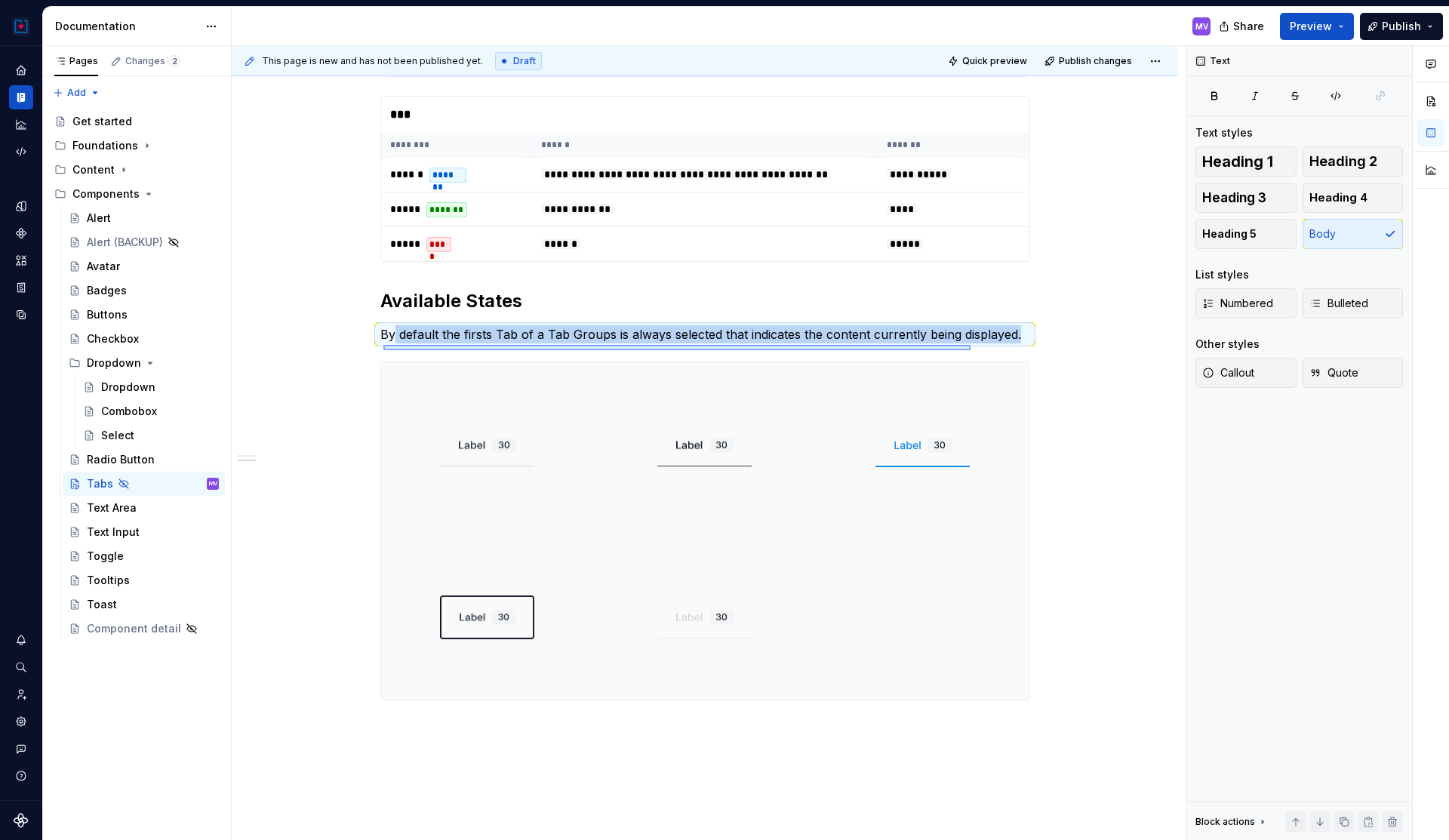
drag, startPoint x: 384, startPoint y: 350, endPoint x: 981, endPoint y: 341, distance: 597.1
click at [983, 341] on div "**********" at bounding box center [709, 444] width 954 height 795
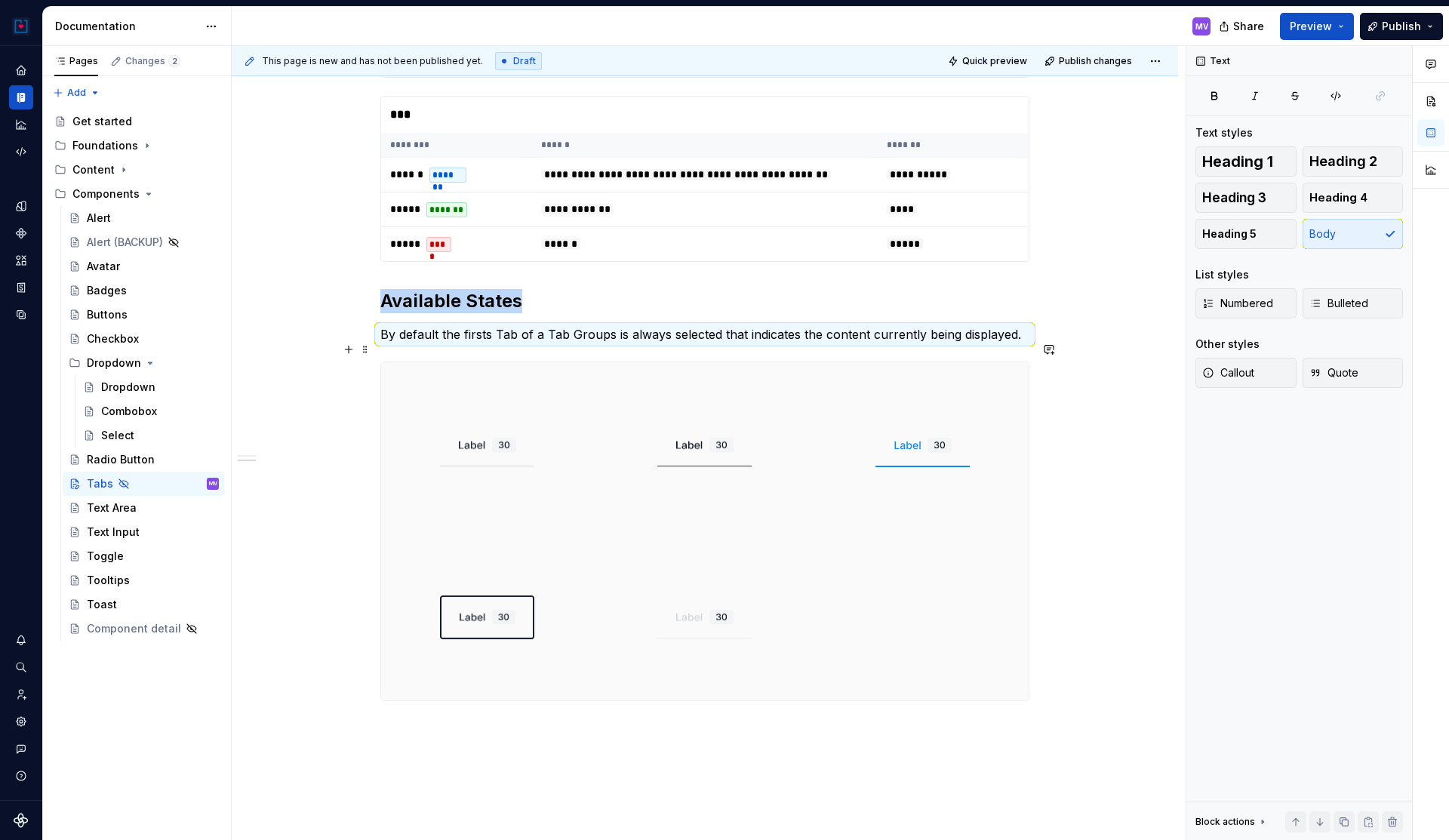
click at [1021, 343] on p "By default the firsts Tab of a Tab Groups is always selected that indicates the…" at bounding box center [704, 334] width 649 height 18
drag, startPoint x: 1021, startPoint y: 349, endPoint x: 383, endPoint y: 355, distance: 638.0
click at [383, 355] on div "**********" at bounding box center [705, 313] width 946 height 1317
copy p "By default the firsts Tab of a Tab Groups is always selected that indicates the…"
click at [835, 343] on p "By default the firsts Tab of a Tab Groups is always selected that indicates the…" at bounding box center [704, 334] width 649 height 18
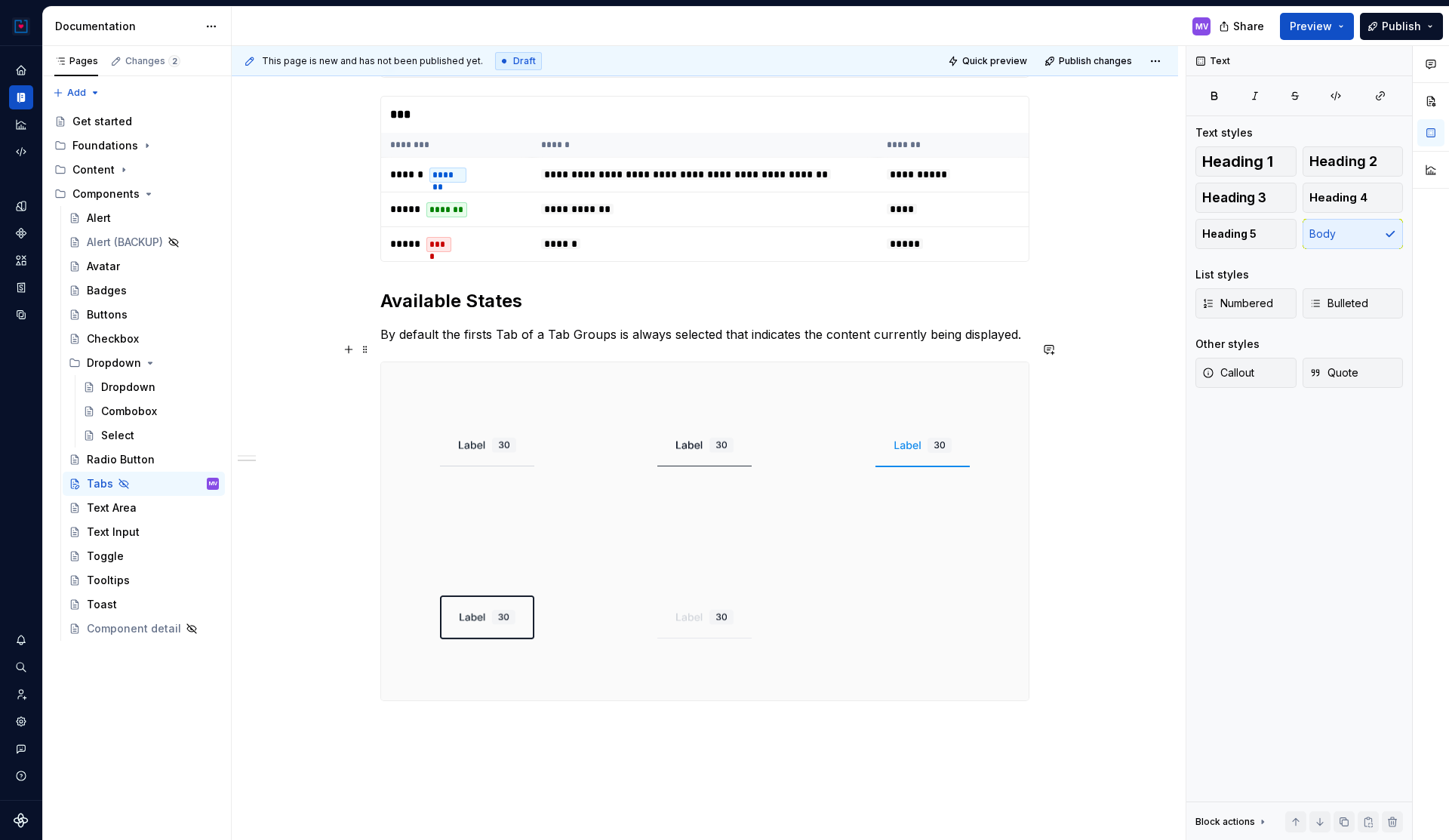
click at [1026, 343] on p "By default the firsts Tab of a Tab Groups is always selected that indicates the…" at bounding box center [704, 334] width 649 height 18
click at [731, 740] on div "**********" at bounding box center [705, 313] width 946 height 1317
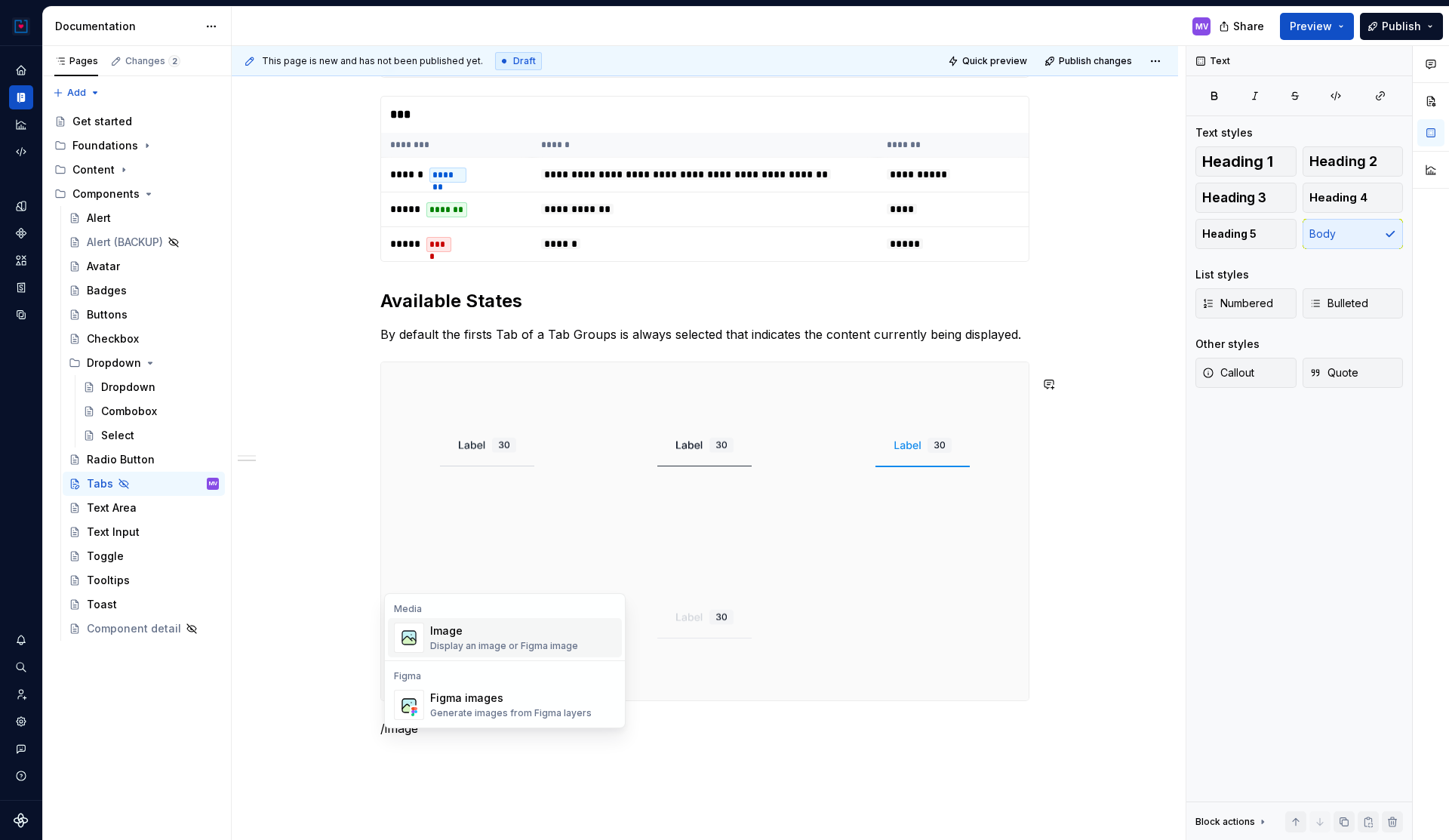
click at [476, 643] on div "Display an image or Figma image" at bounding box center [504, 646] width 148 height 12
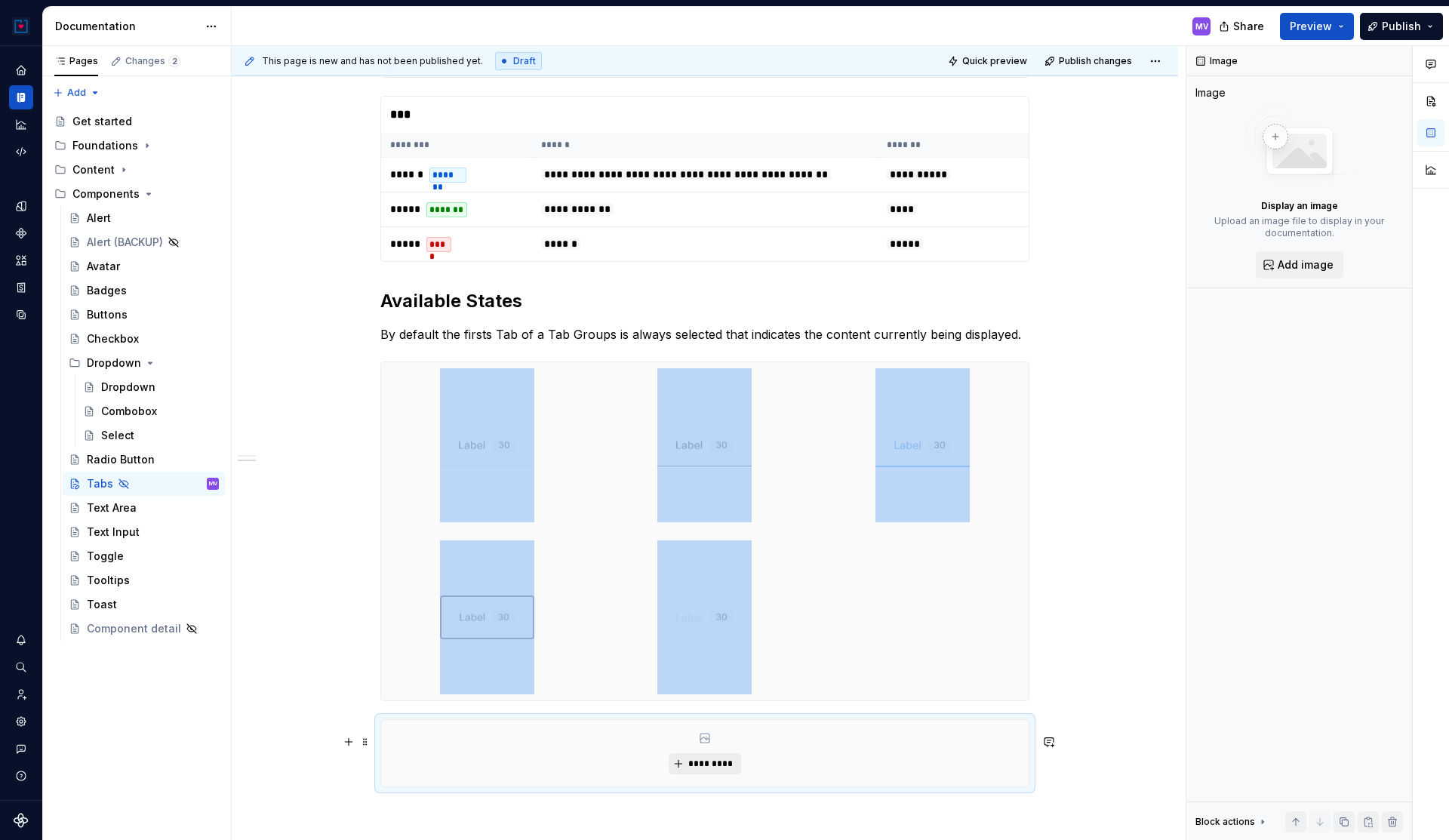
click at [696, 769] on span "*********" at bounding box center [710, 763] width 46 height 12
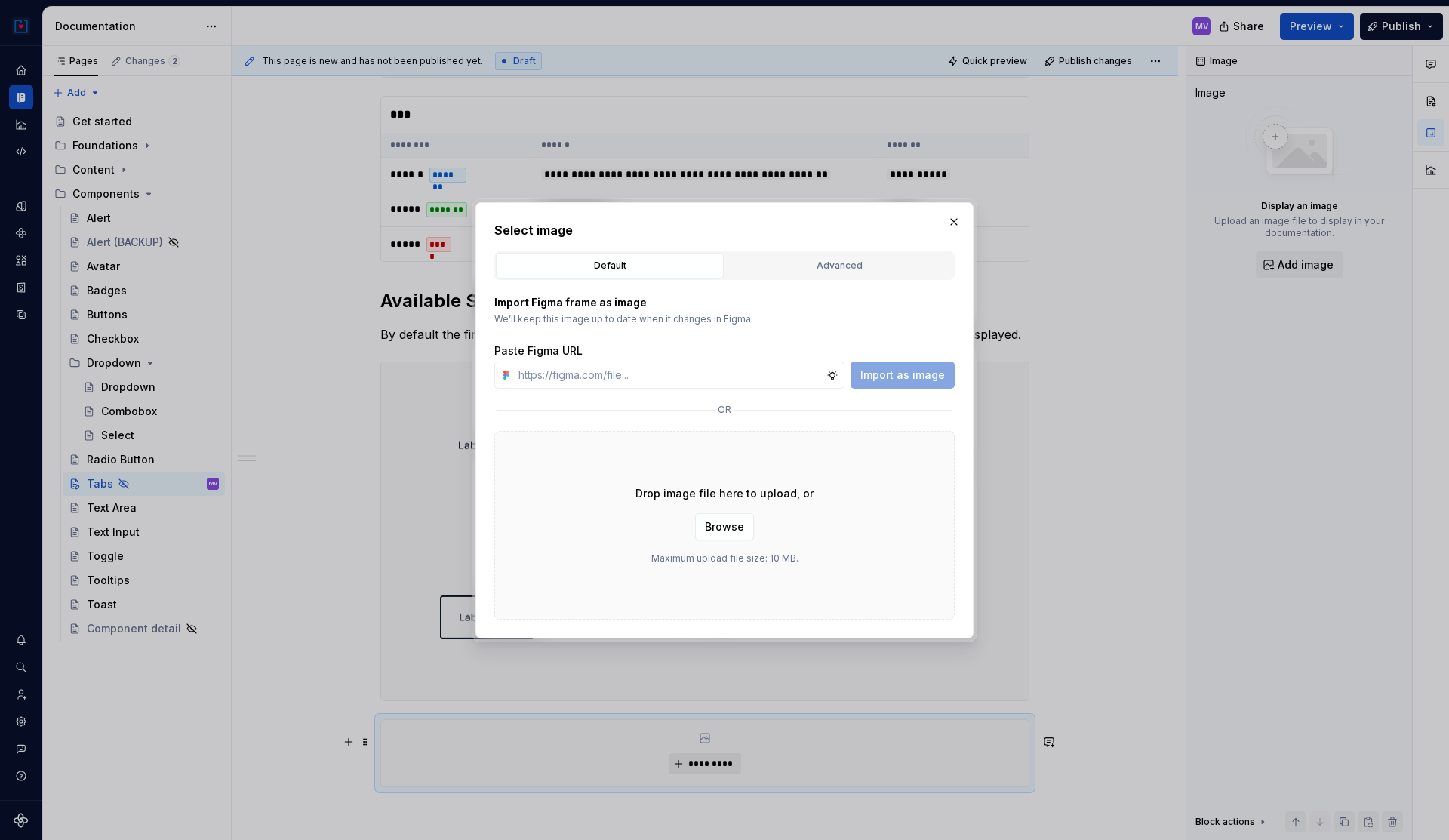
type textarea "*"
type input "[URL][DOMAIN_NAME]"
click at [923, 370] on span "Import as image" at bounding box center [902, 374] width 84 height 15
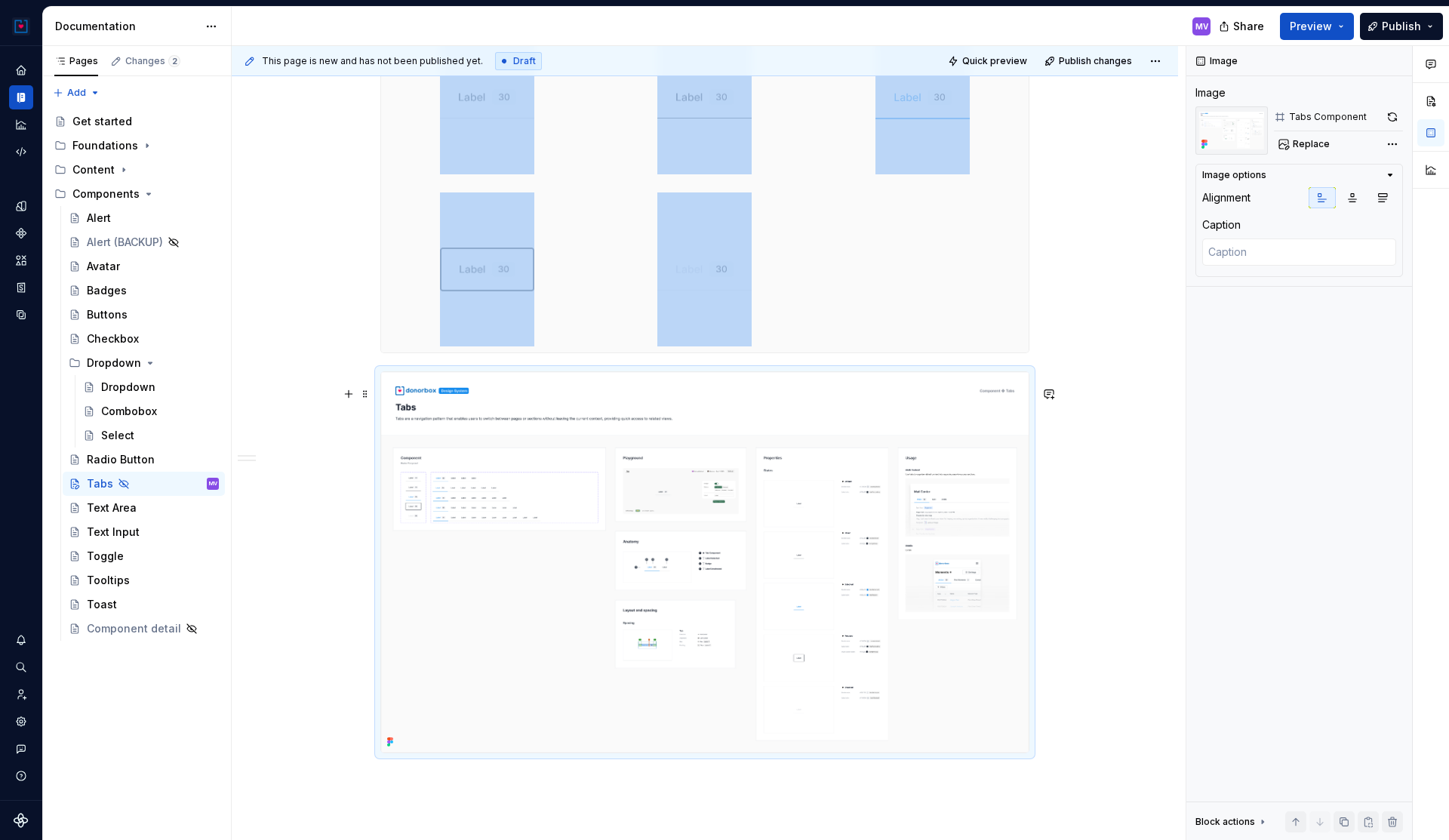
scroll to position [989, 0]
click at [743, 511] on img at bounding box center [705, 559] width 648 height 380
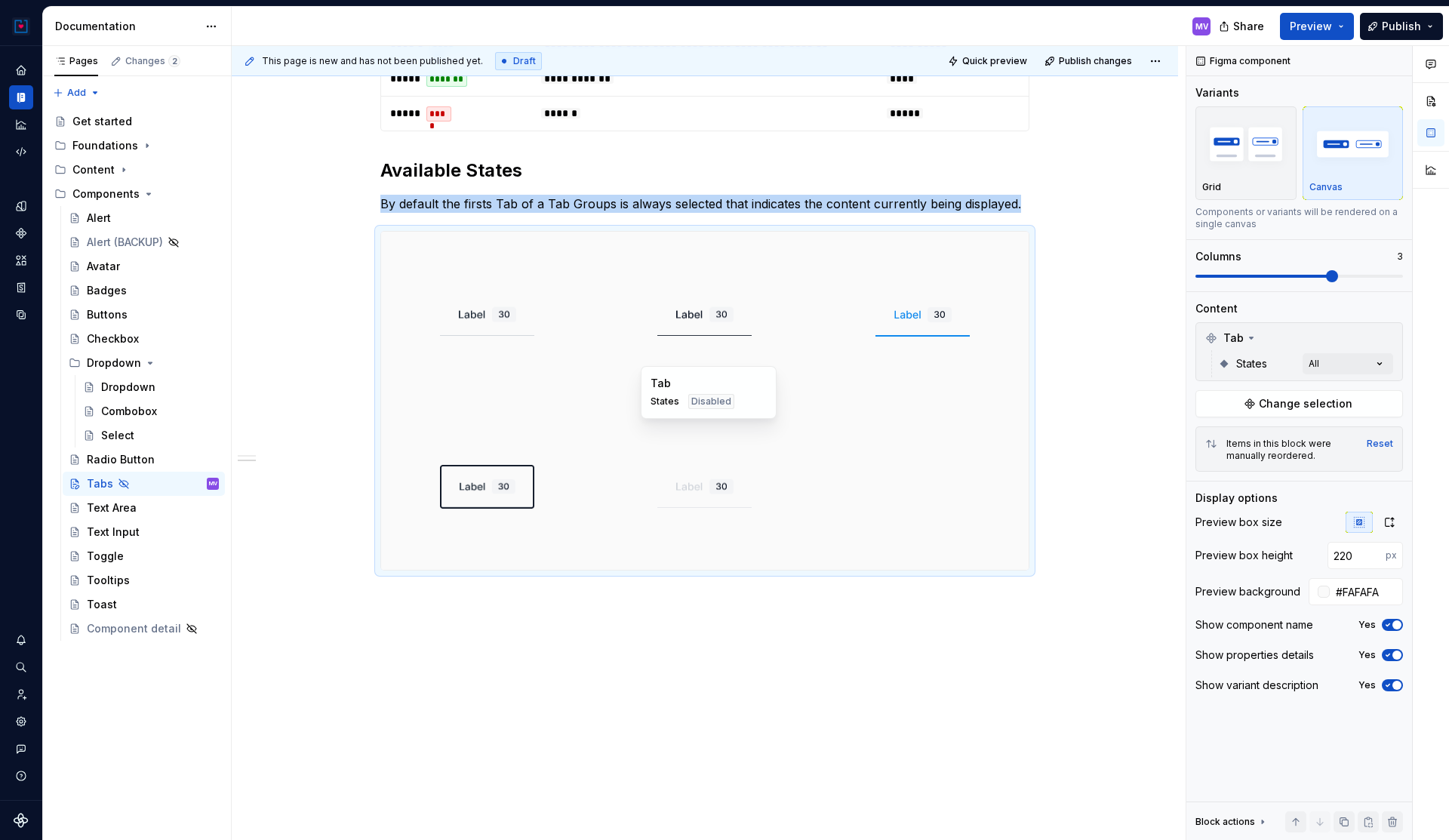
scroll to position [785, 0]
click at [603, 604] on div "**********" at bounding box center [705, 183] width 946 height 1317
copy p "By default the firsts Tab of a Tab Groups is always selected that indicates the…"
click at [624, 625] on div "**********" at bounding box center [705, 183] width 946 height 1317
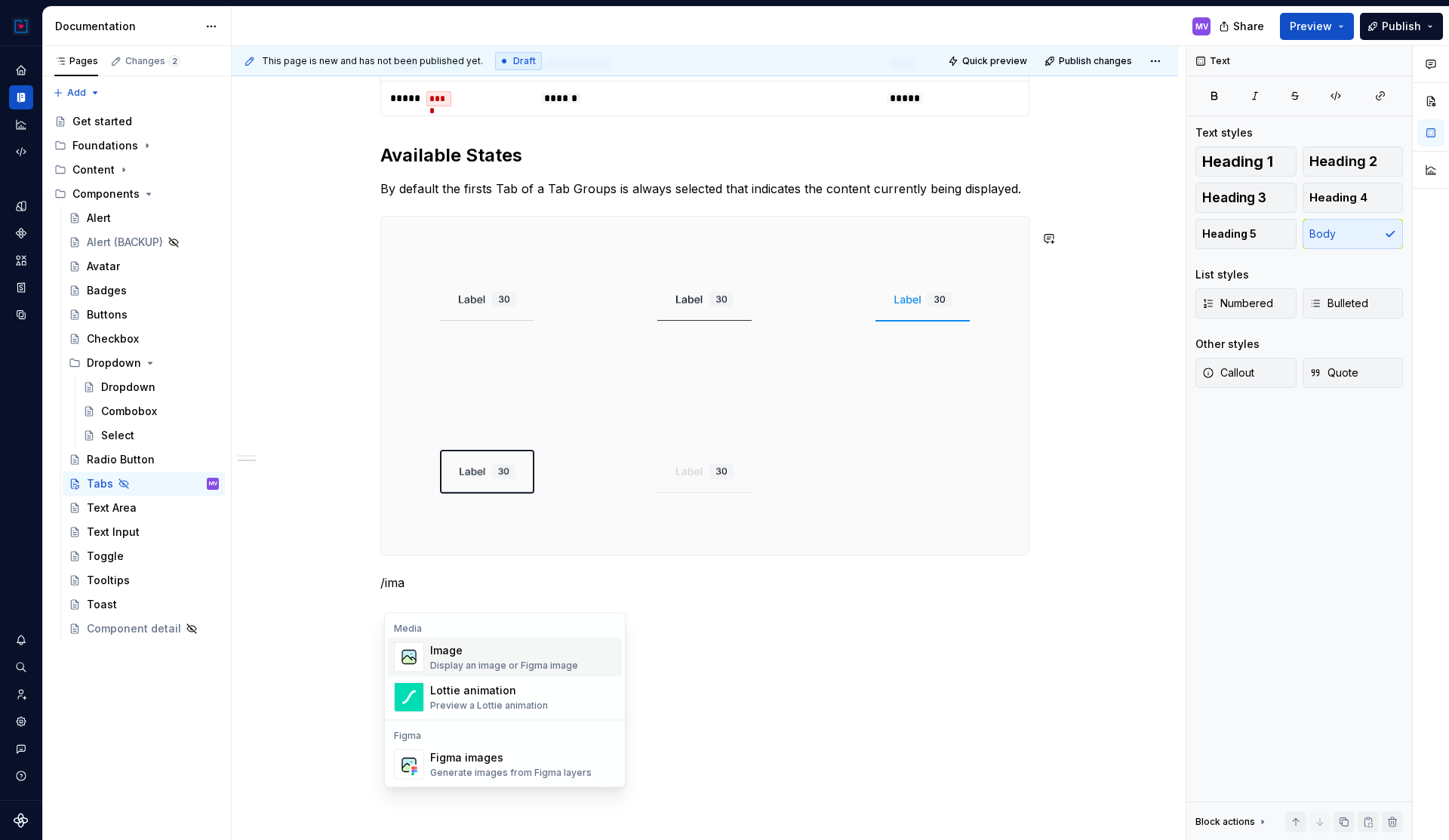
click at [540, 657] on div "Image Display an image or Figma image" at bounding box center [504, 656] width 148 height 28
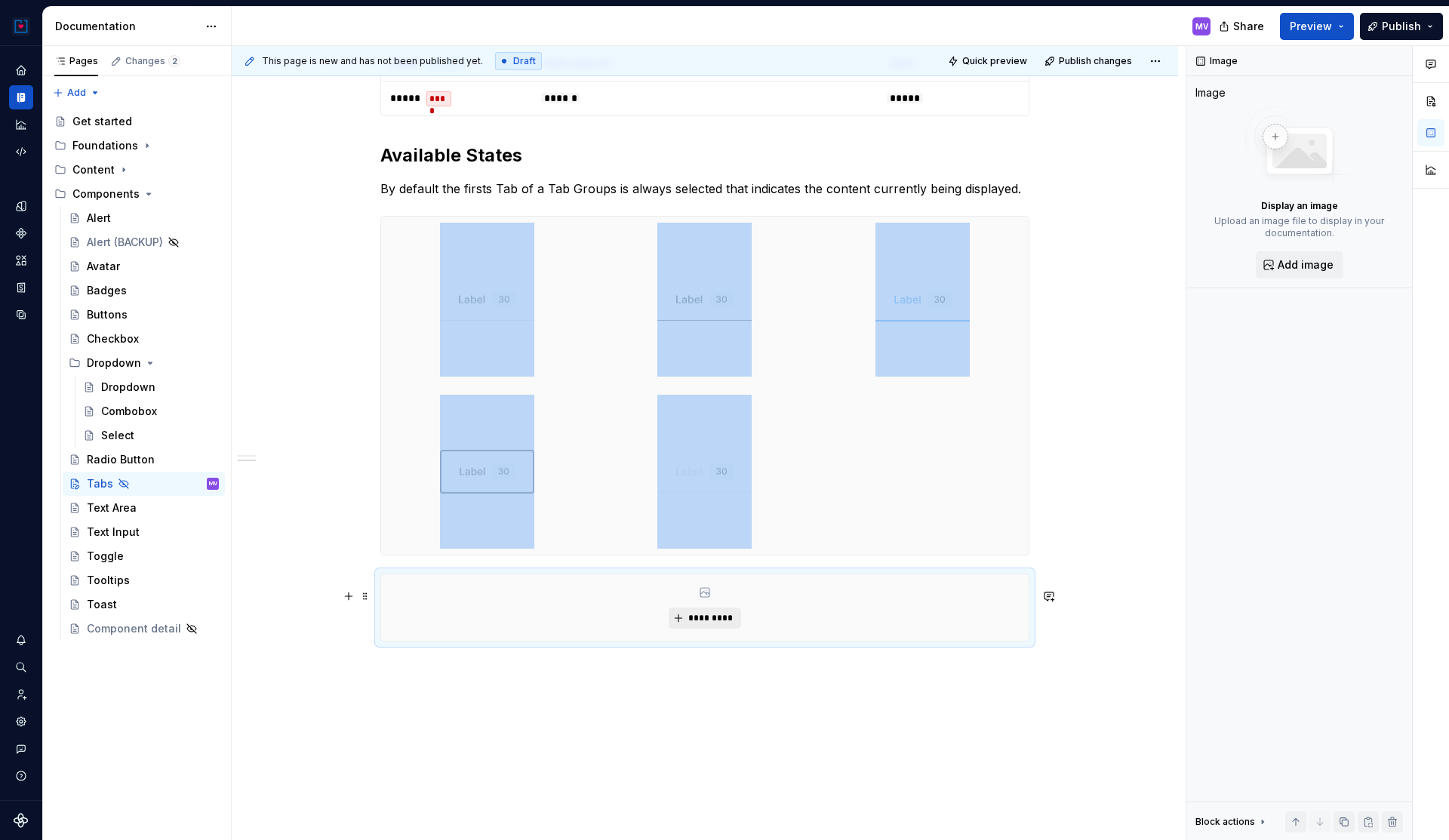
click at [704, 625] on button "*********" at bounding box center [704, 618] width 72 height 22
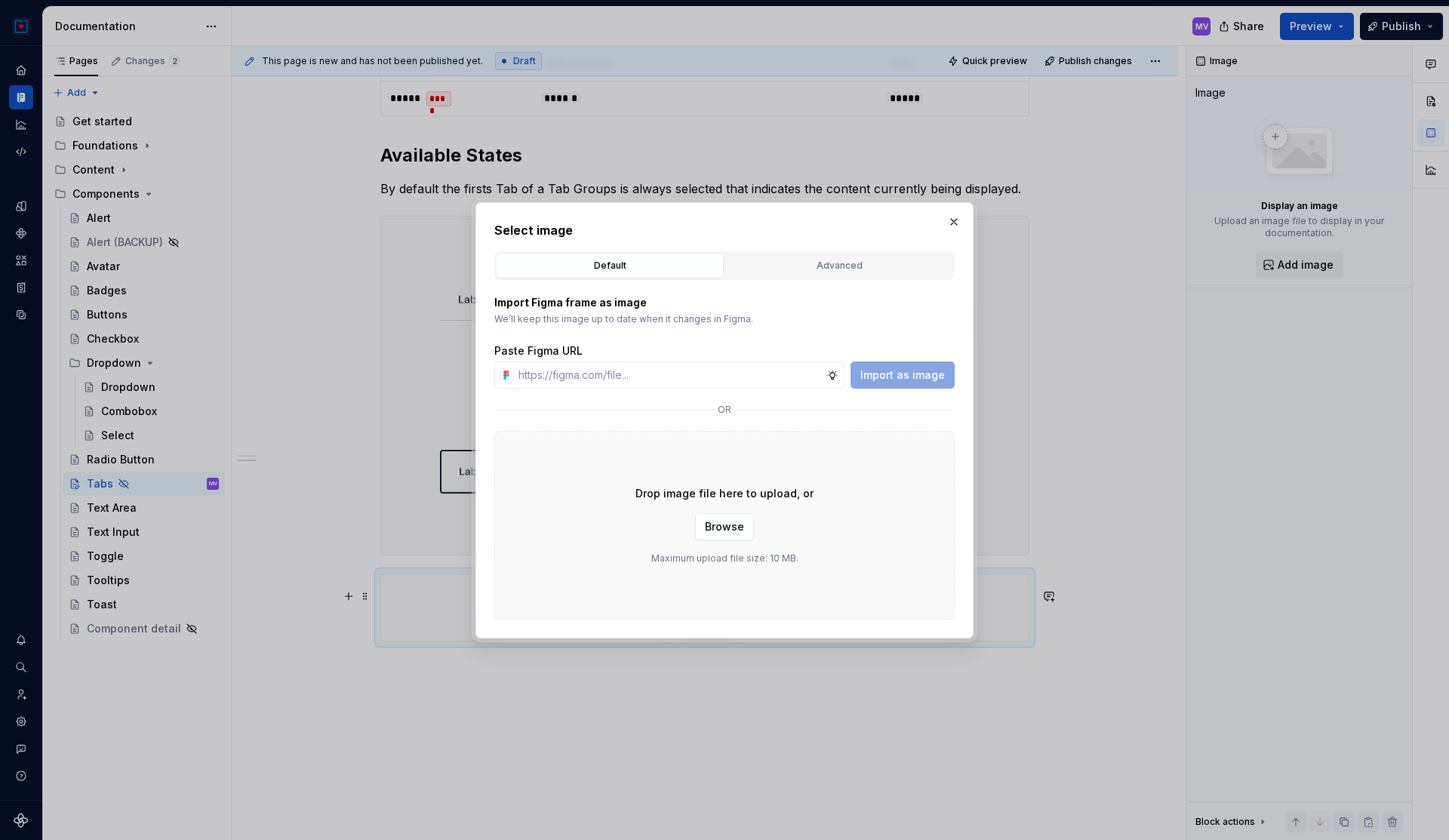
type textarea "*"
type input "[URL][DOMAIN_NAME]"
type textarea "*"
type input "[URL][DOMAIN_NAME]"
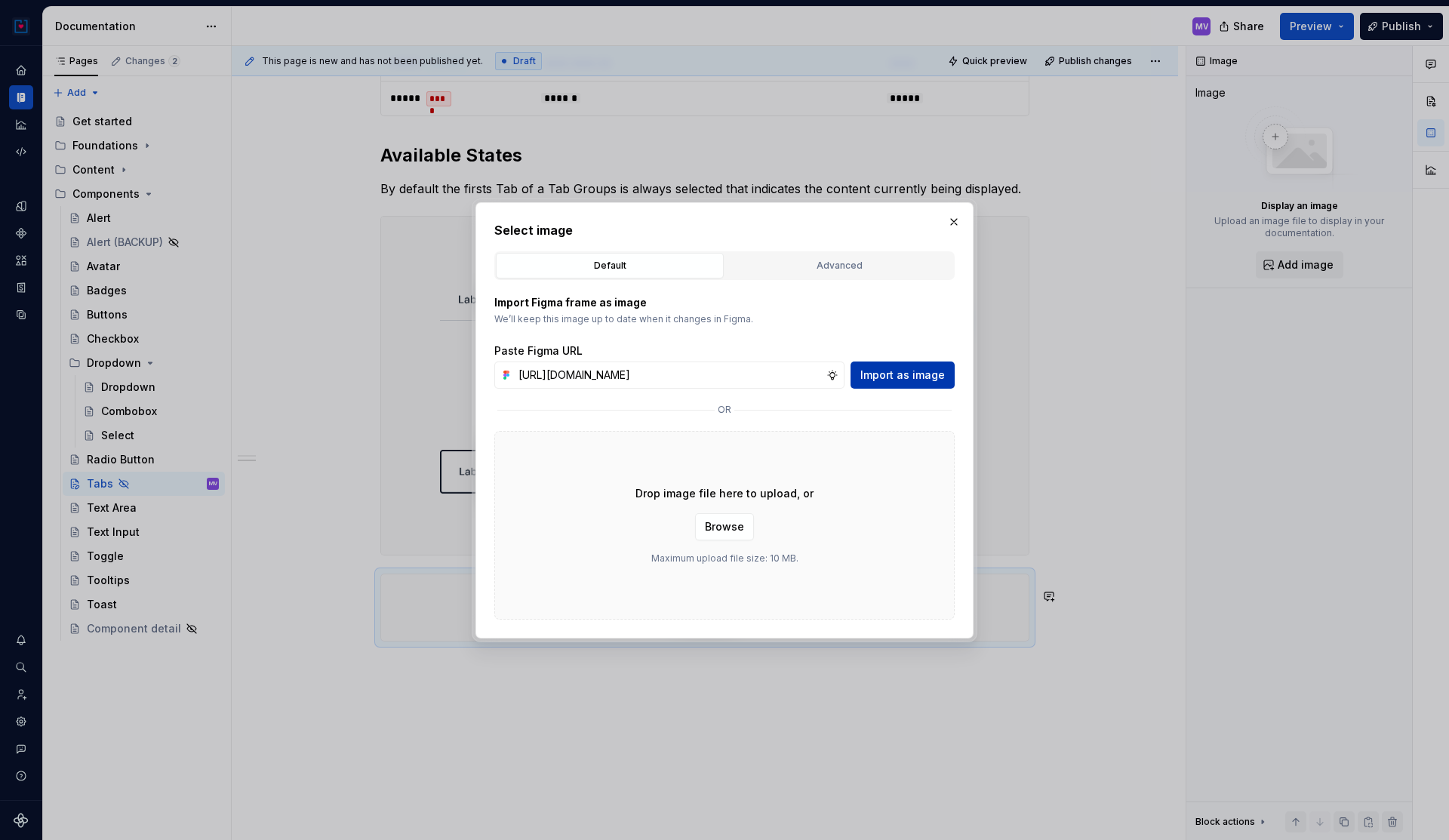
click at [893, 376] on span "Import as image" at bounding box center [902, 374] width 84 height 15
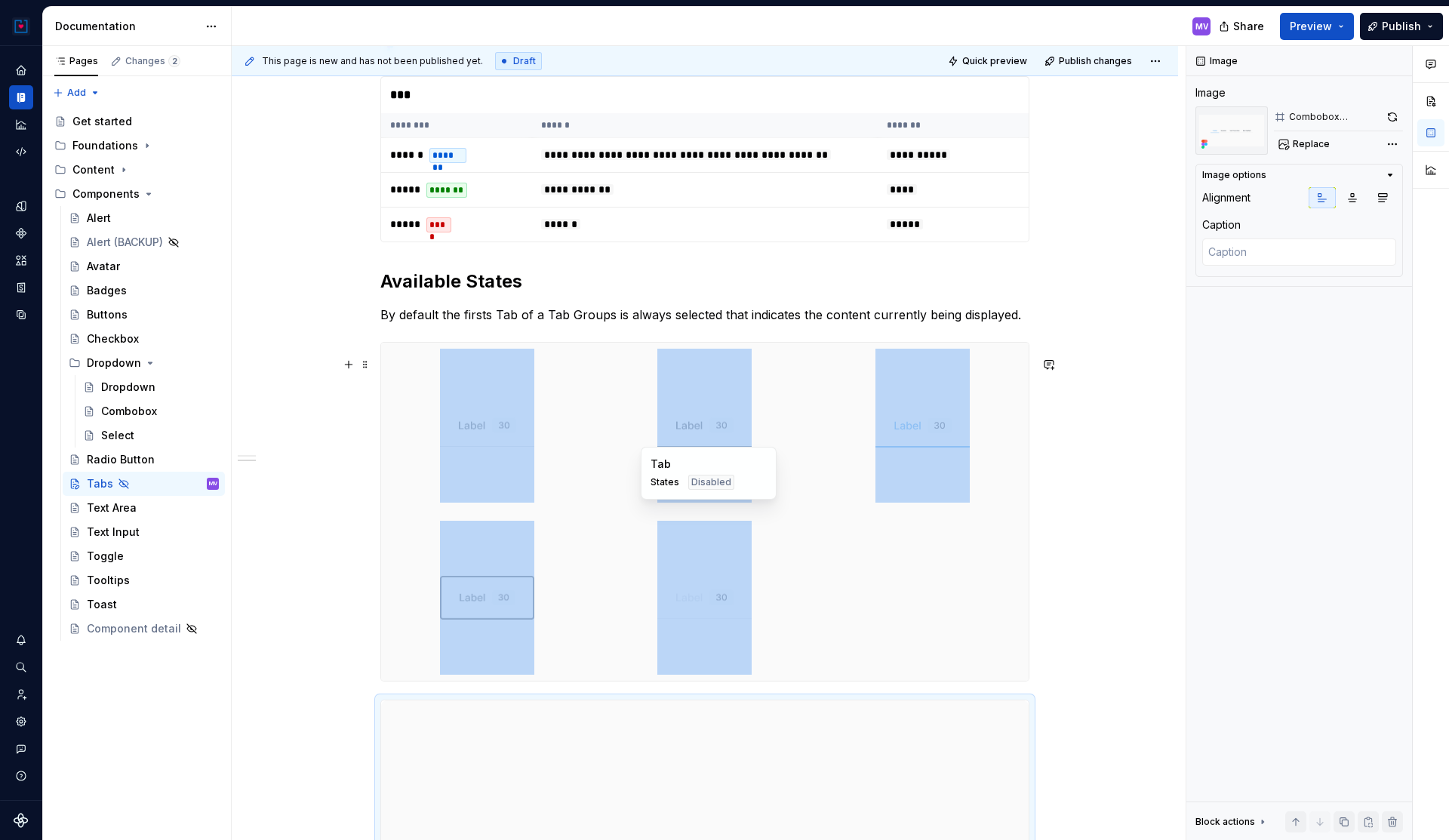
scroll to position [648, 0]
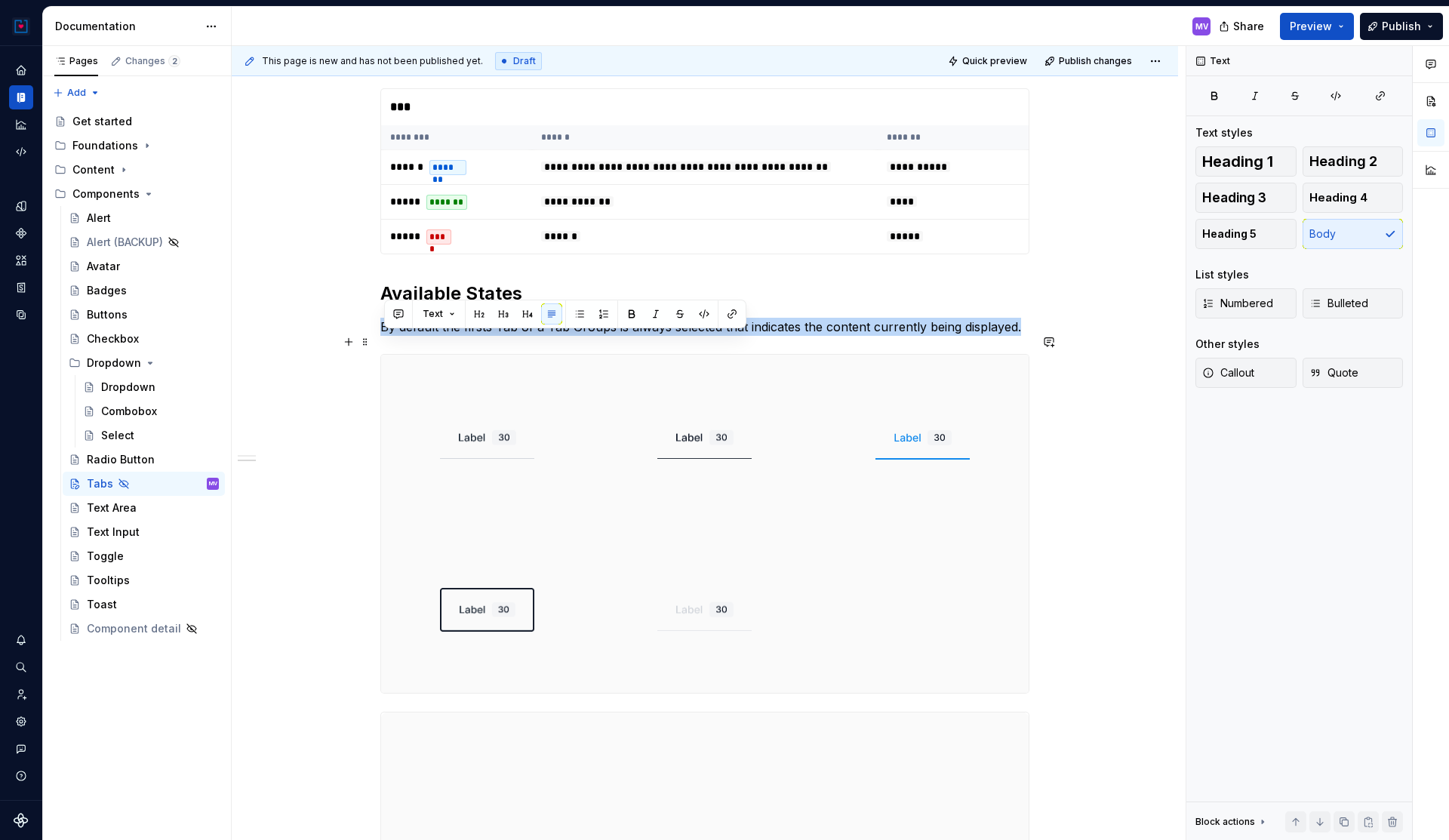
drag, startPoint x: 385, startPoint y: 341, endPoint x: 1040, endPoint y: 348, distance: 655.0
click at [1040, 348] on div "**********" at bounding box center [705, 471] width 946 height 1650
copy p "By default the firsts Tab of a Tab Groups is always selected that indicates the…"
click at [1041, 489] on div "**********" at bounding box center [705, 471] width 946 height 1650
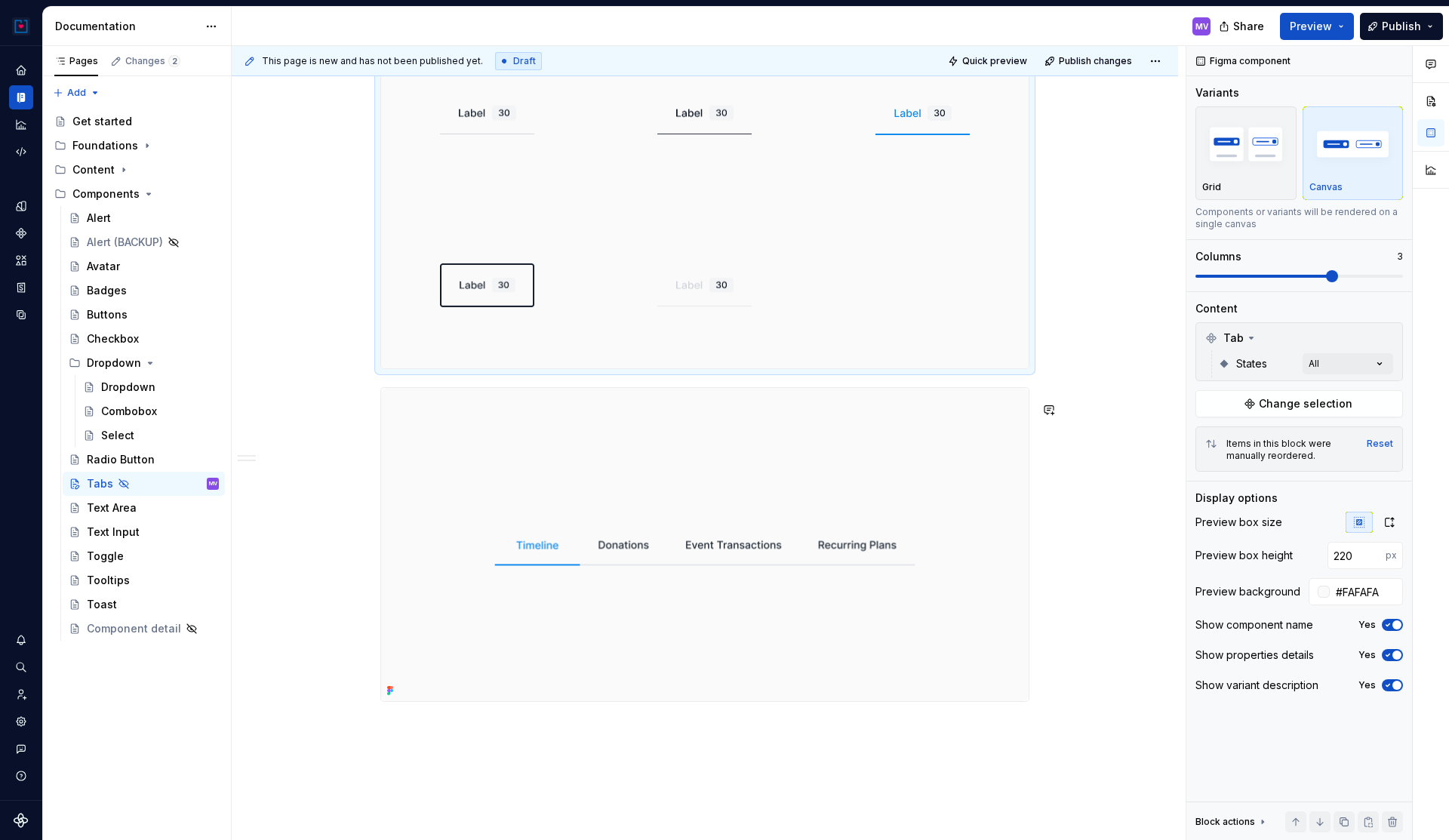
scroll to position [971, 0]
click at [1051, 581] on div "**********" at bounding box center [705, 148] width 946 height 1650
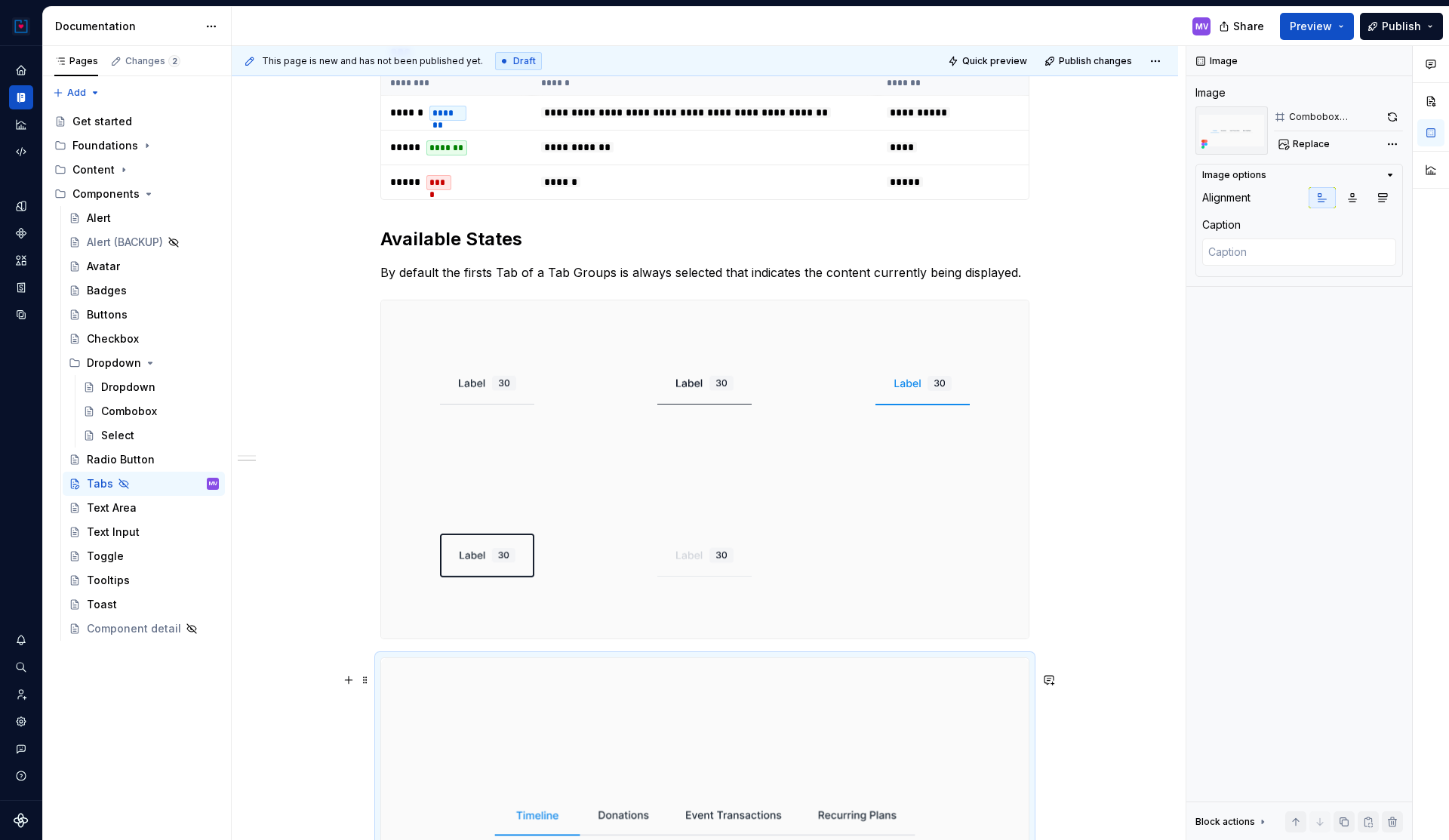
scroll to position [758, 0]
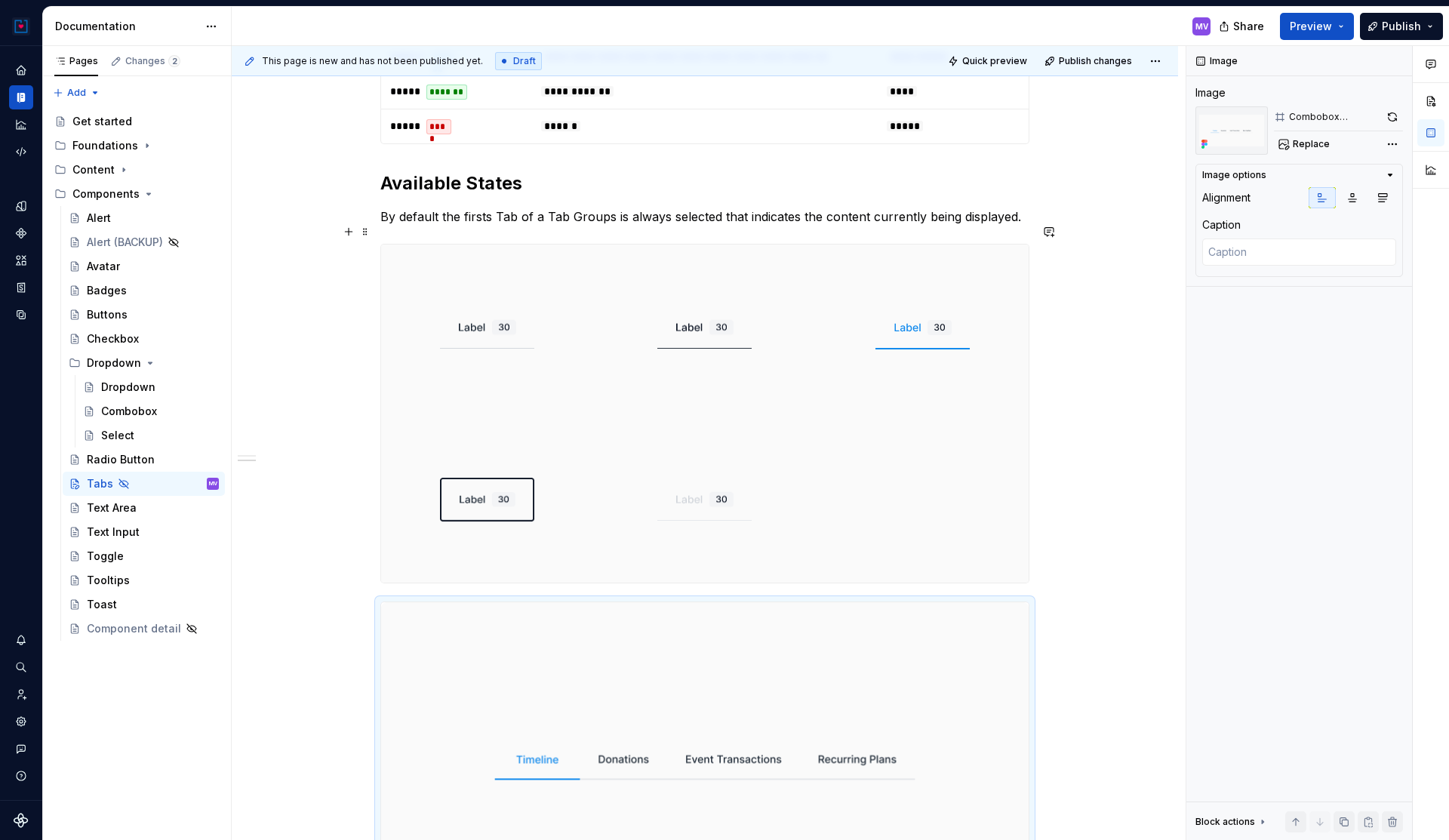
click at [617, 226] on p "By default the firsts Tab of a Tab Groups is always selected that indicates the…" at bounding box center [704, 216] width 649 height 18
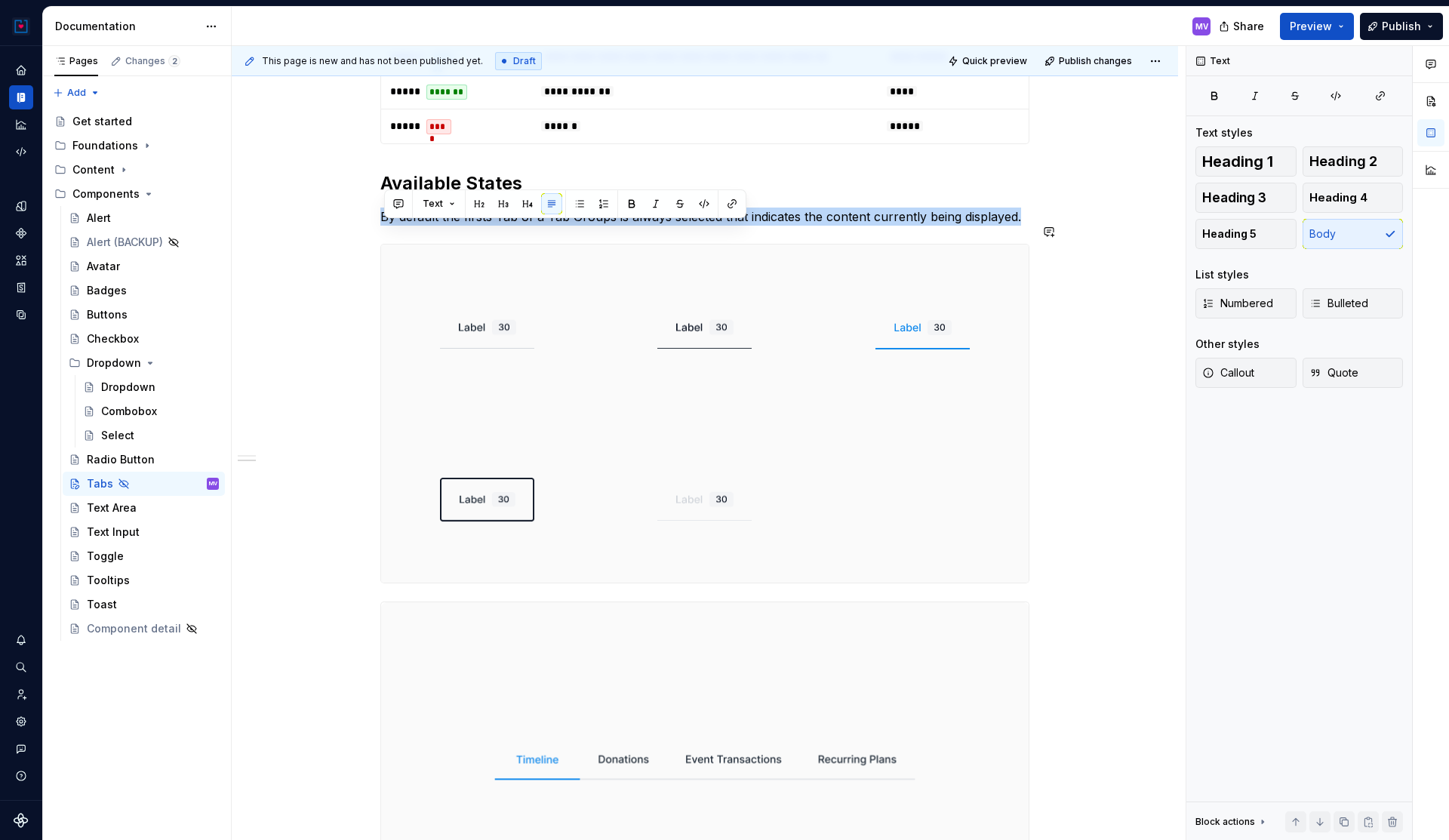
drag, startPoint x: 384, startPoint y: 231, endPoint x: 1030, endPoint y: 241, distance: 646.1
click at [1030, 241] on div "**********" at bounding box center [704, 244] width 649 height 1343
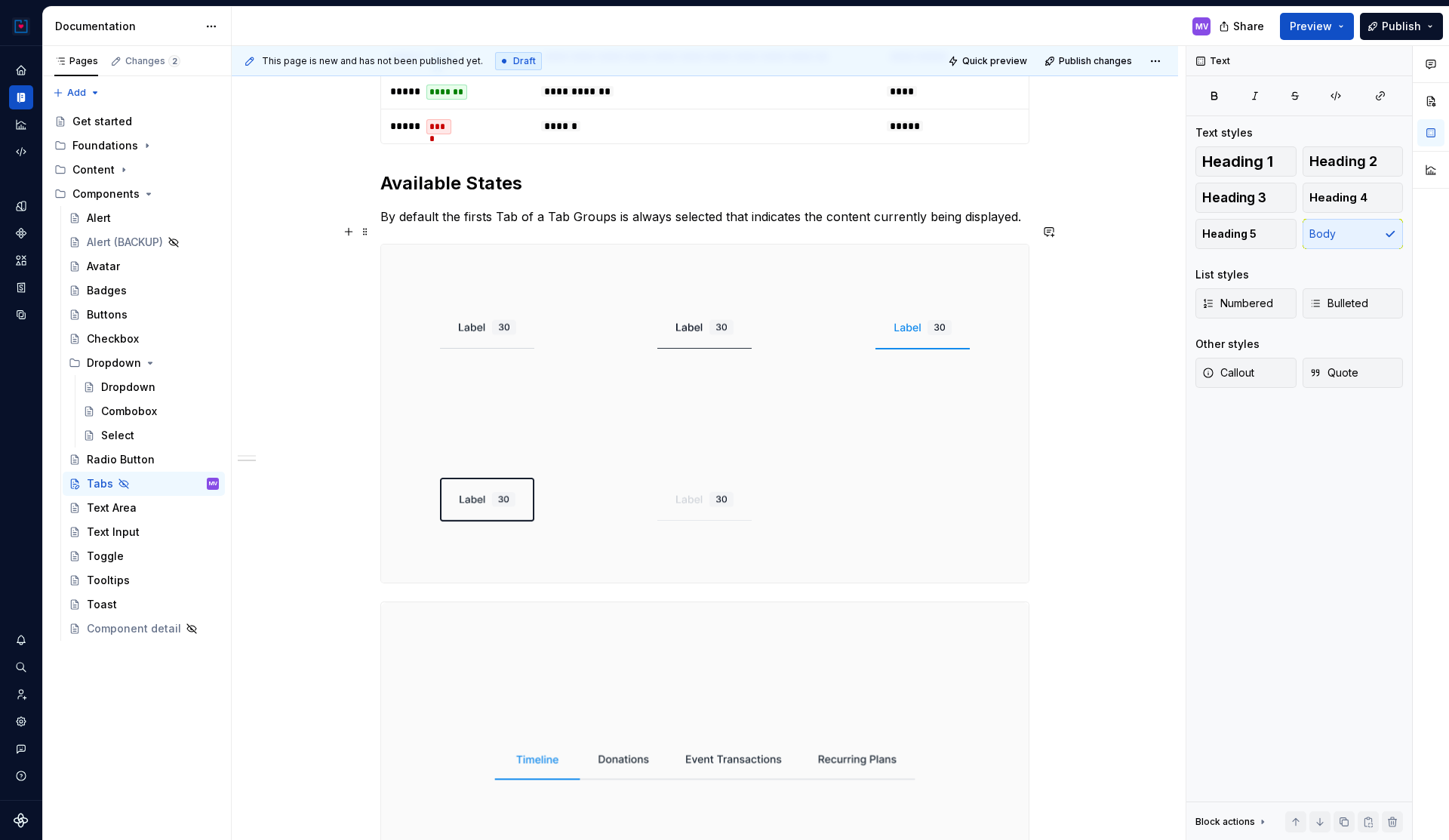
click at [387, 226] on p "By default the firsts Tab of a Tab Groups is always selected that indicates the…" at bounding box center [704, 216] width 649 height 18
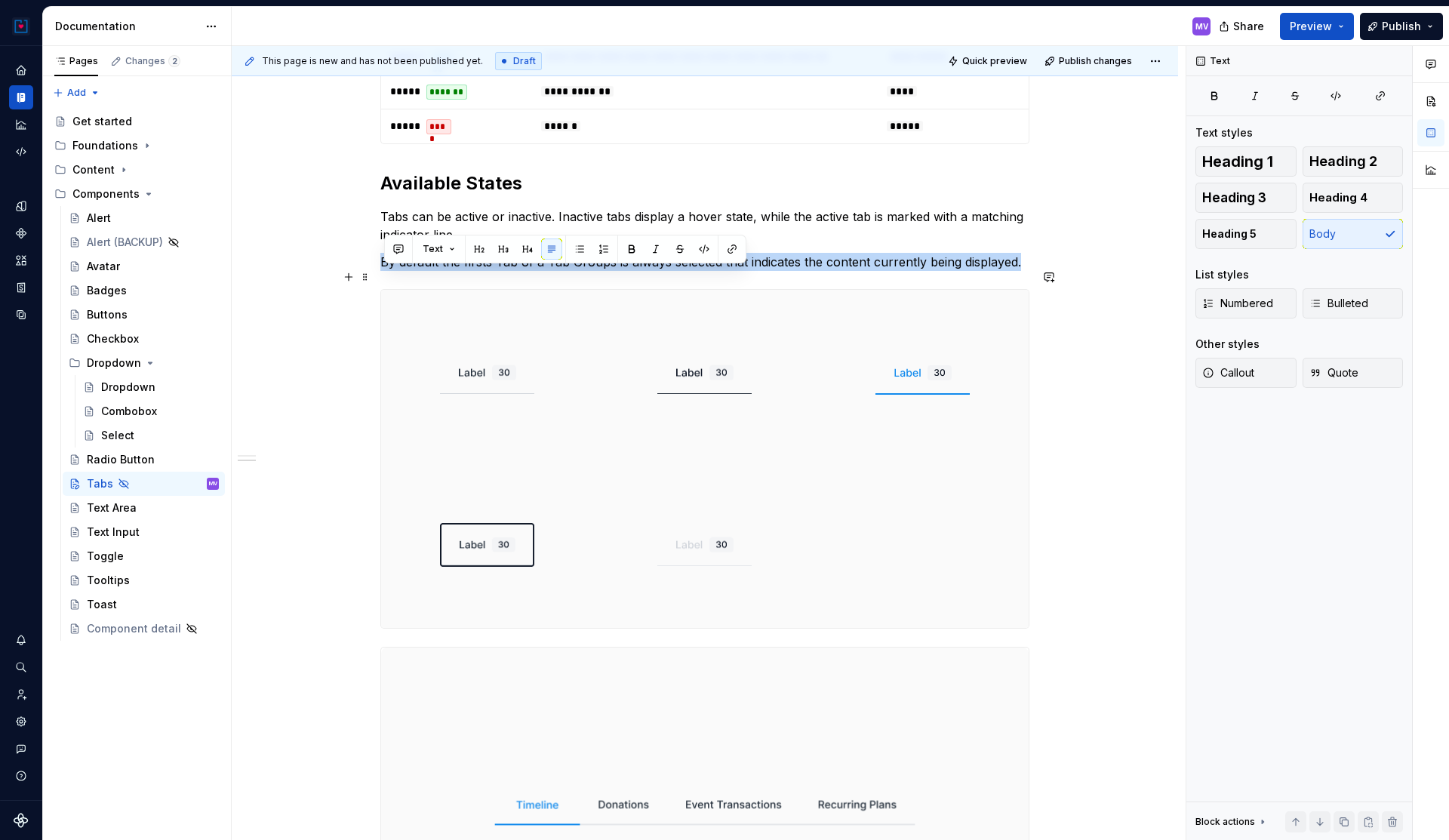
drag, startPoint x: 386, startPoint y: 279, endPoint x: 1088, endPoint y: 286, distance: 702.0
click at [1088, 286] on div "**********" at bounding box center [705, 384] width 946 height 1695
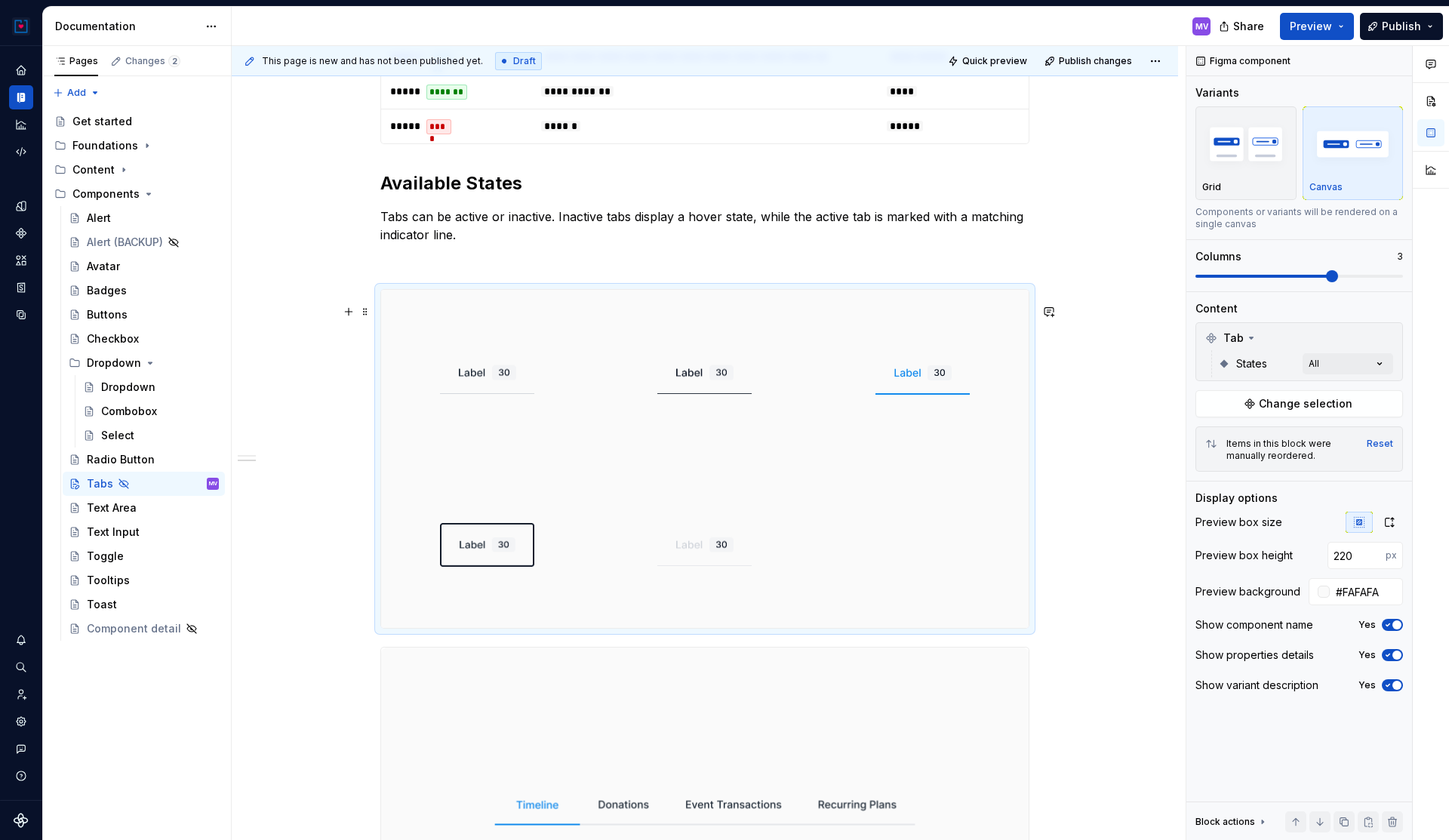
click at [1019, 528] on div at bounding box center [705, 458] width 648 height 338
click at [1030, 542] on div at bounding box center [704, 458] width 649 height 340
click at [1046, 546] on div "**********" at bounding box center [705, 384] width 946 height 1695
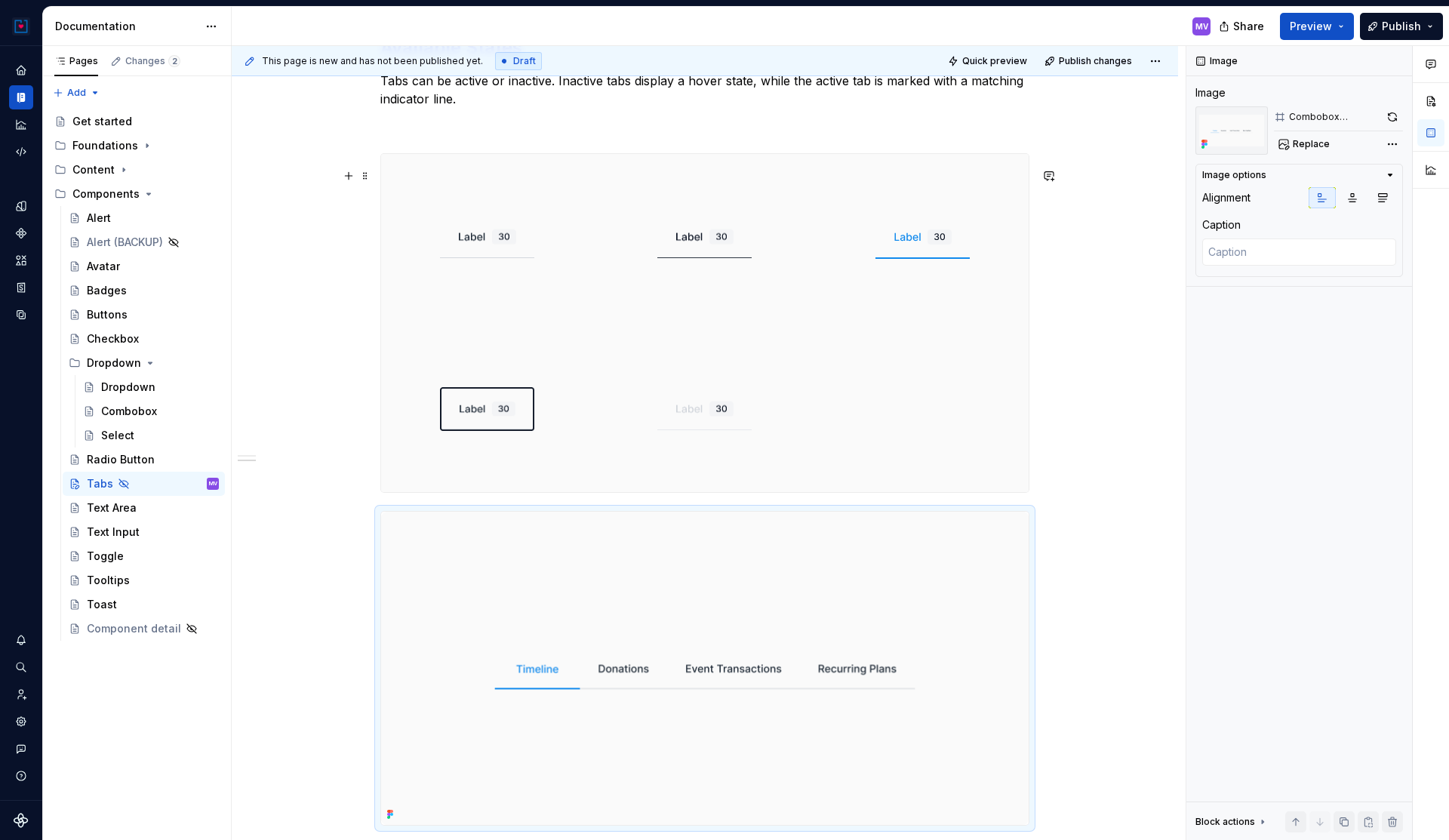
click at [1030, 468] on div at bounding box center [704, 323] width 649 height 340
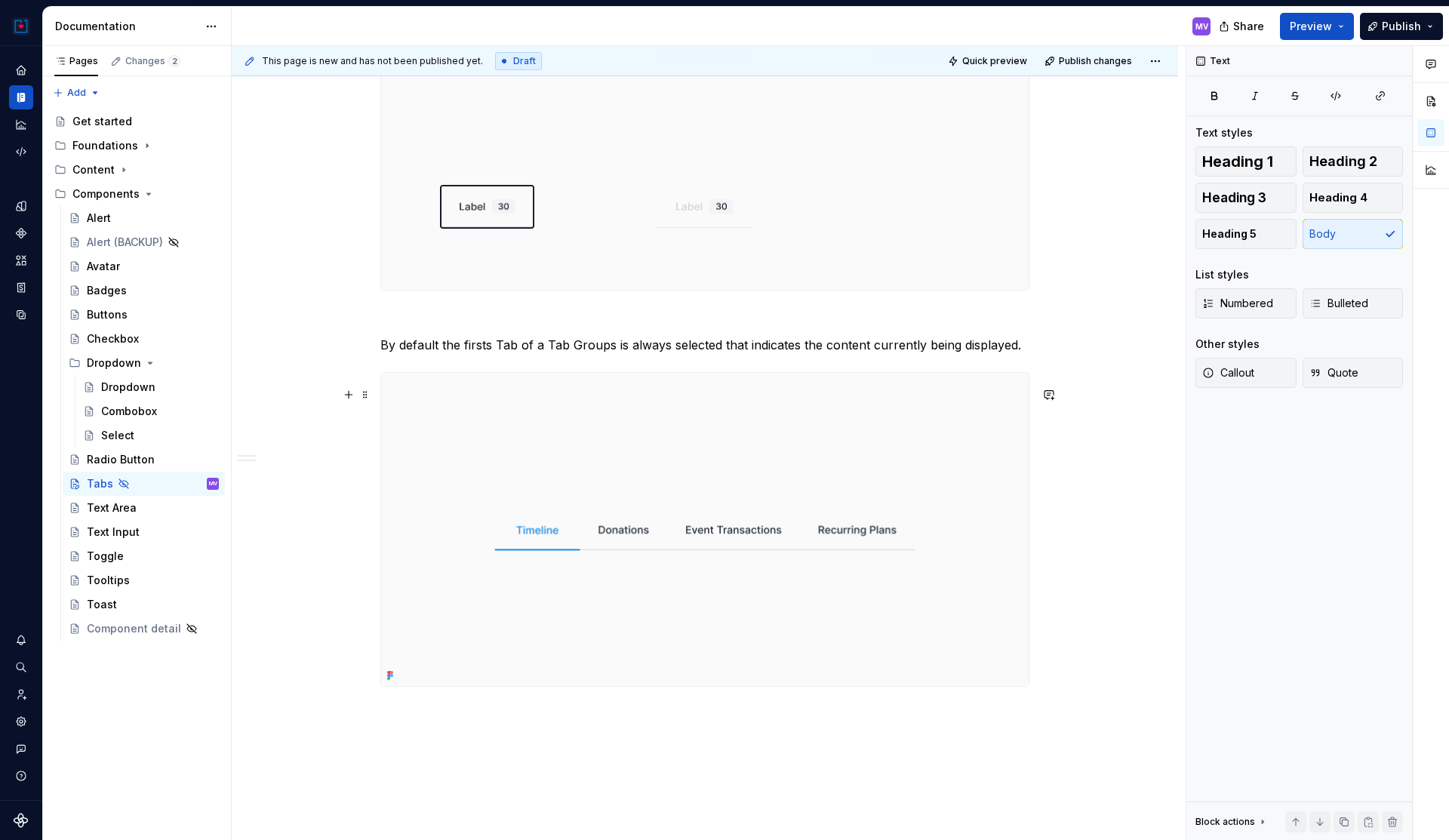
scroll to position [1097, 0]
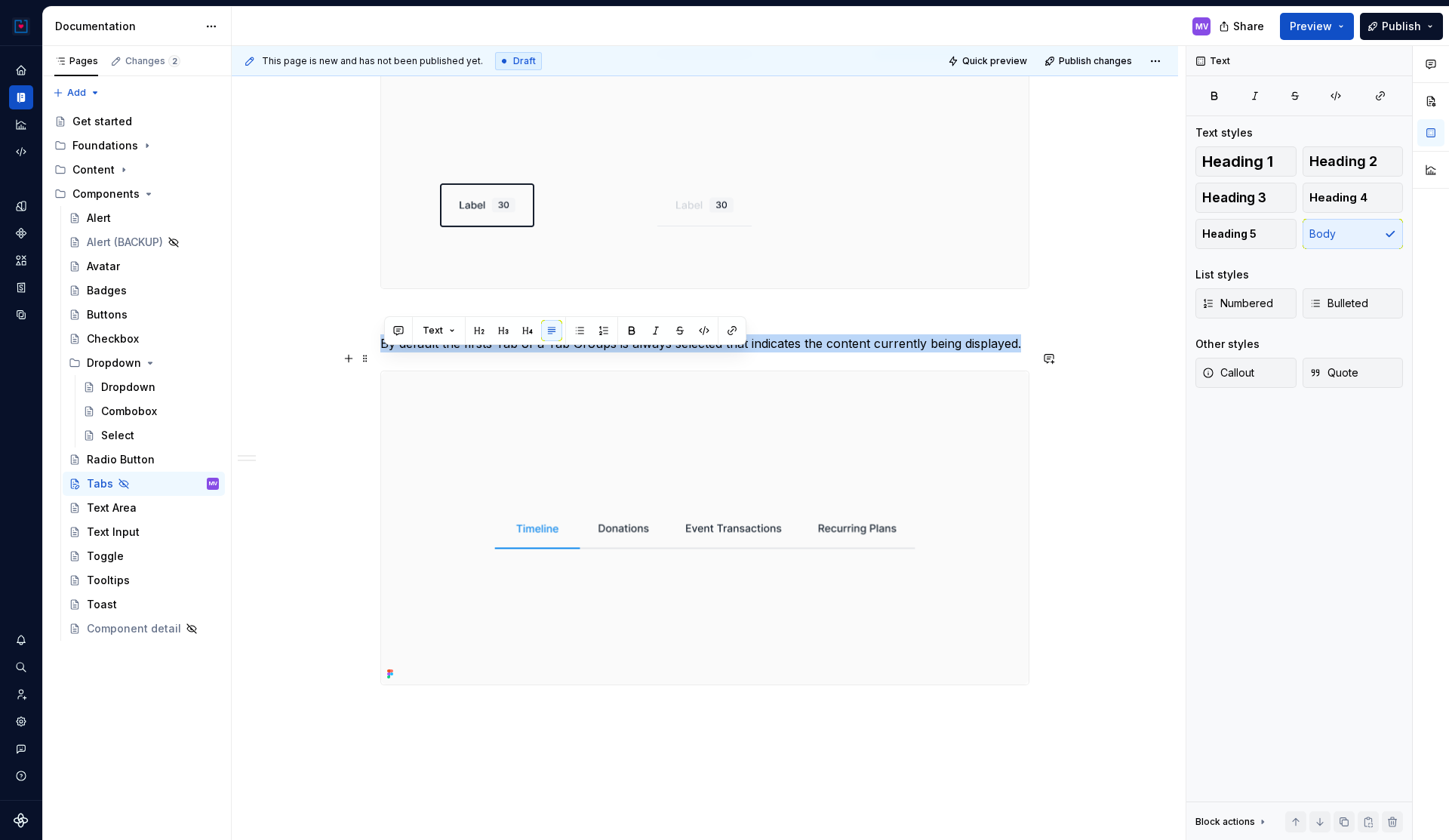
drag, startPoint x: 1025, startPoint y: 356, endPoint x: 384, endPoint y: 355, distance: 641.0
click at [384, 352] on p "By default the firsts Tab of a Tab Groups is always selected that indicates the…" at bounding box center [704, 343] width 649 height 18
copy p "By default the firsts Tab of a Tab Groups is always selected that indicates the…"
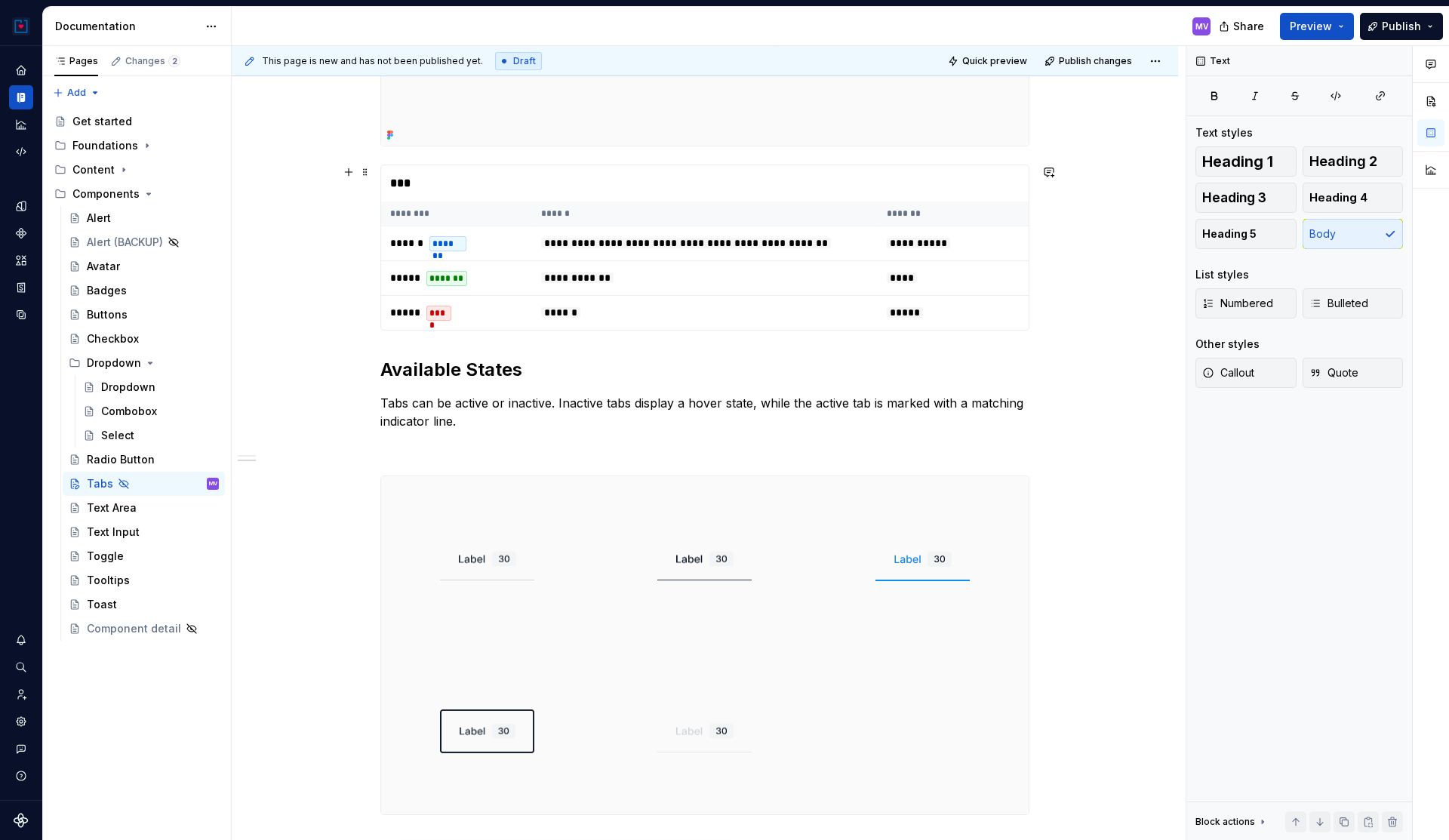
scroll to position [566, 0]
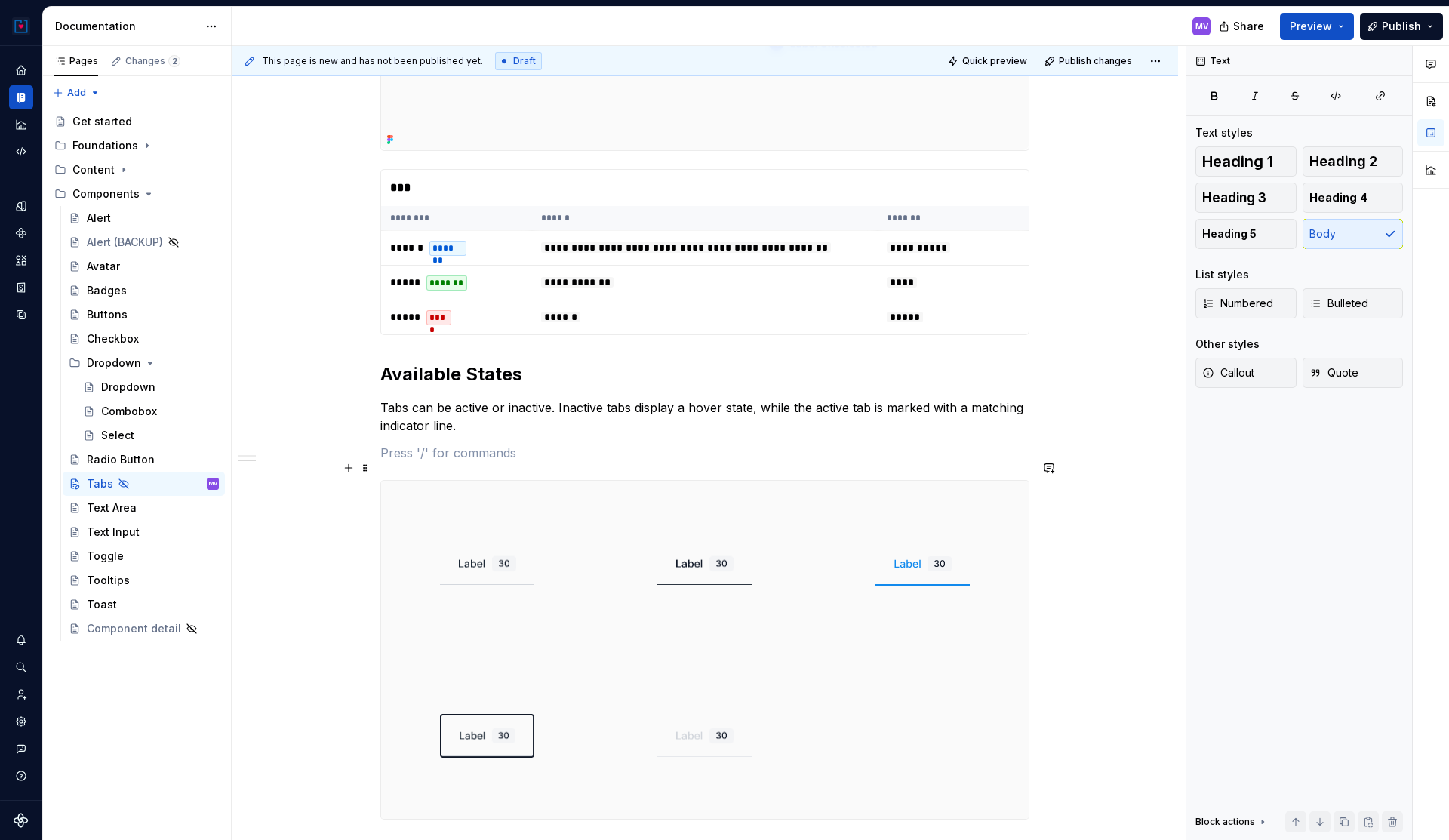
click at [406, 462] on p at bounding box center [704, 452] width 649 height 18
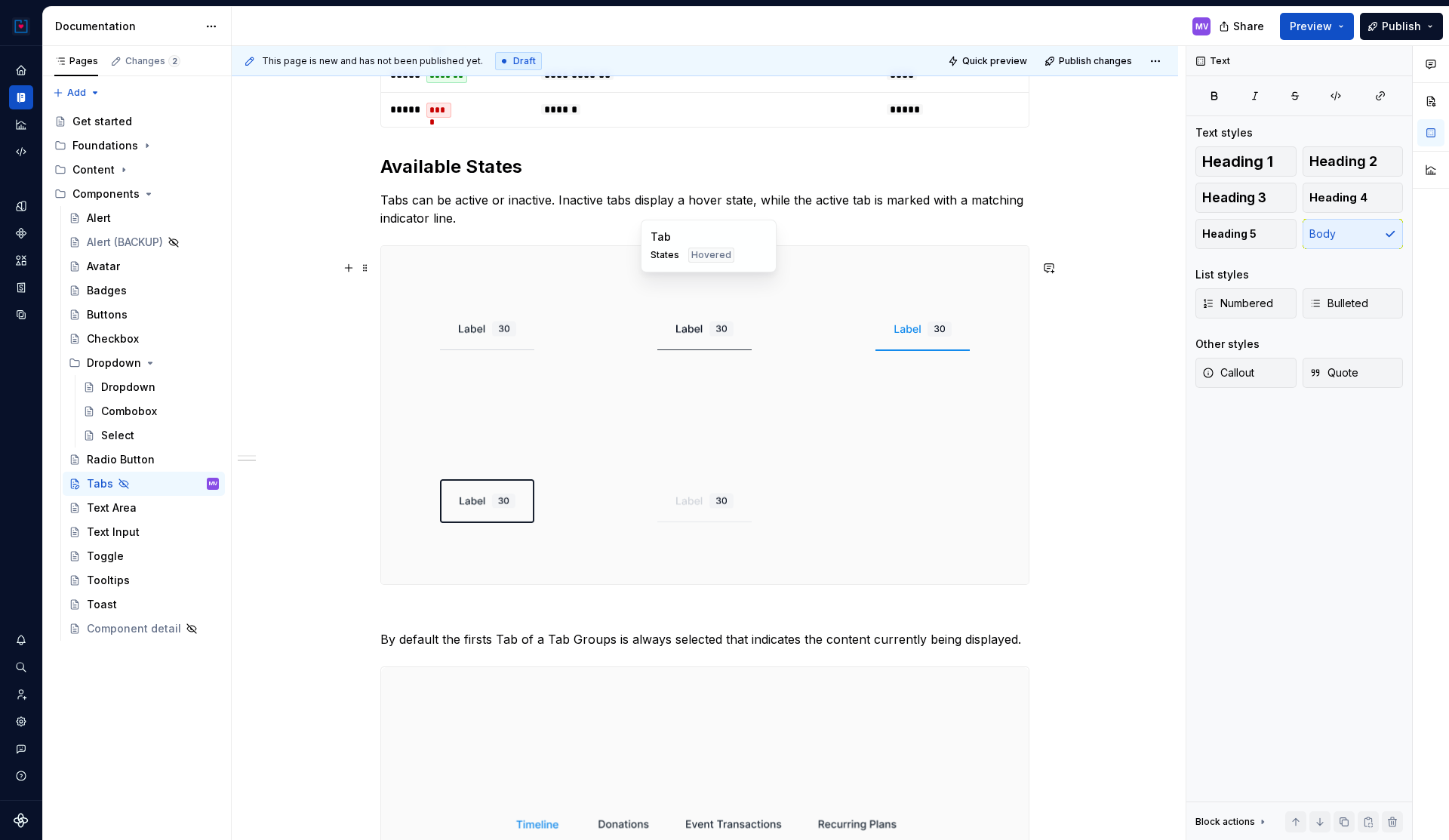
scroll to position [778, 0]
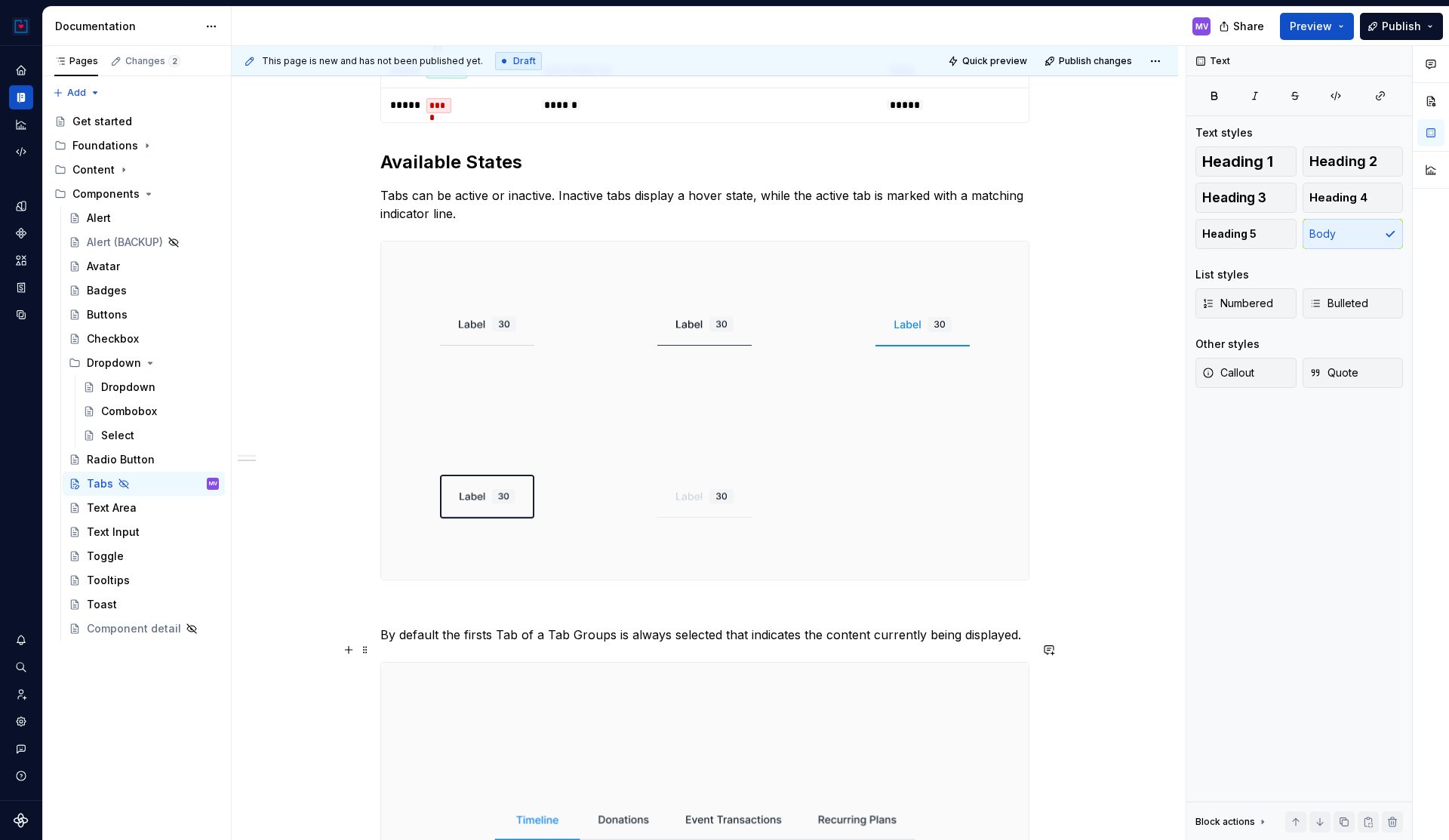
click at [414, 644] on p "By default the firsts Tab of a Tab Groups is always selected that indicates the…" at bounding box center [704, 634] width 649 height 18
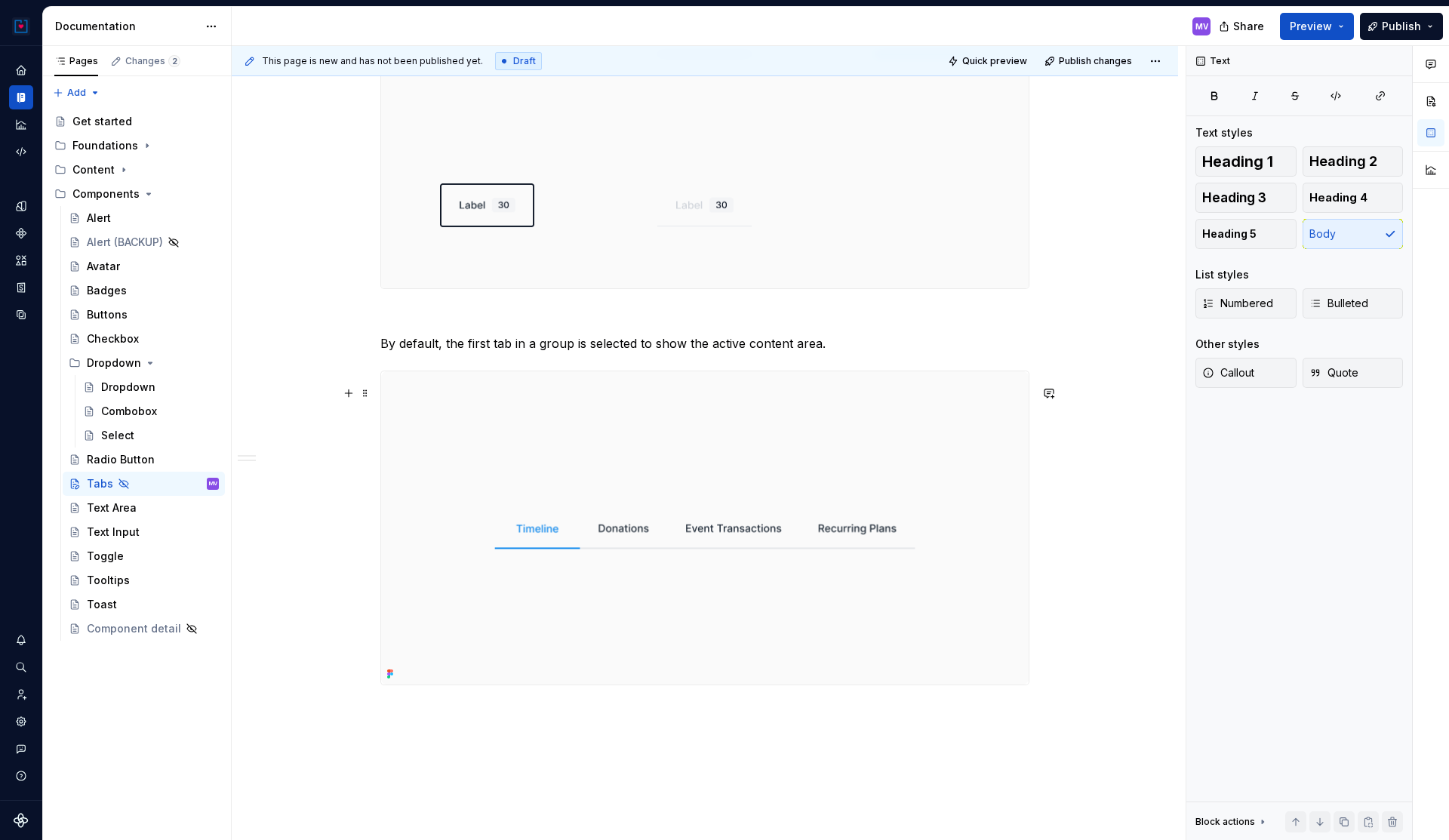
scroll to position [1074, 0]
click at [572, 716] on div "**********" at bounding box center [705, 86] width 946 height 1731
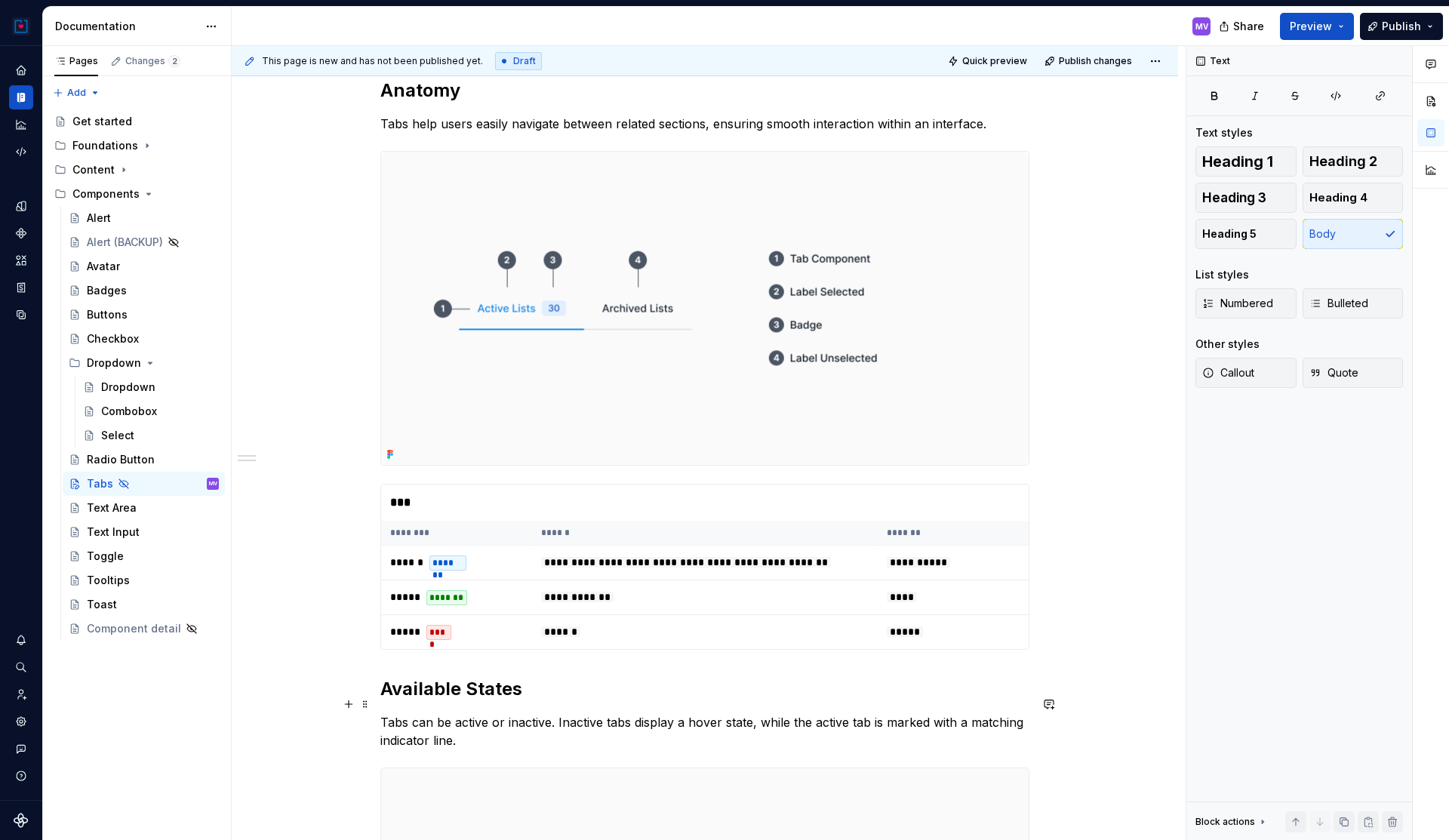
scroll to position [250, 0]
click at [1335, 26] on button "Preview" at bounding box center [1316, 26] width 74 height 27
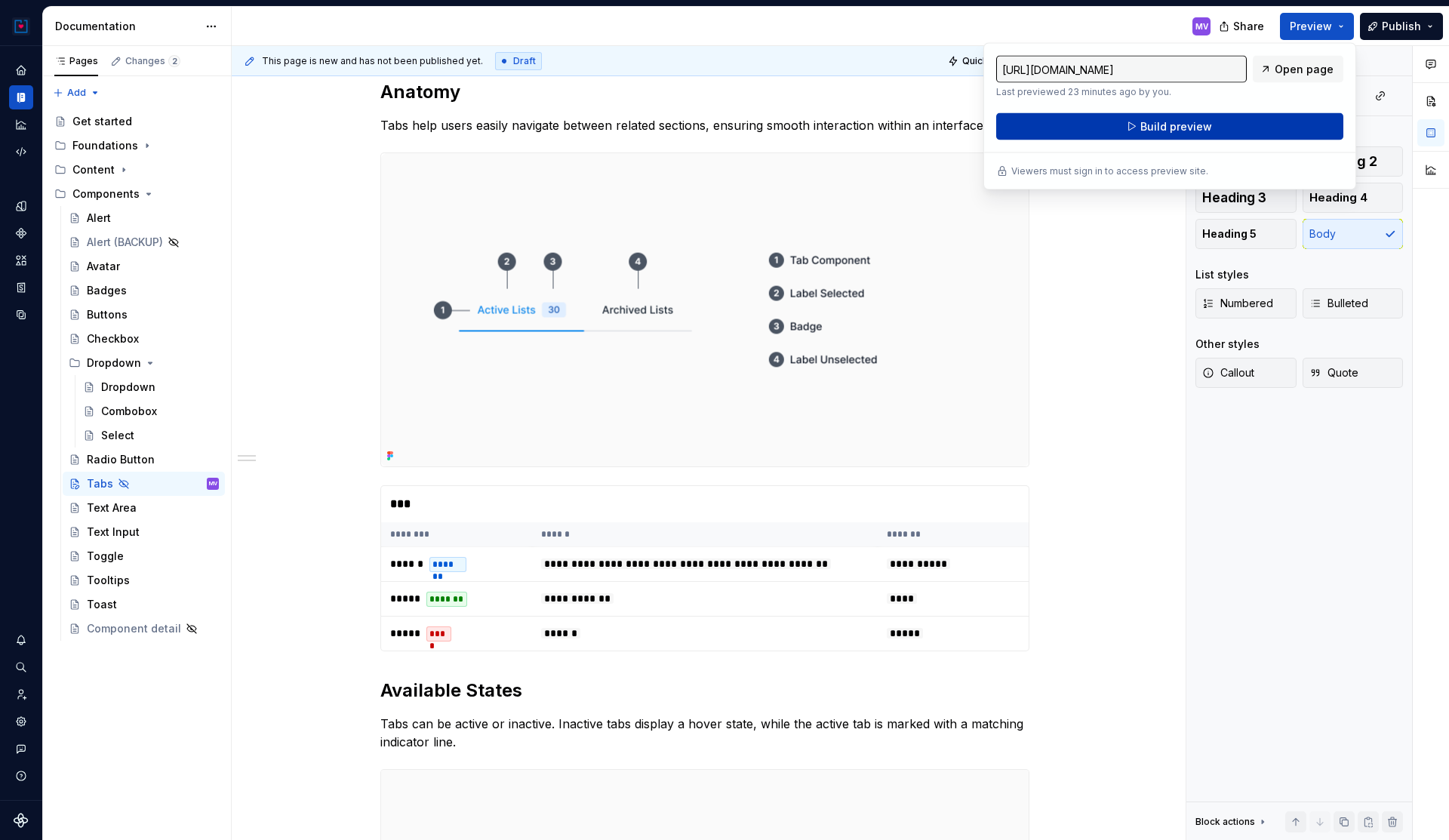
click at [1199, 126] on span "Build preview" at bounding box center [1176, 126] width 72 height 15
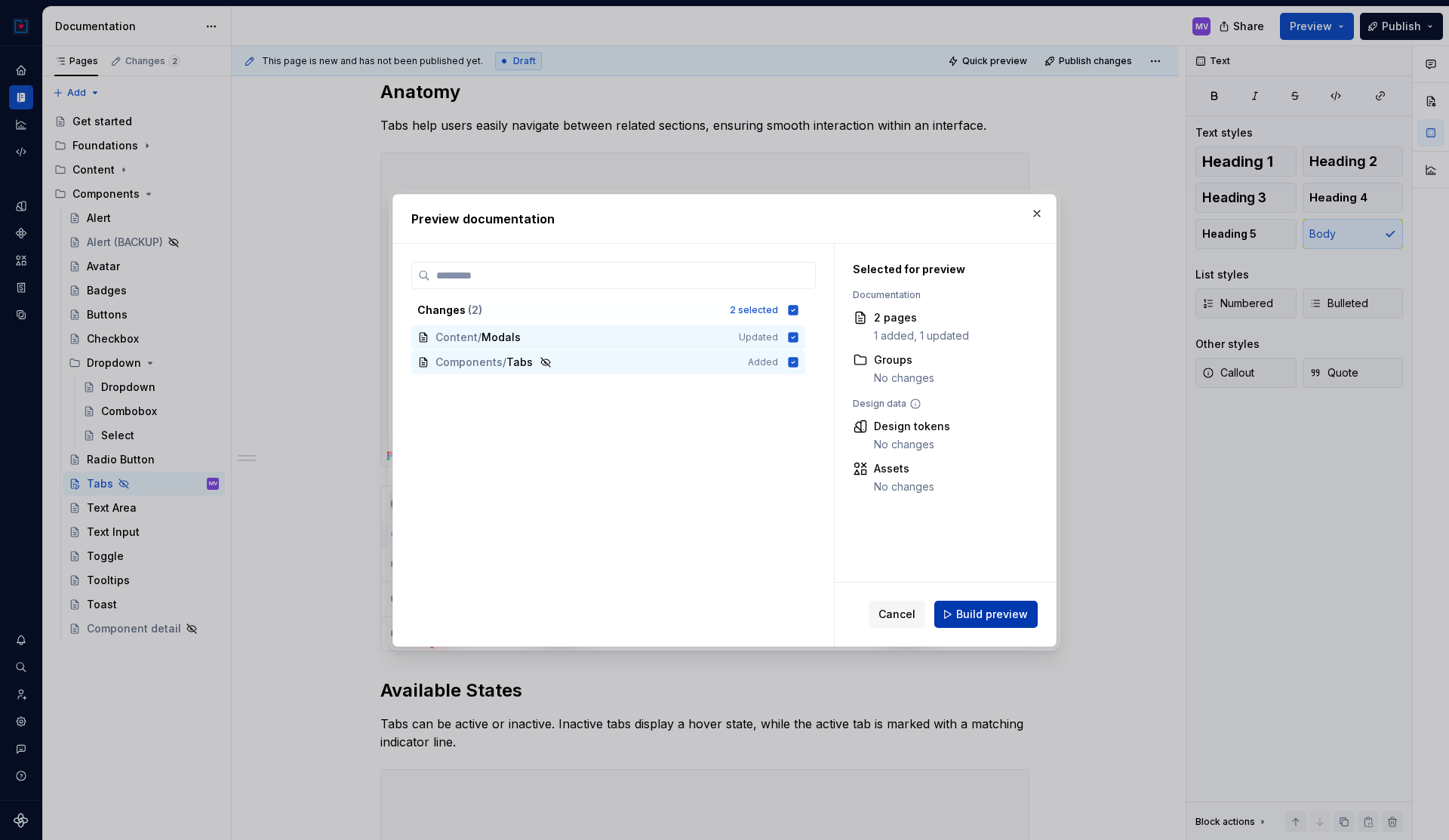
click at [973, 601] on button "Build preview" at bounding box center [986, 614] width 103 height 27
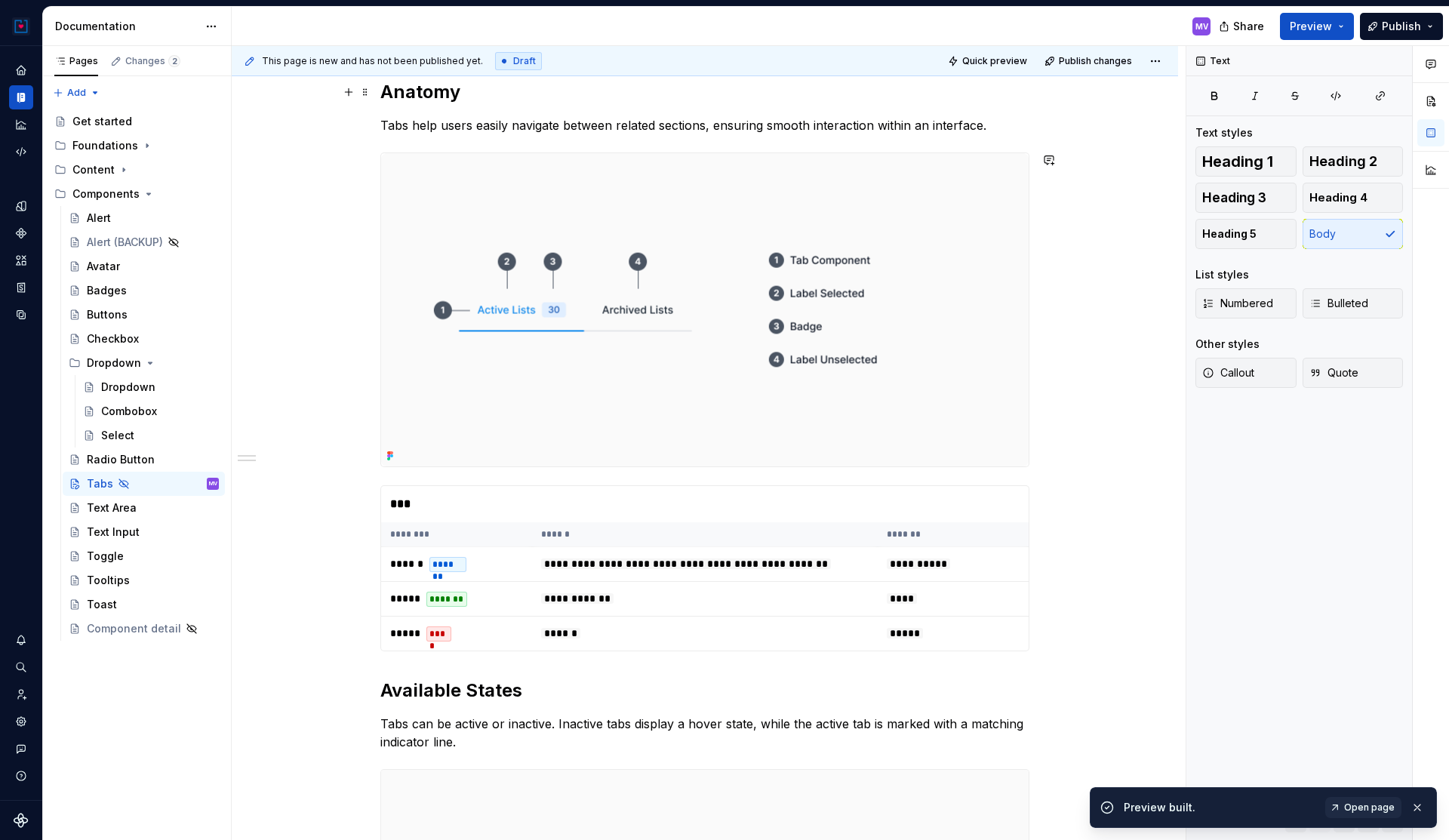
scroll to position [0, 0]
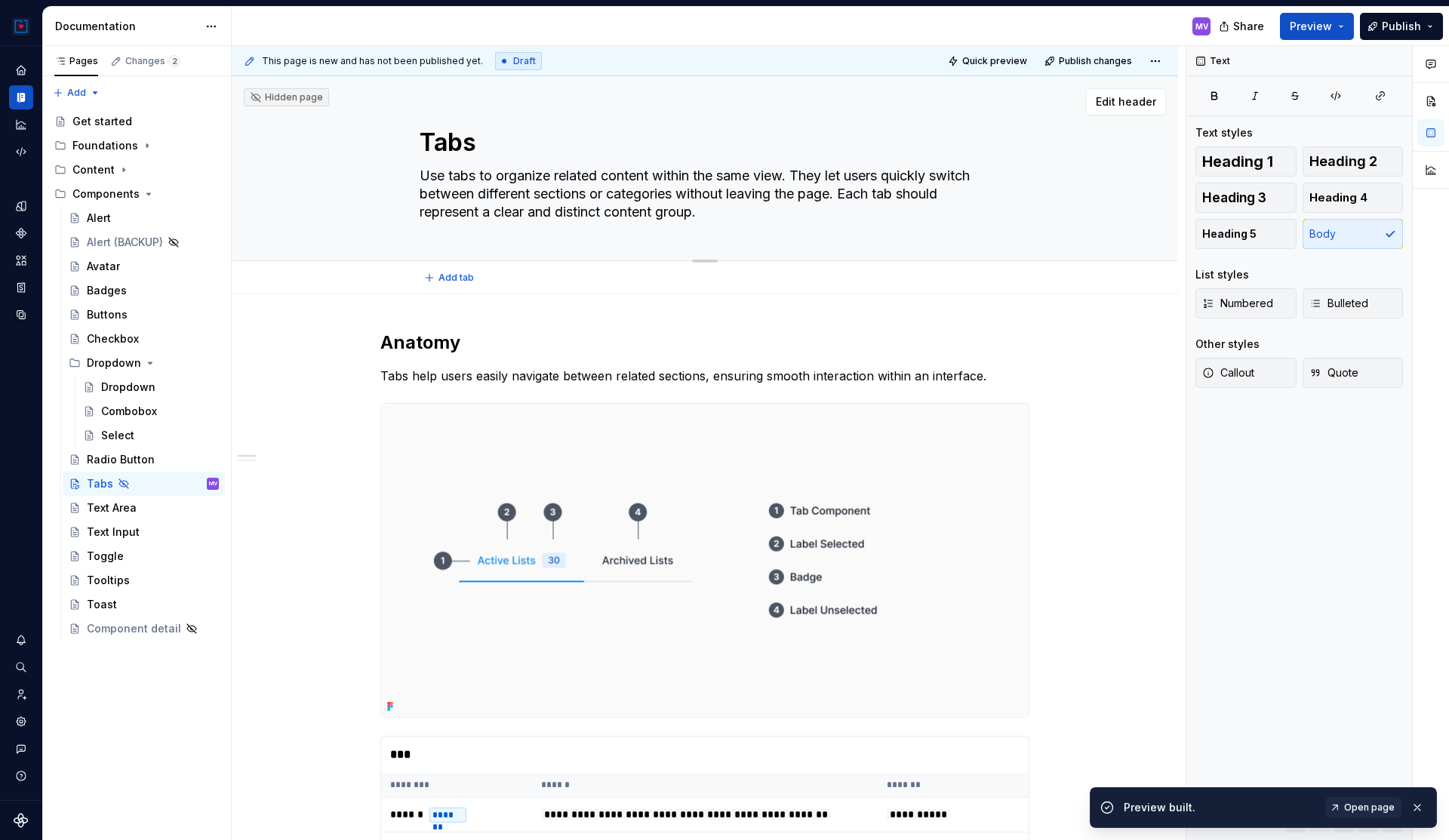
click at [437, 142] on textarea "Tabs" at bounding box center [701, 142] width 570 height 36
click at [423, 143] on textarea "Tabs" at bounding box center [701, 142] width 570 height 36
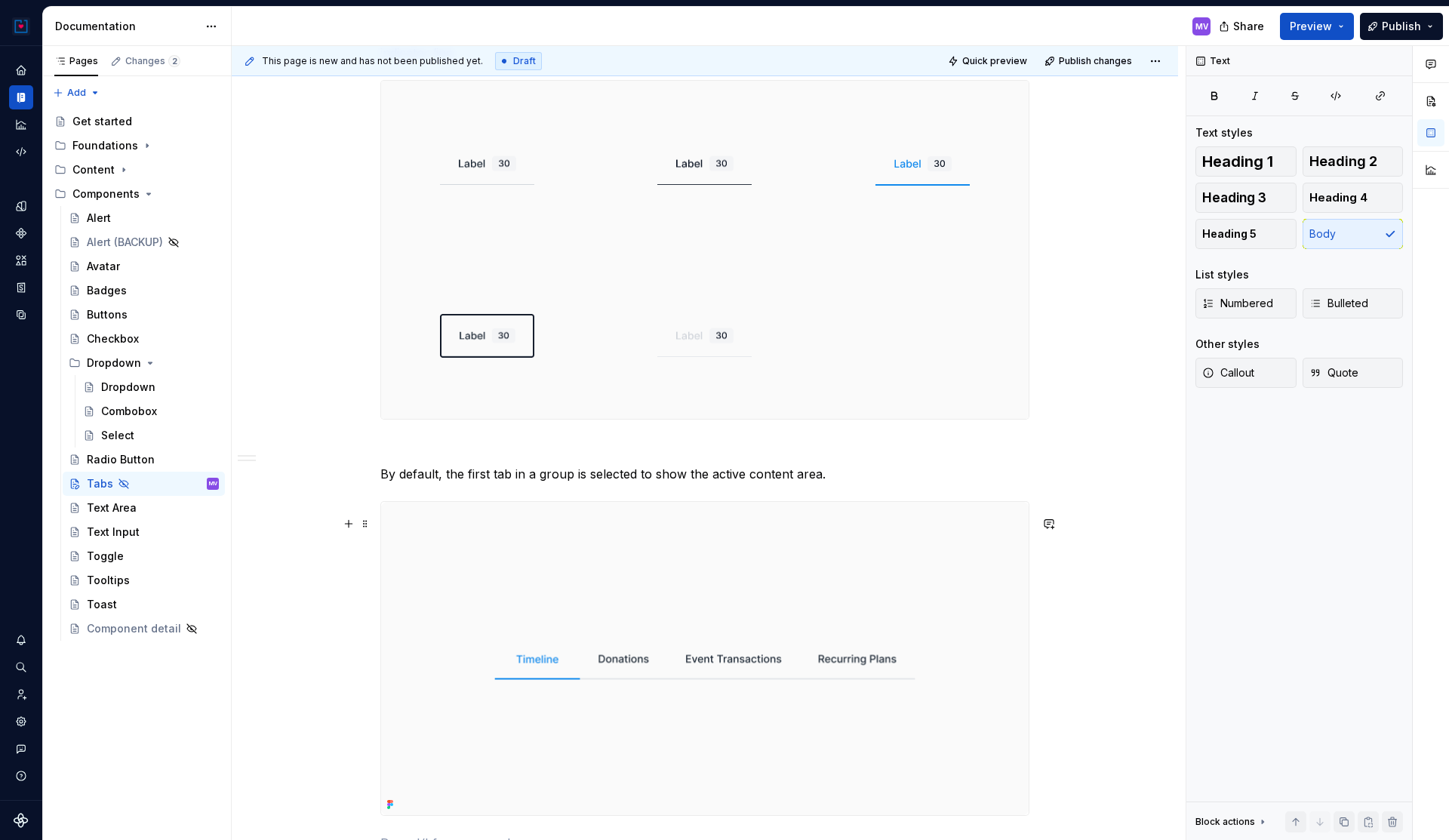
scroll to position [969, 0]
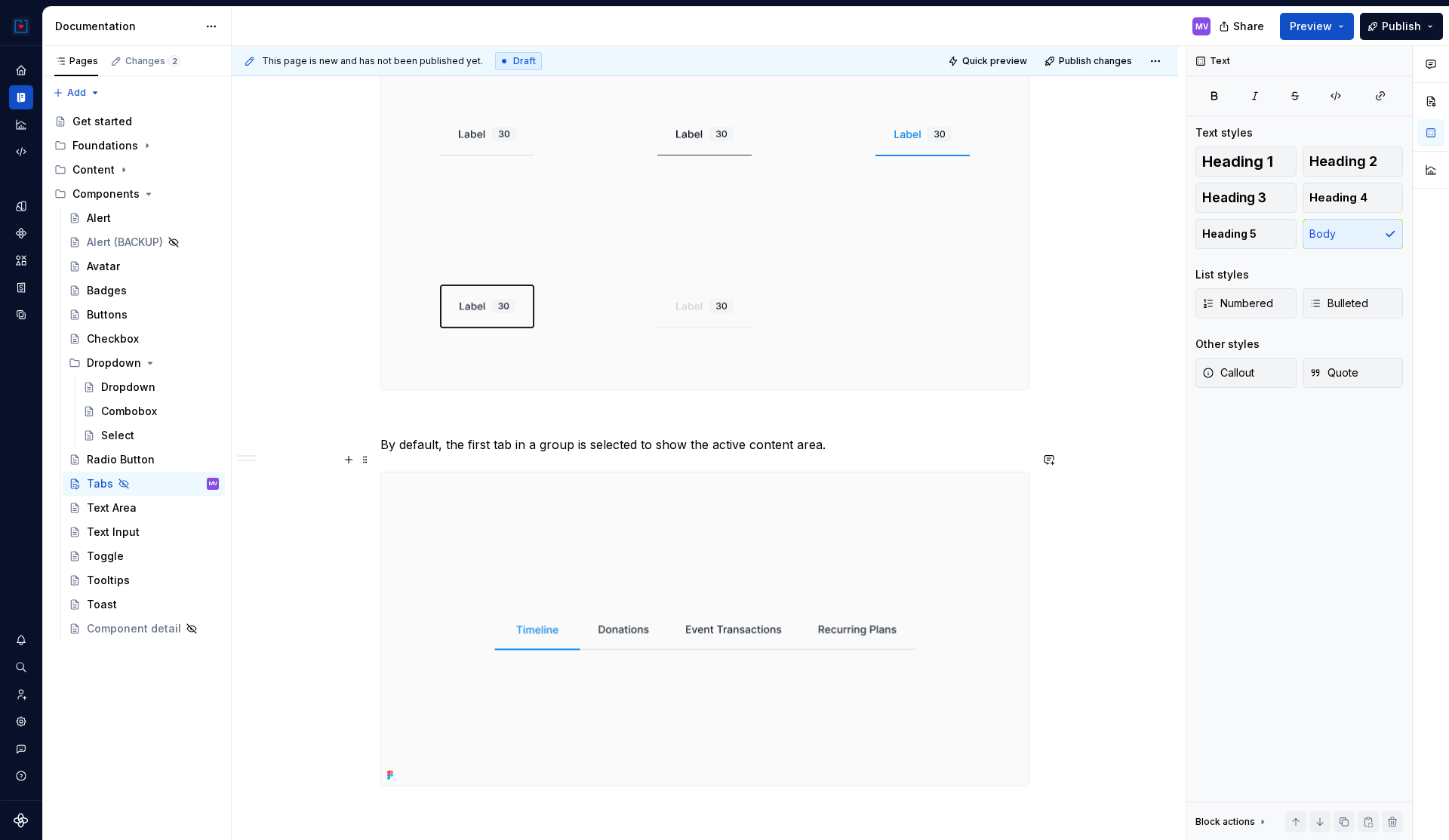
click at [538, 453] on p "By default, the first tab in a group is selected to show the active content are…" at bounding box center [704, 445] width 649 height 18
click at [388, 453] on p "By default, the first tab in a group is selected in the initial view, showing t…" at bounding box center [704, 445] width 649 height 18
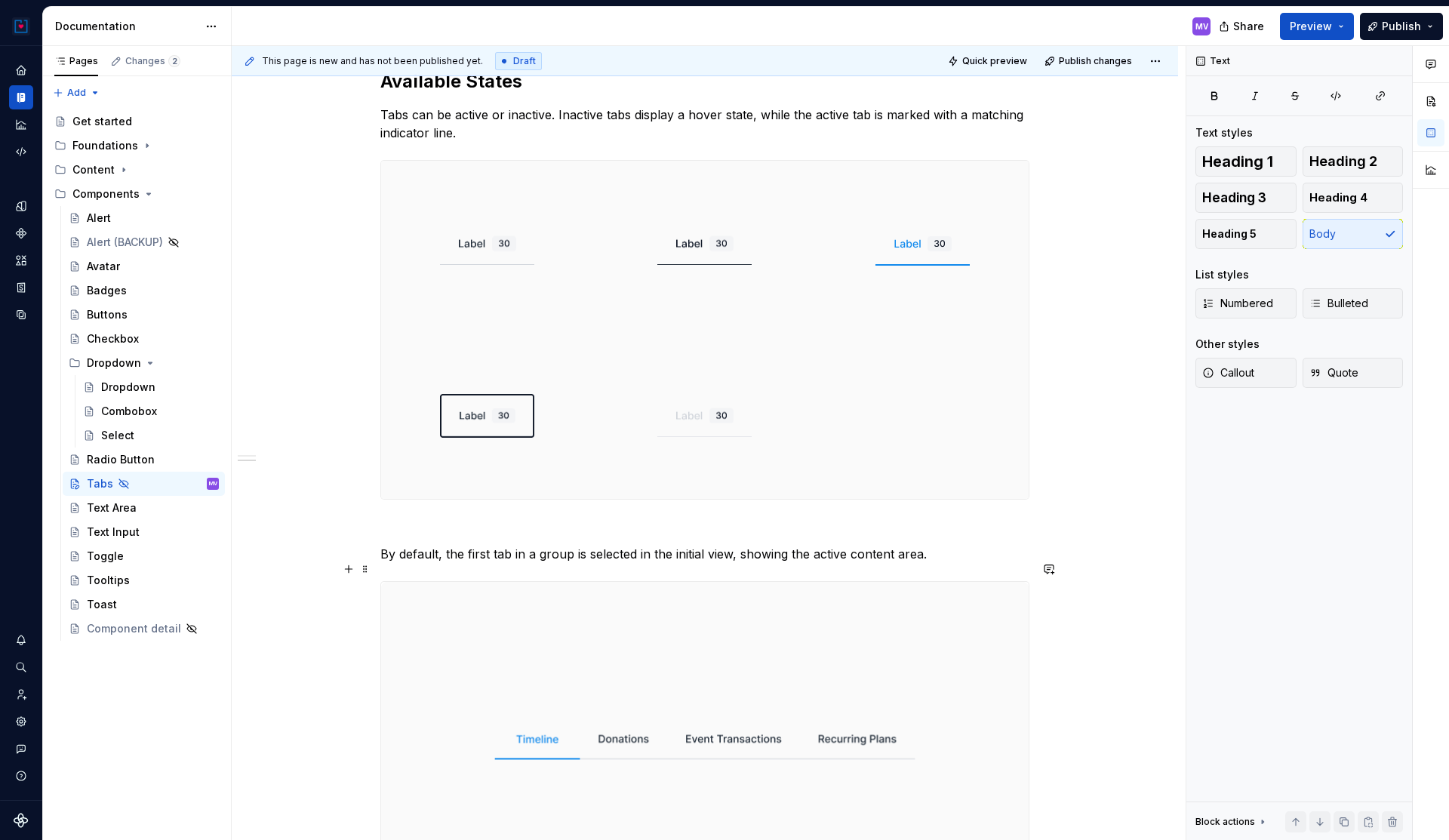
scroll to position [860, 0]
click at [397, 535] on p at bounding box center [704, 526] width 649 height 18
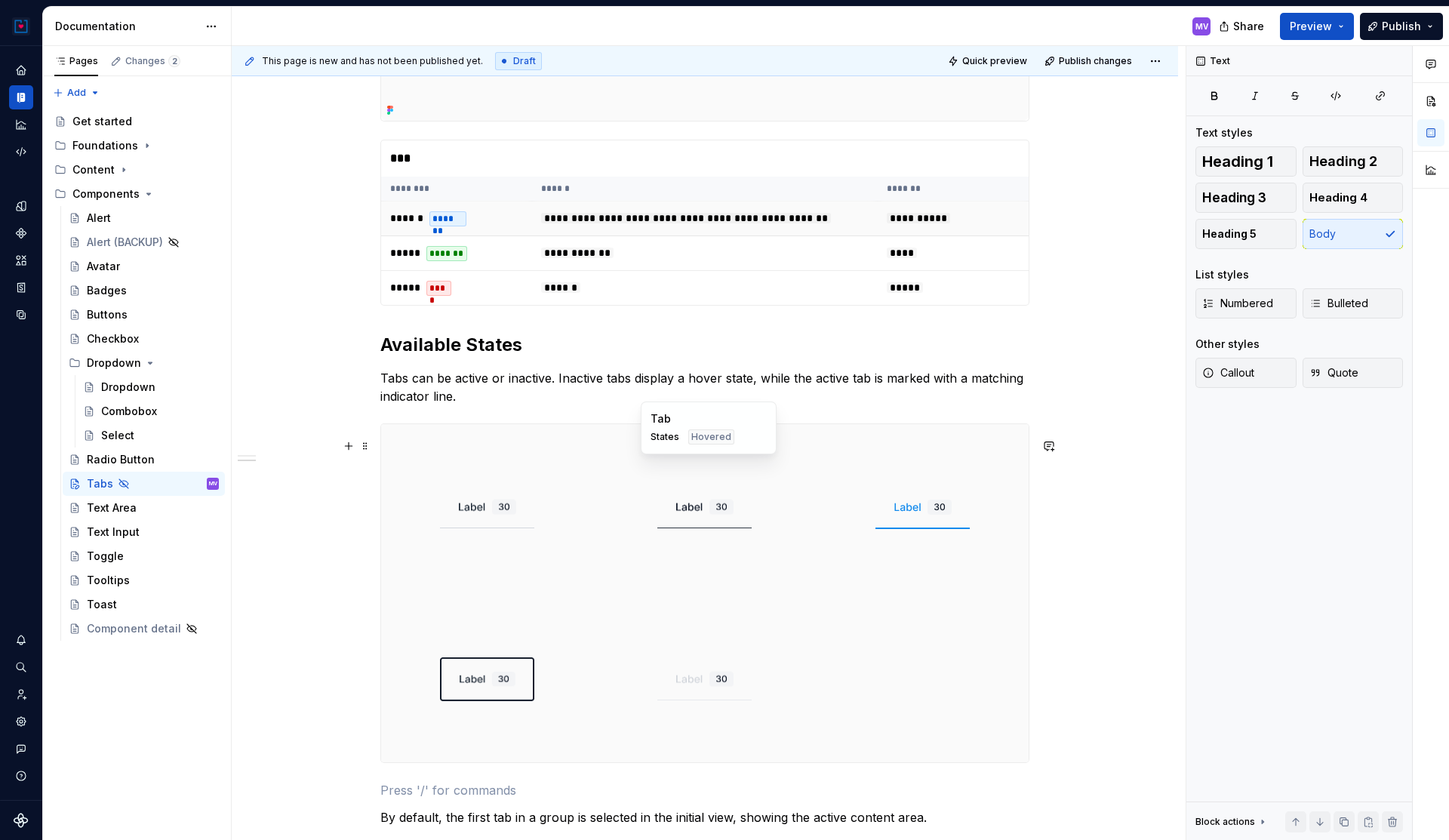
scroll to position [583, 0]
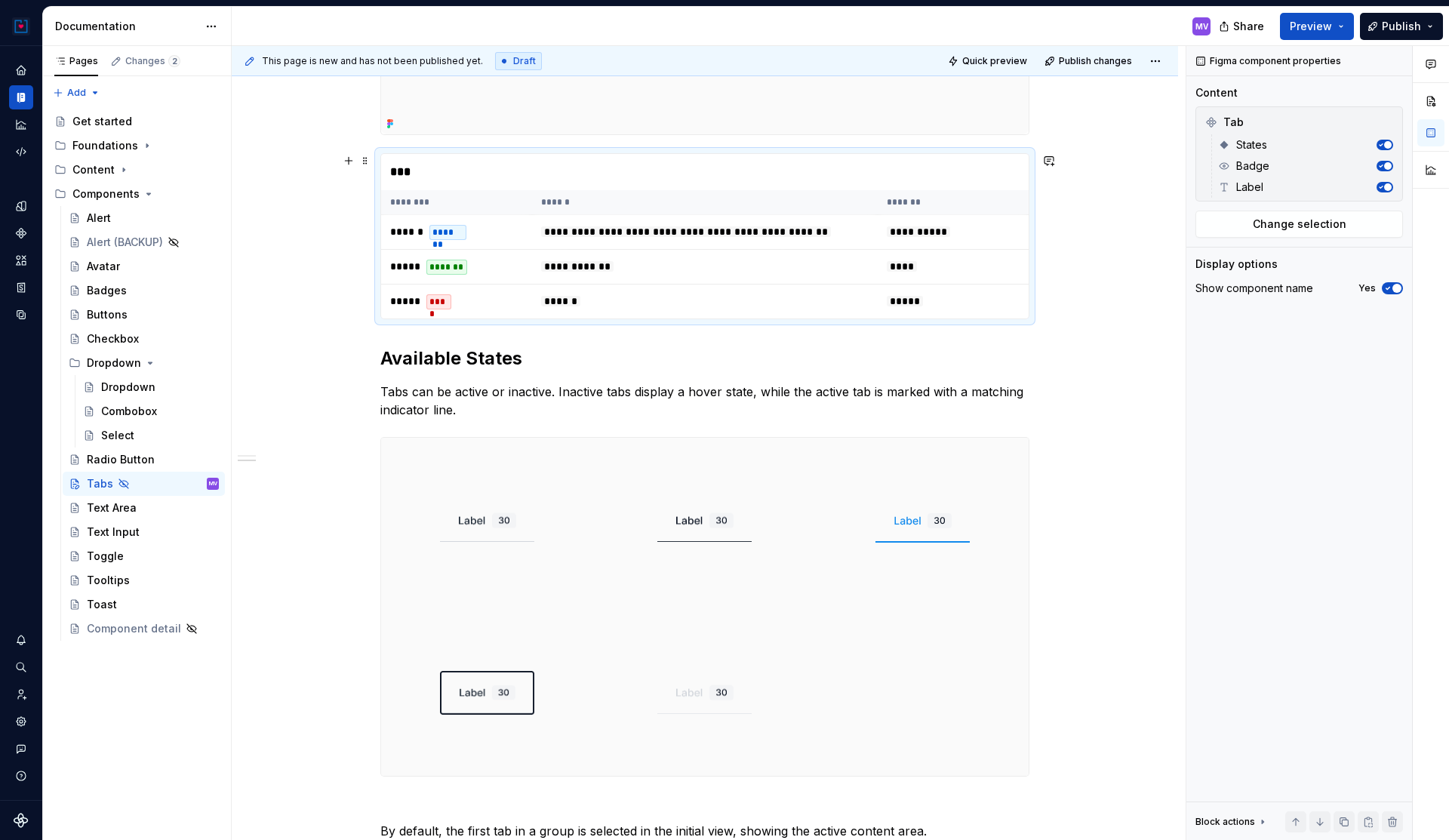
click at [554, 182] on div "***" at bounding box center [705, 172] width 648 height 36
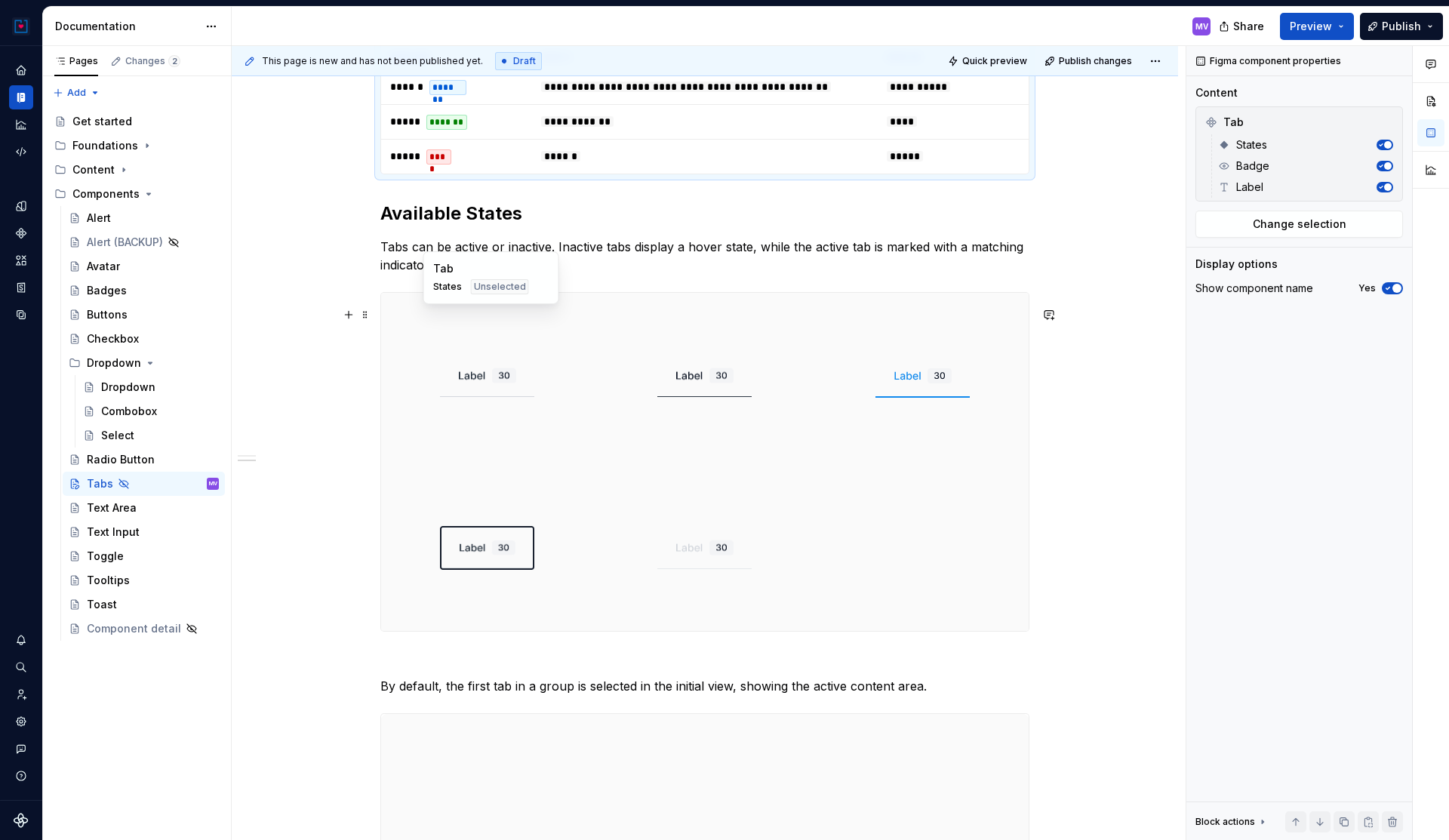
scroll to position [746, 0]
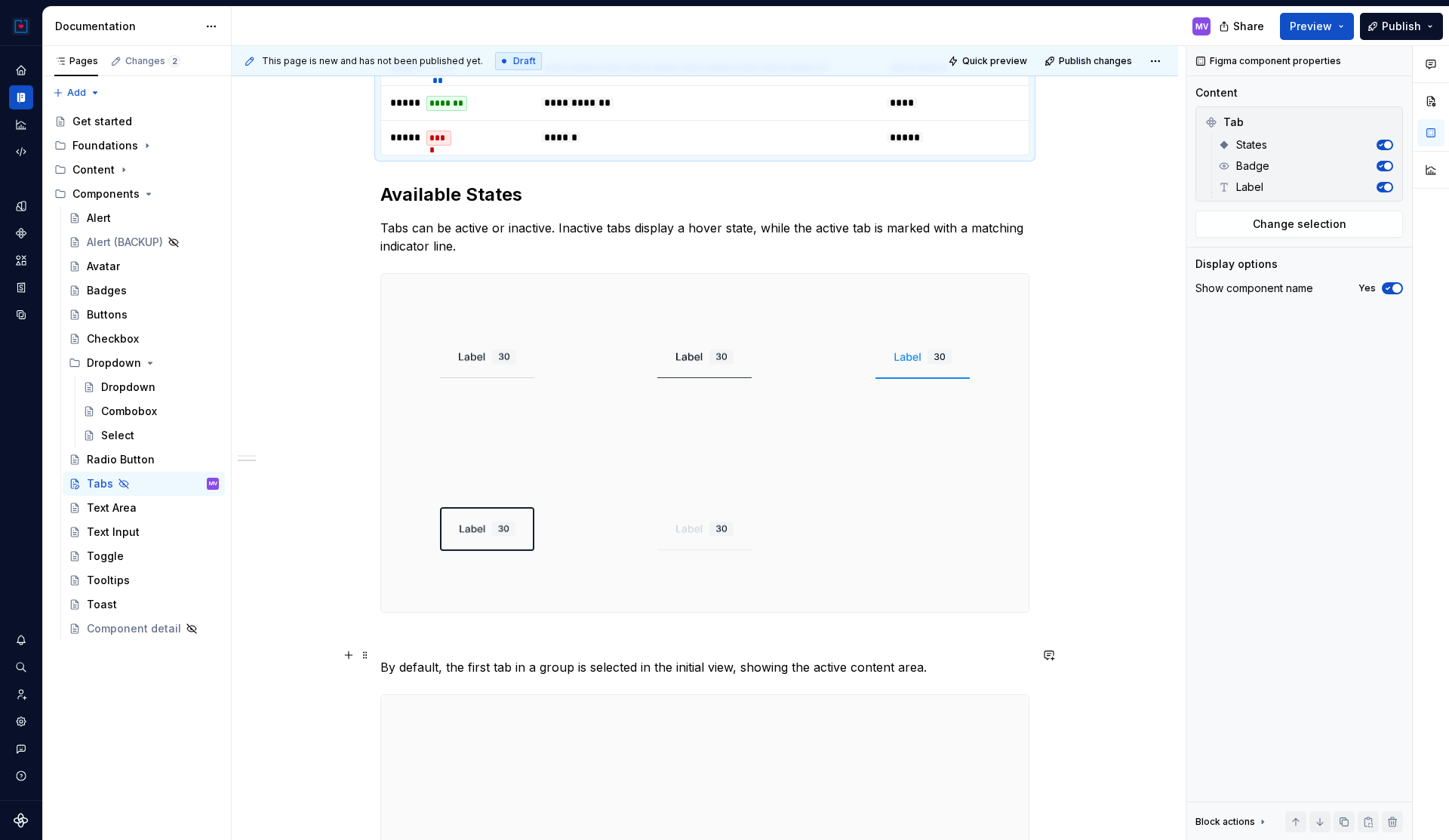
click at [404, 649] on p at bounding box center [704, 640] width 649 height 18
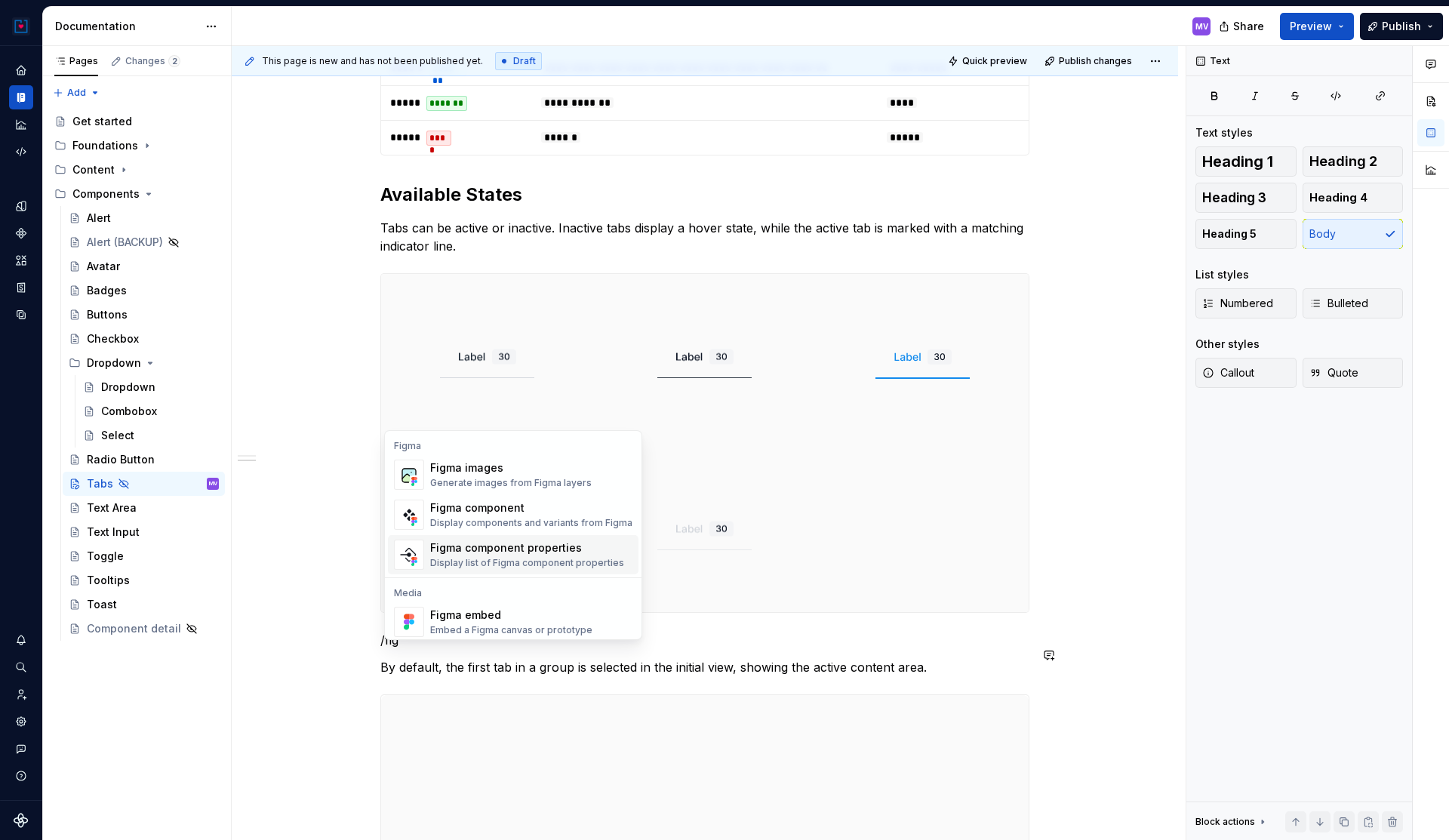
click at [514, 562] on div "Display list of Figma component properties" at bounding box center [527, 562] width 194 height 12
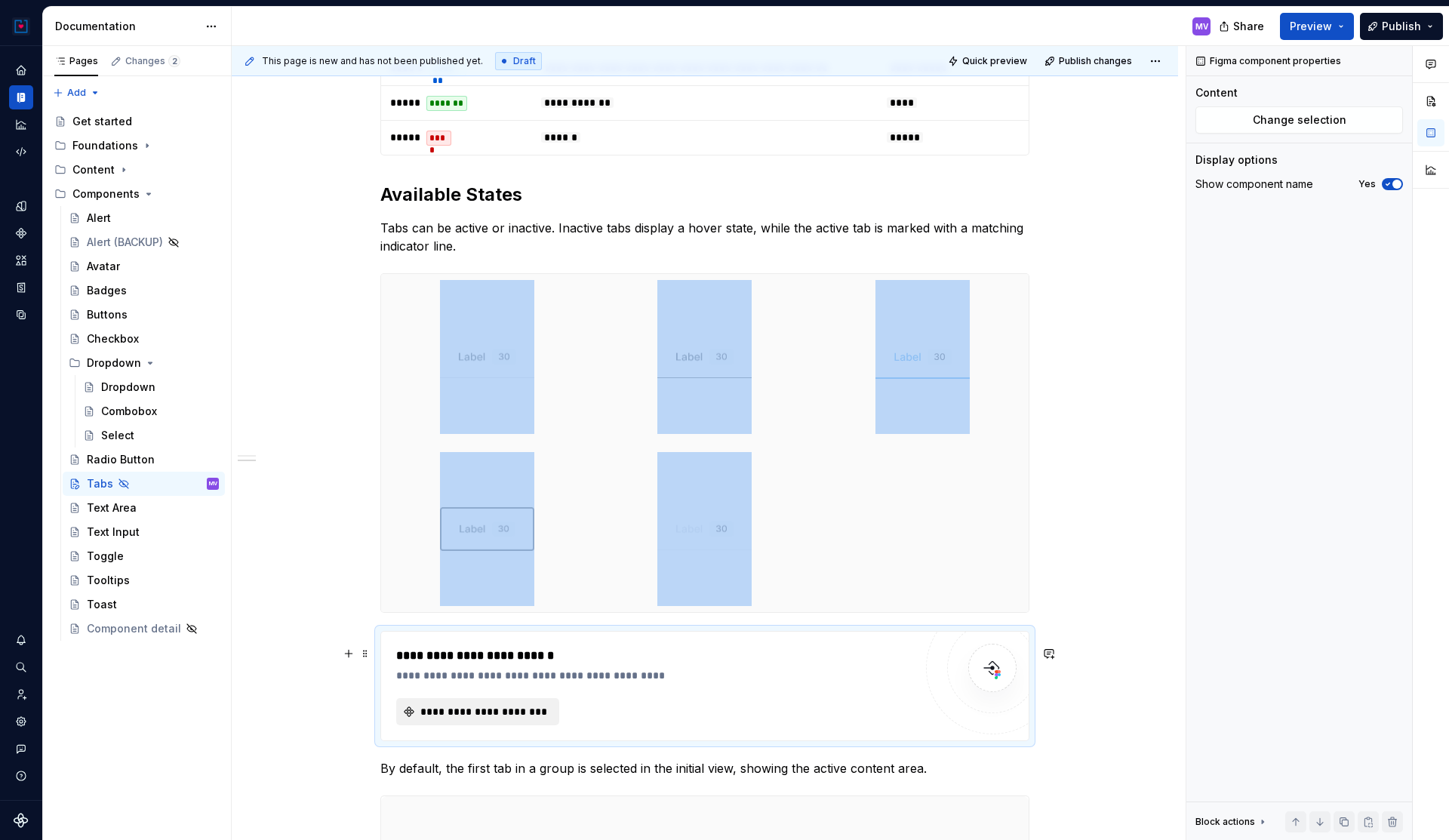
click at [514, 719] on span "**********" at bounding box center [484, 710] width 132 height 15
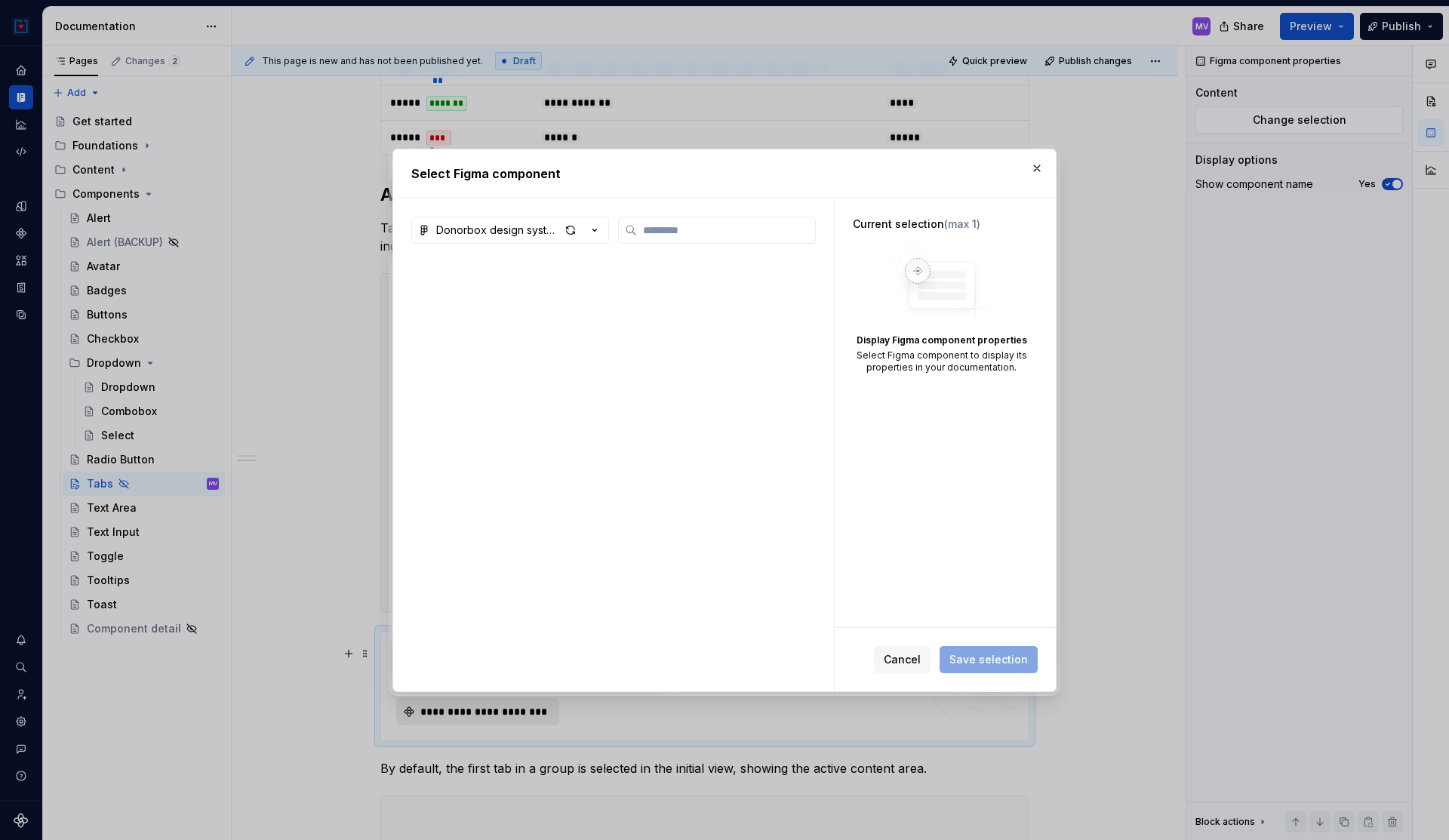
type textarea "*"
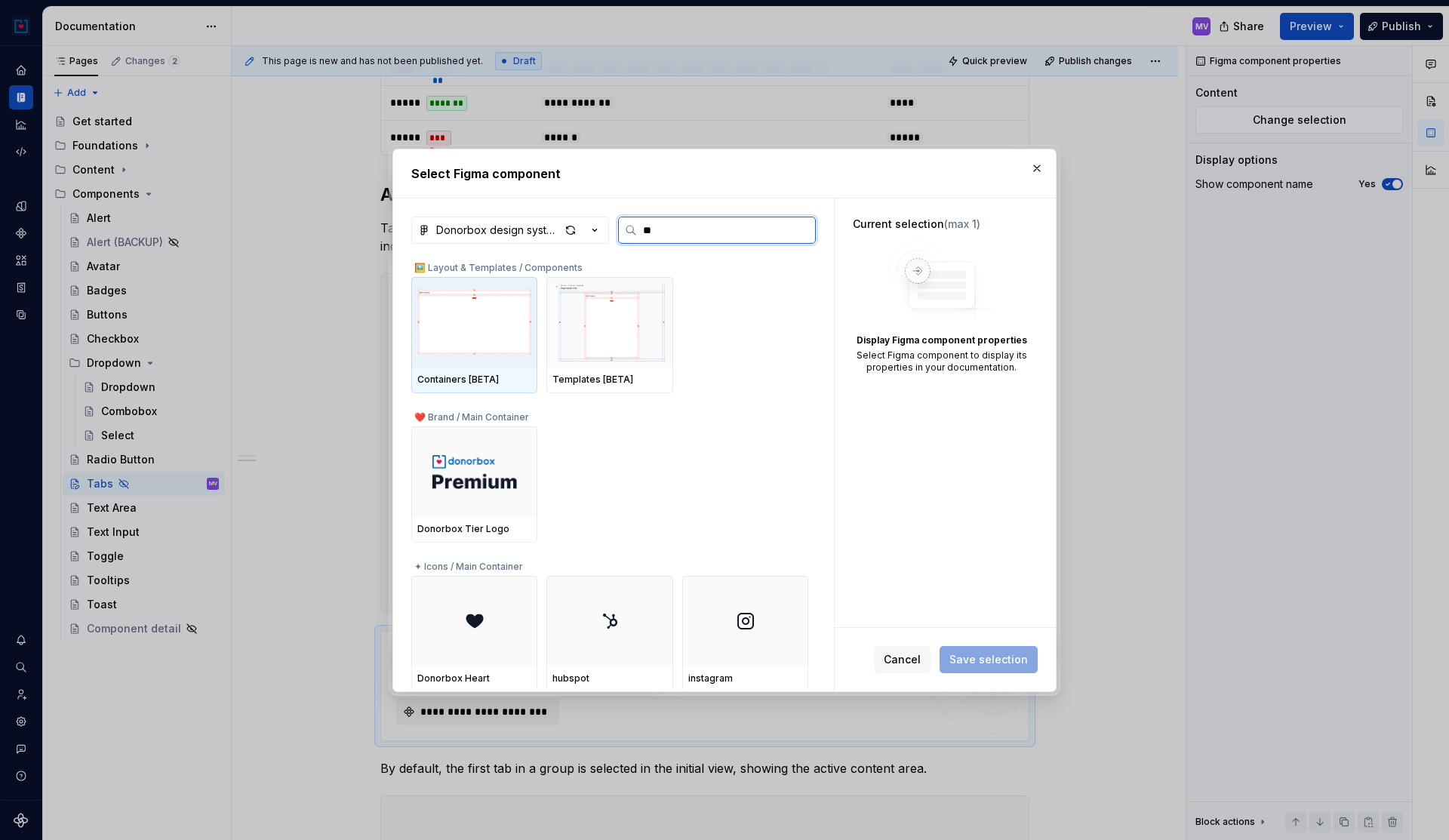
type input "***"
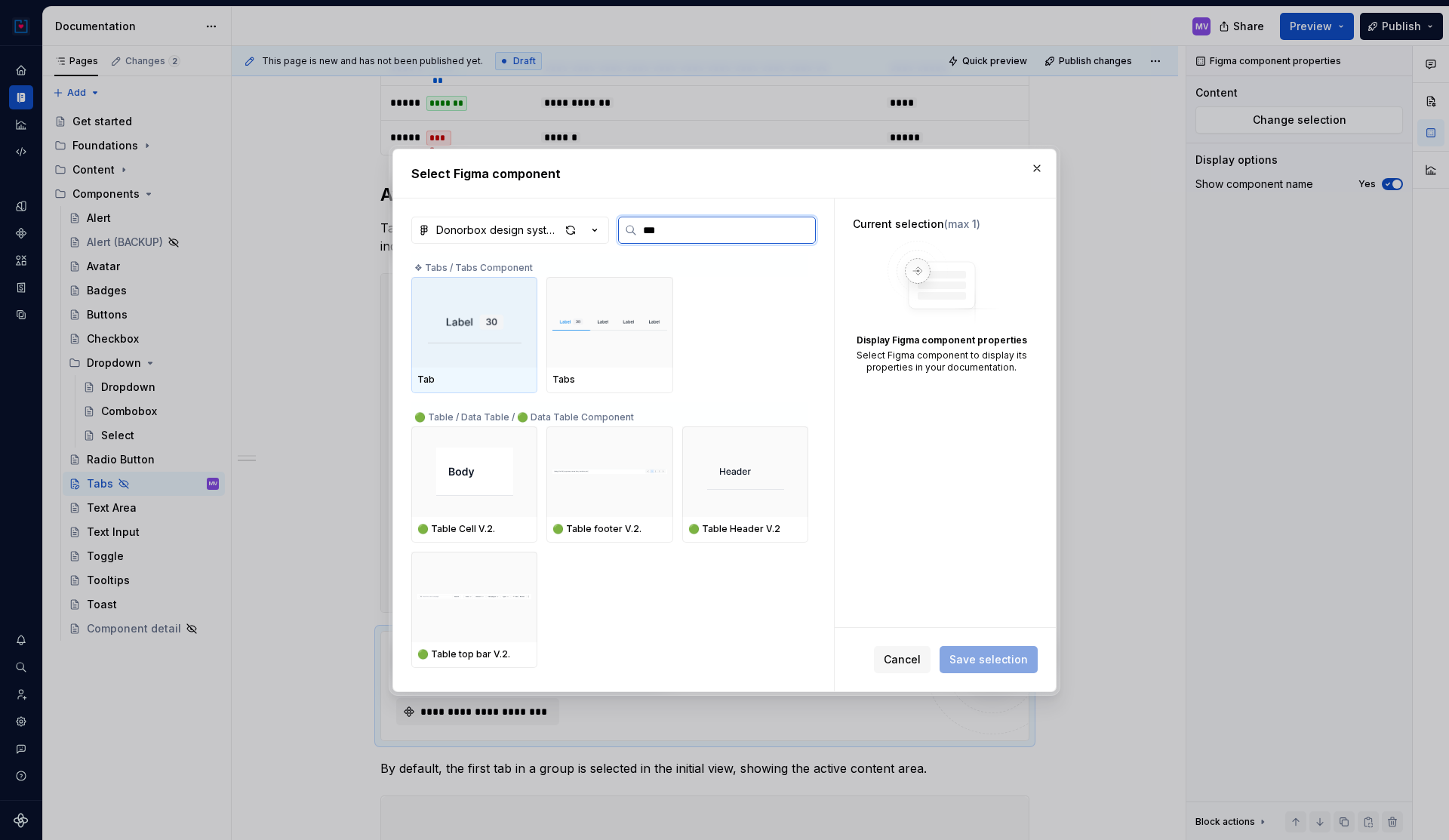
click at [506, 343] on div at bounding box center [474, 322] width 126 height 90
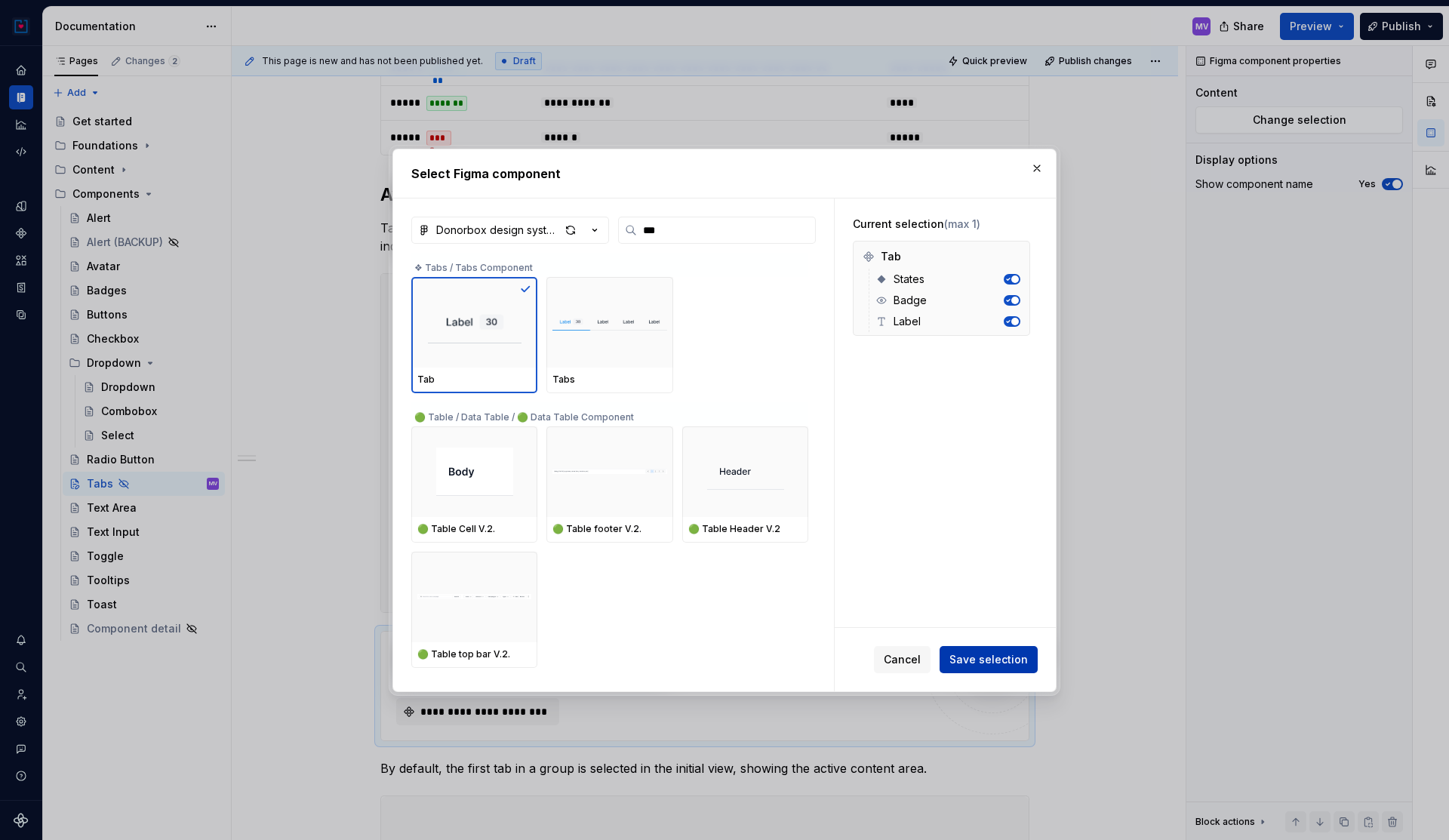
click at [1004, 659] on span "Save selection" at bounding box center [989, 658] width 79 height 15
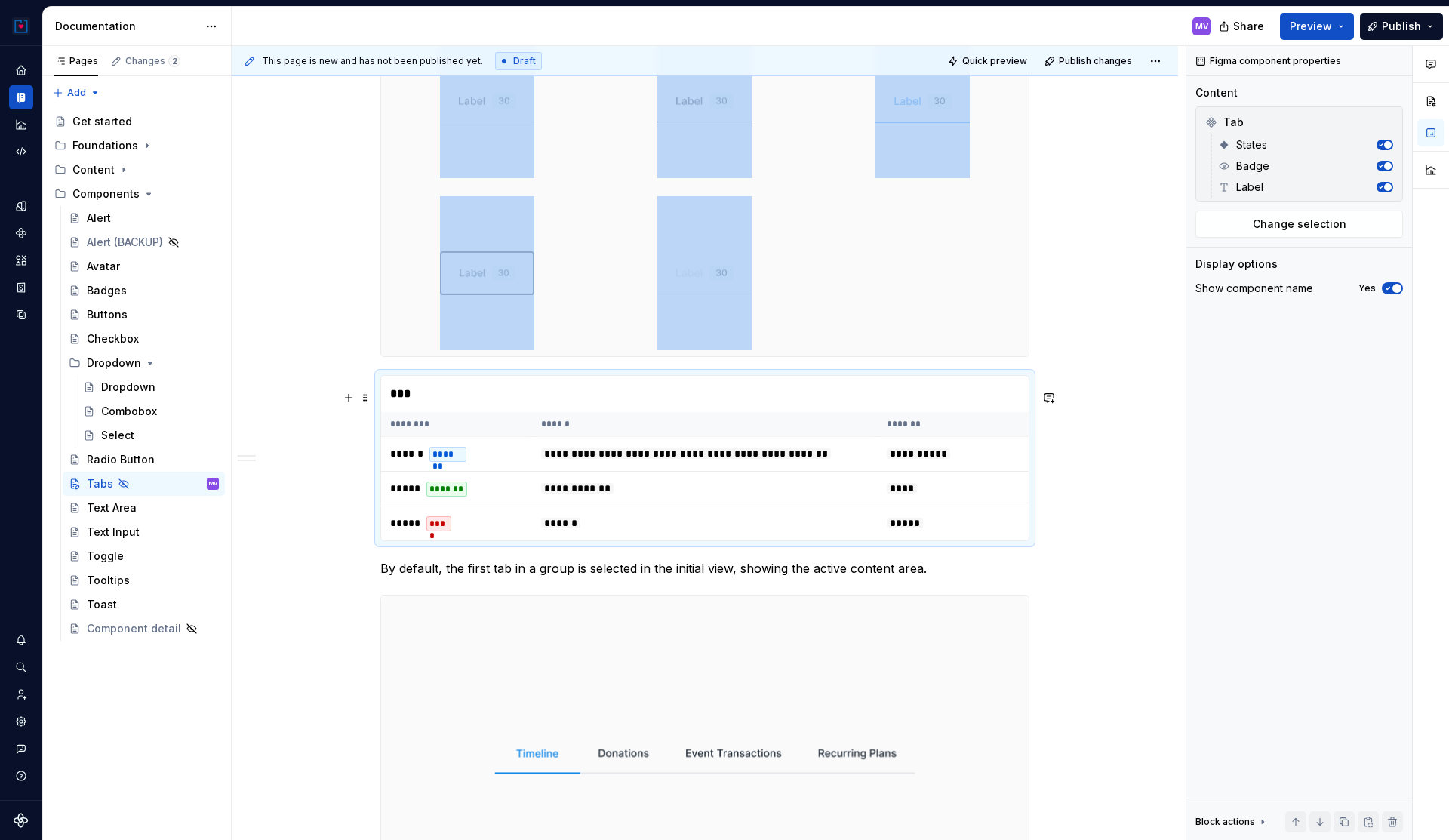
scroll to position [994, 0]
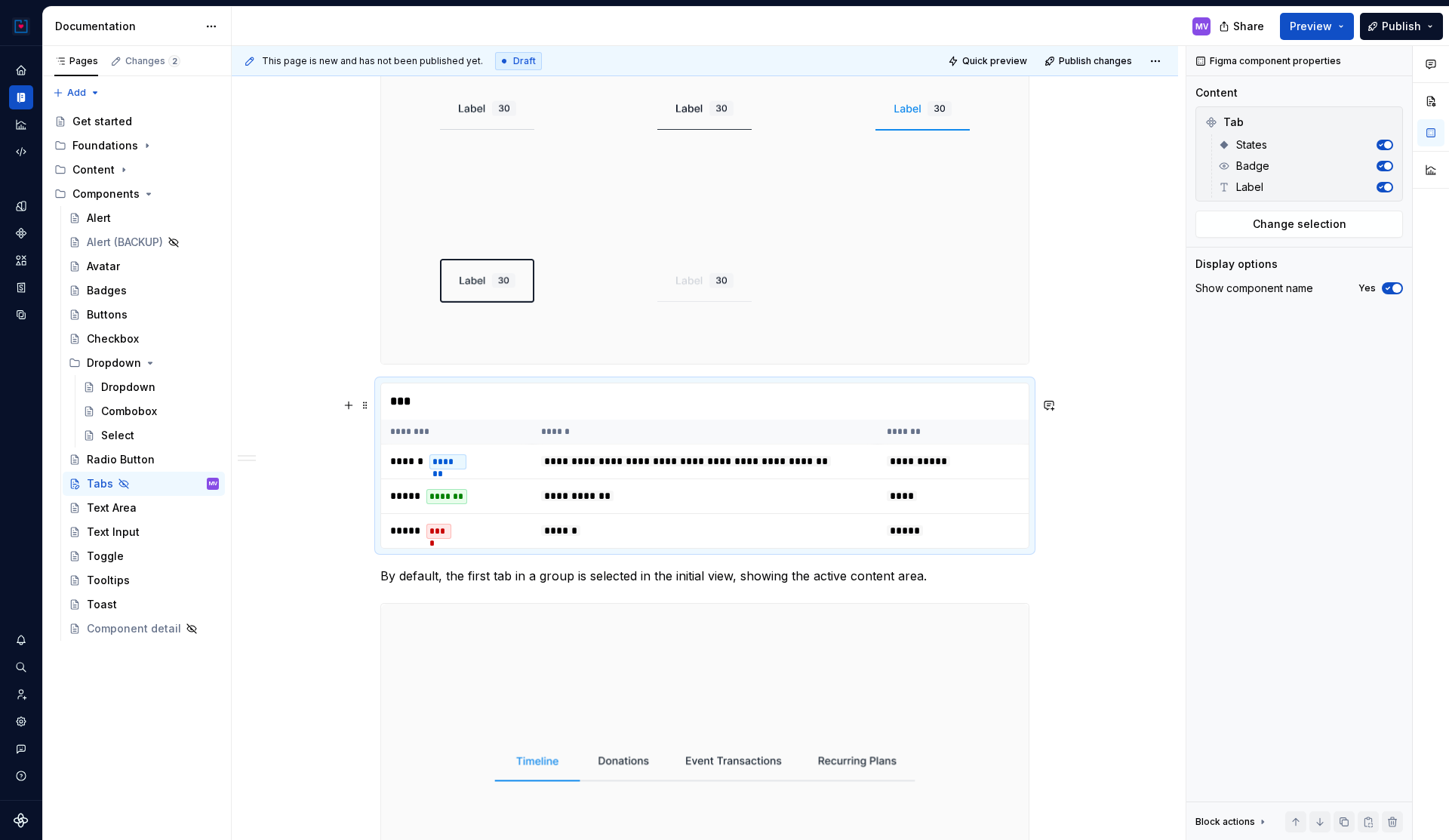
click at [730, 435] on th "******" at bounding box center [705, 431] width 346 height 25
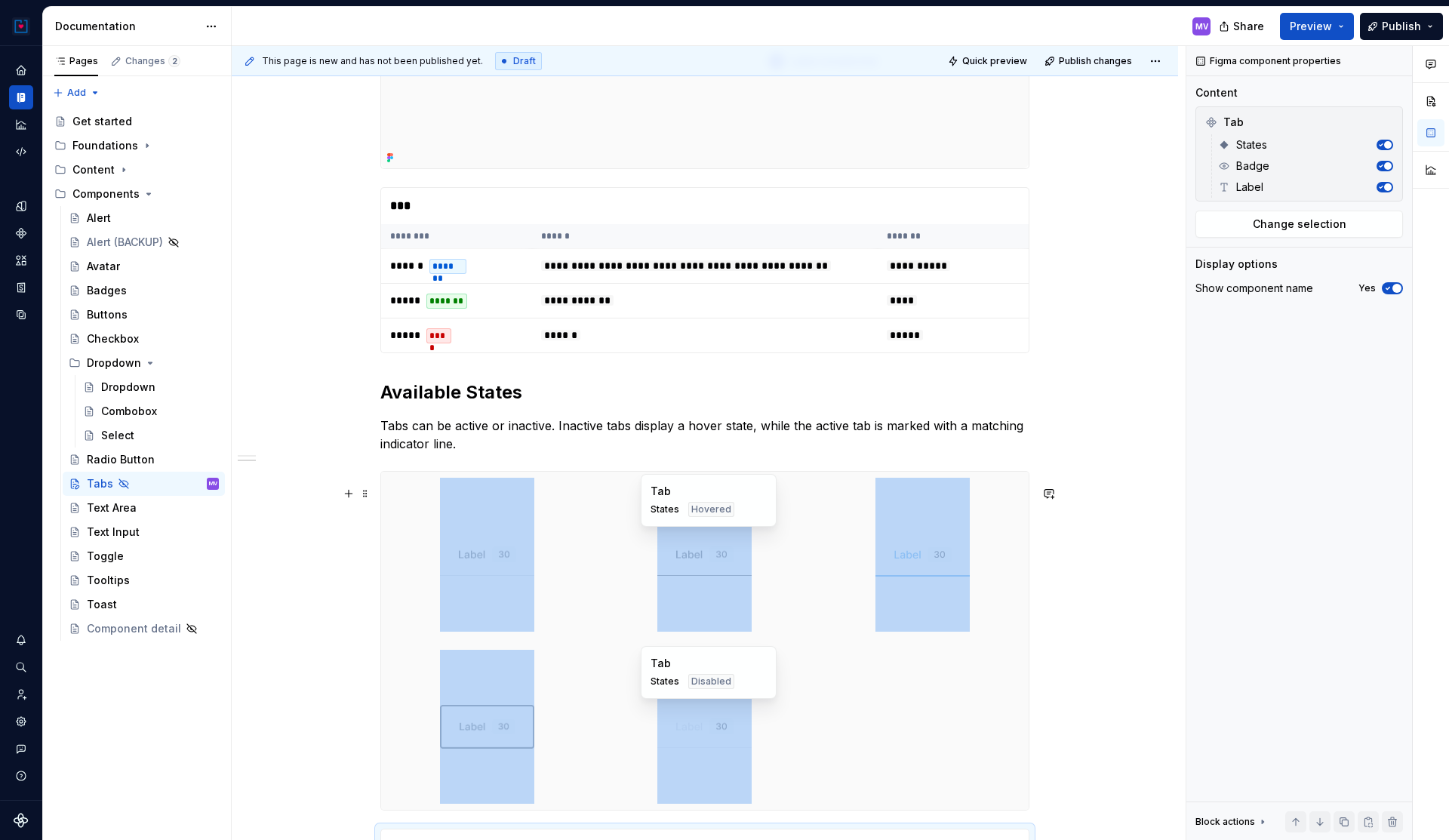
scroll to position [608, 0]
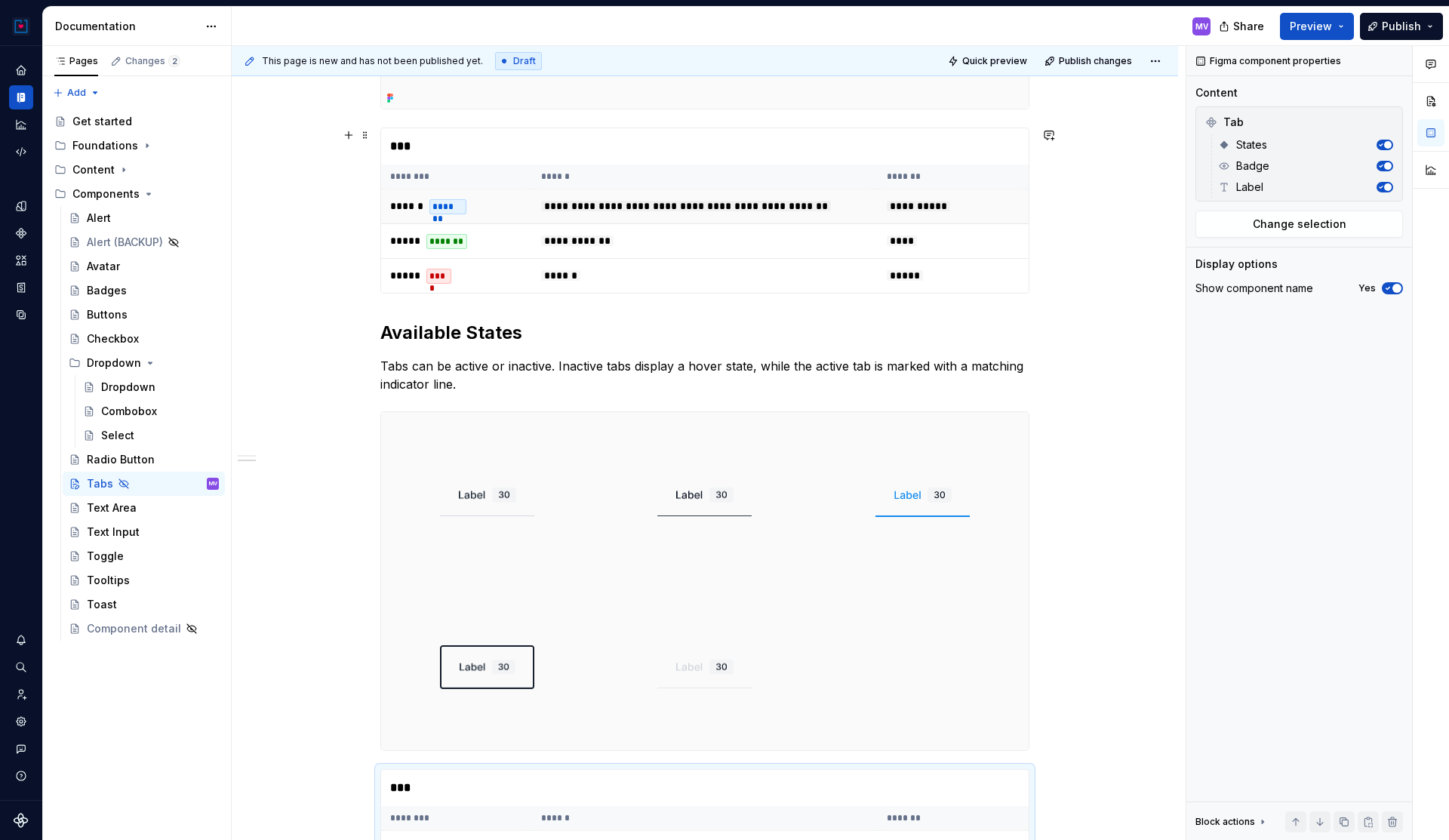
click at [498, 200] on td "****** *******" at bounding box center [456, 206] width 151 height 34
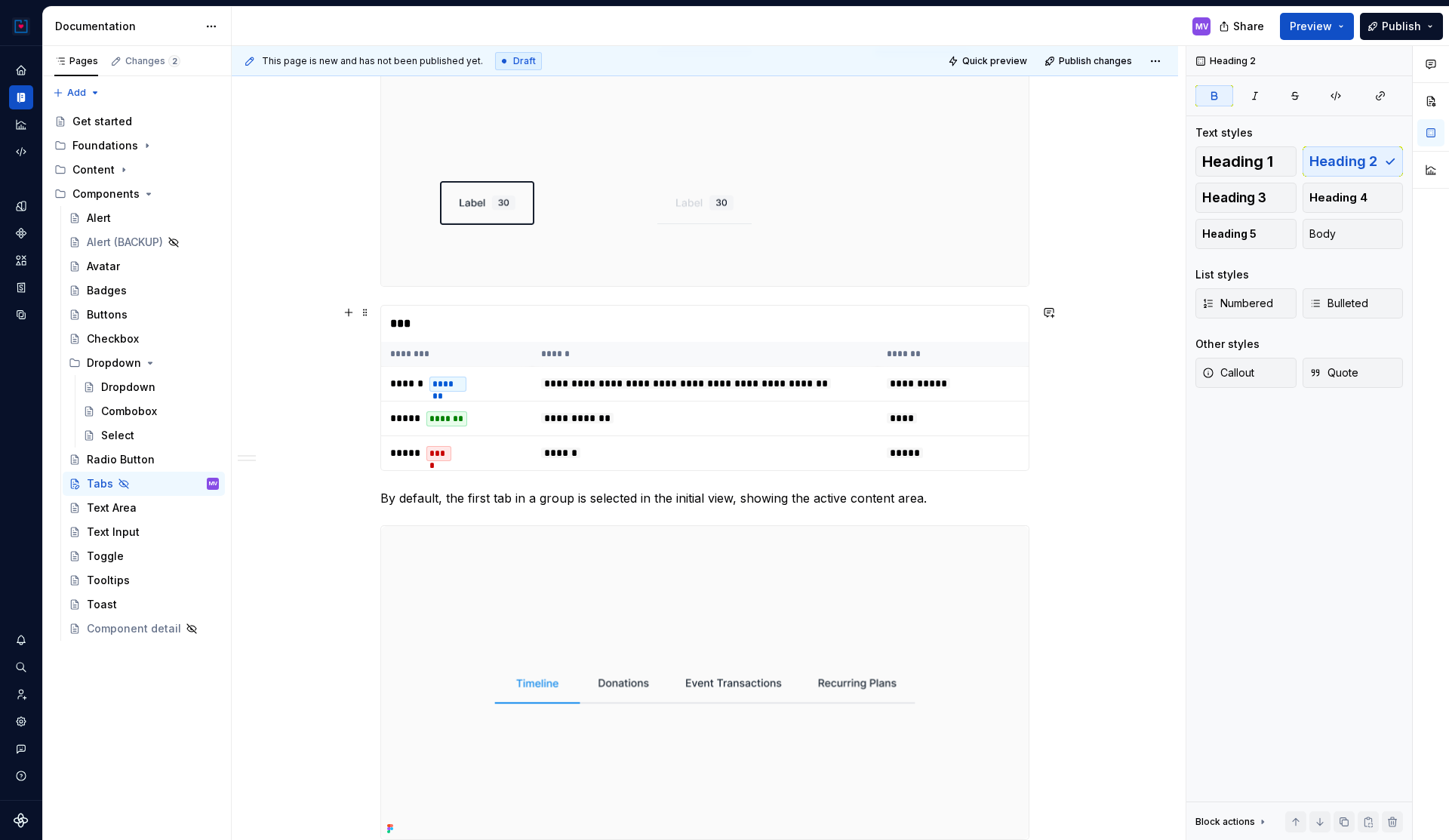
scroll to position [925, 0]
click at [387, 505] on p "By default, the first tab in a group is selected in the initial view, showing t…" at bounding box center [704, 497] width 649 height 18
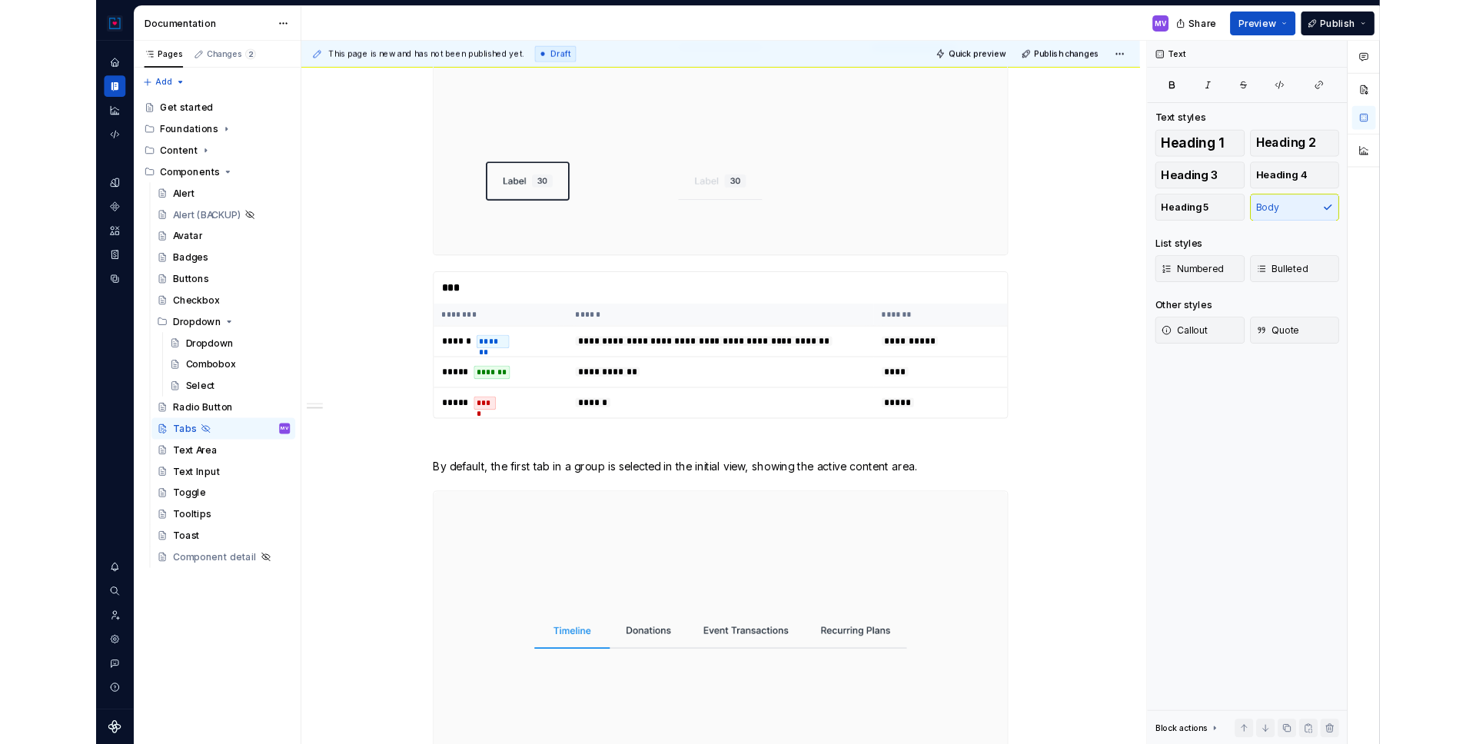
scroll to position [521, 0]
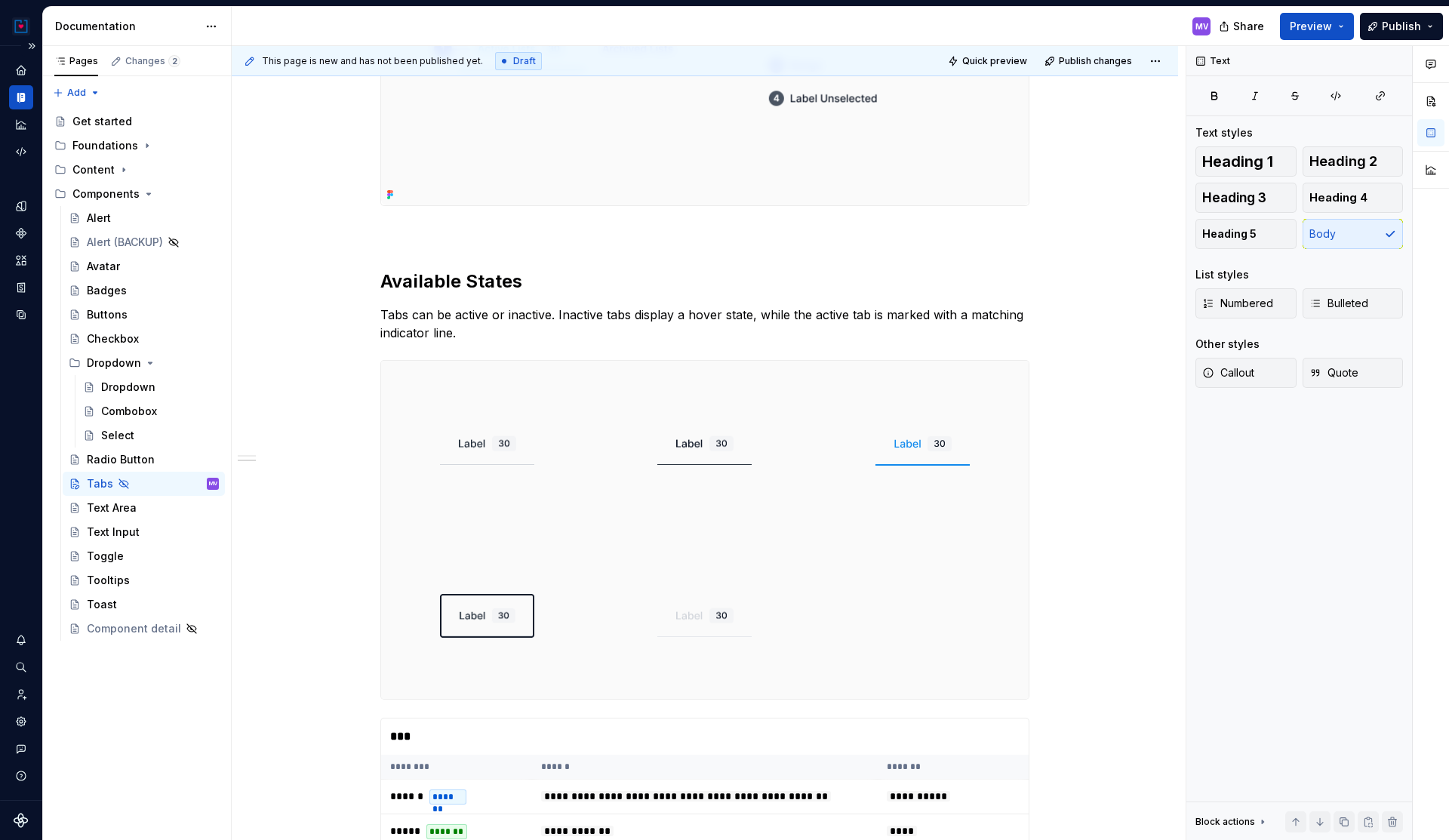
type textarea "*"
